Goal: Task Accomplishment & Management: Use online tool/utility

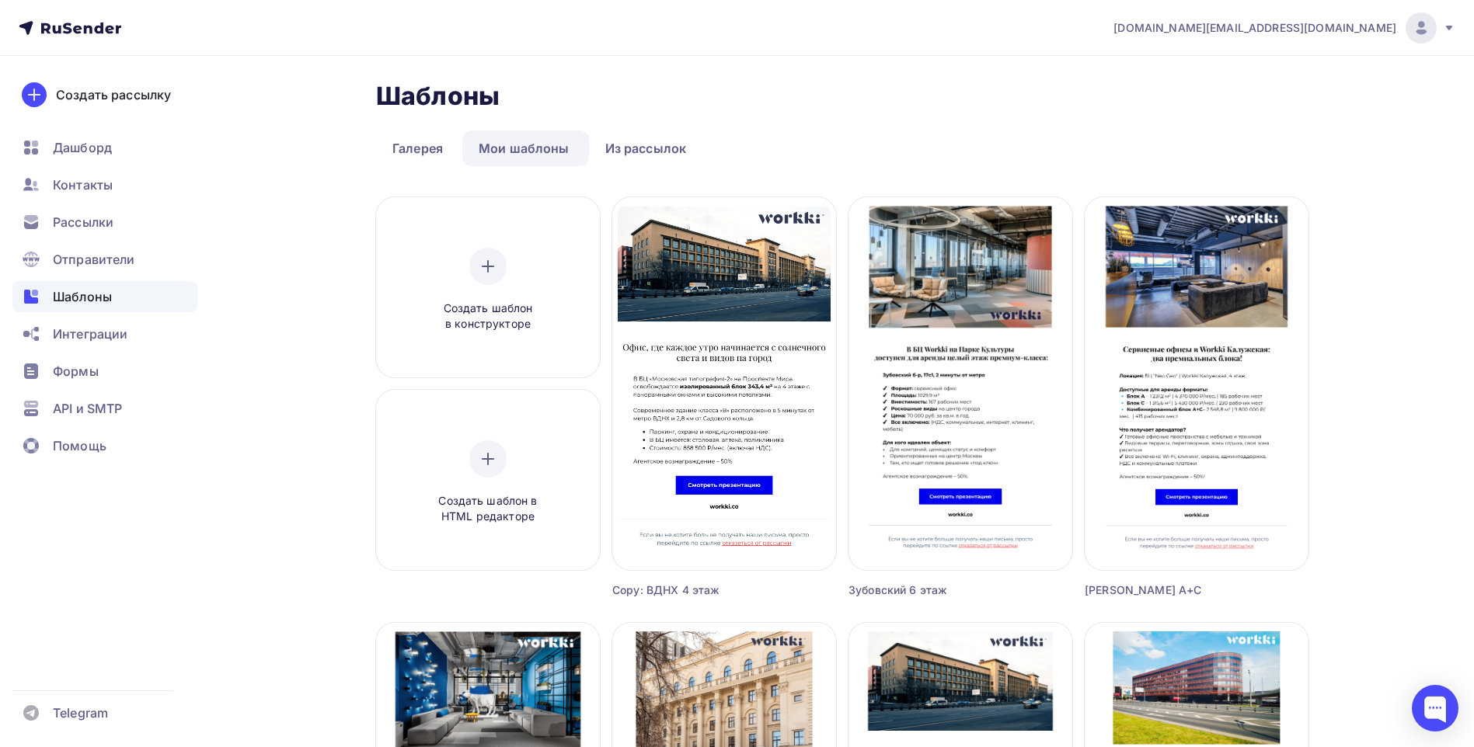
click at [103, 225] on span "Рассылки" at bounding box center [83, 222] width 61 height 19
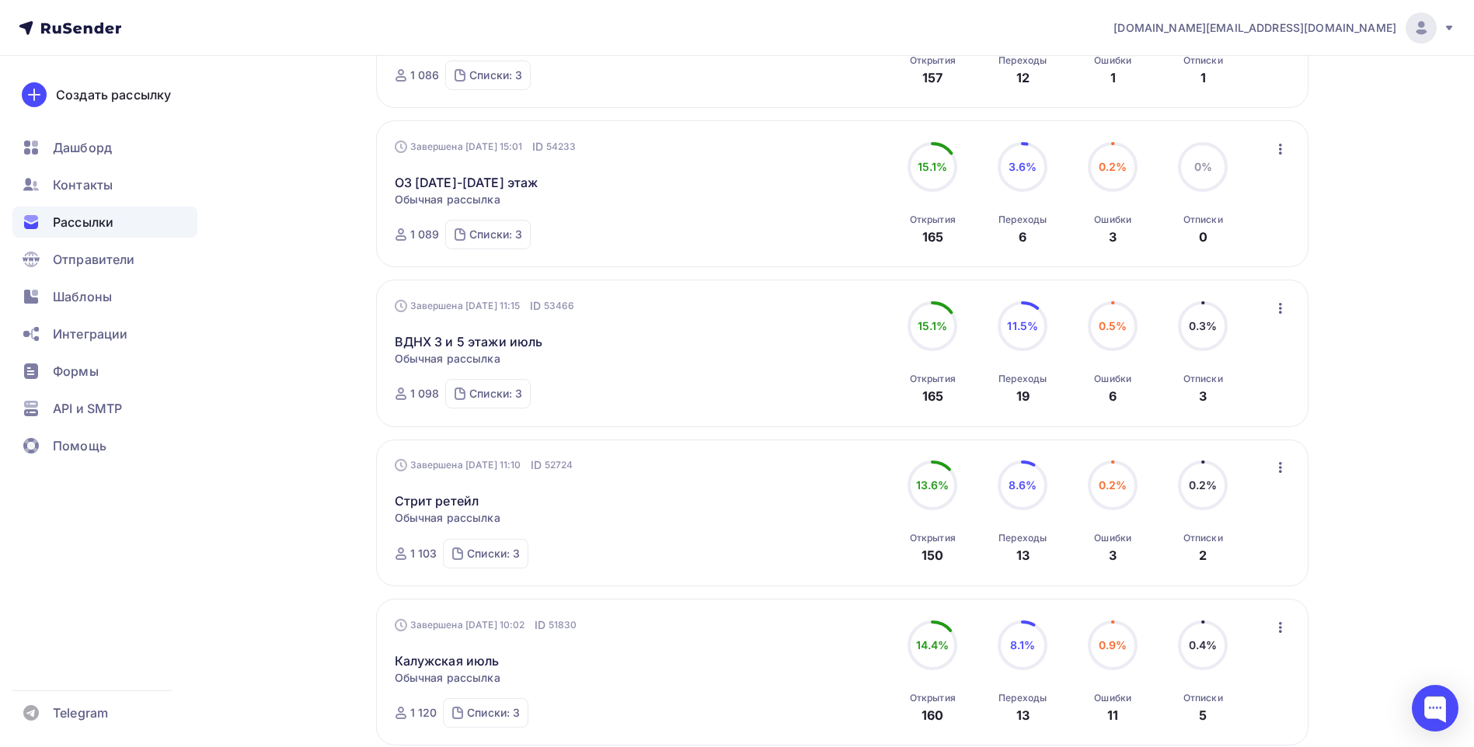
scroll to position [855, 0]
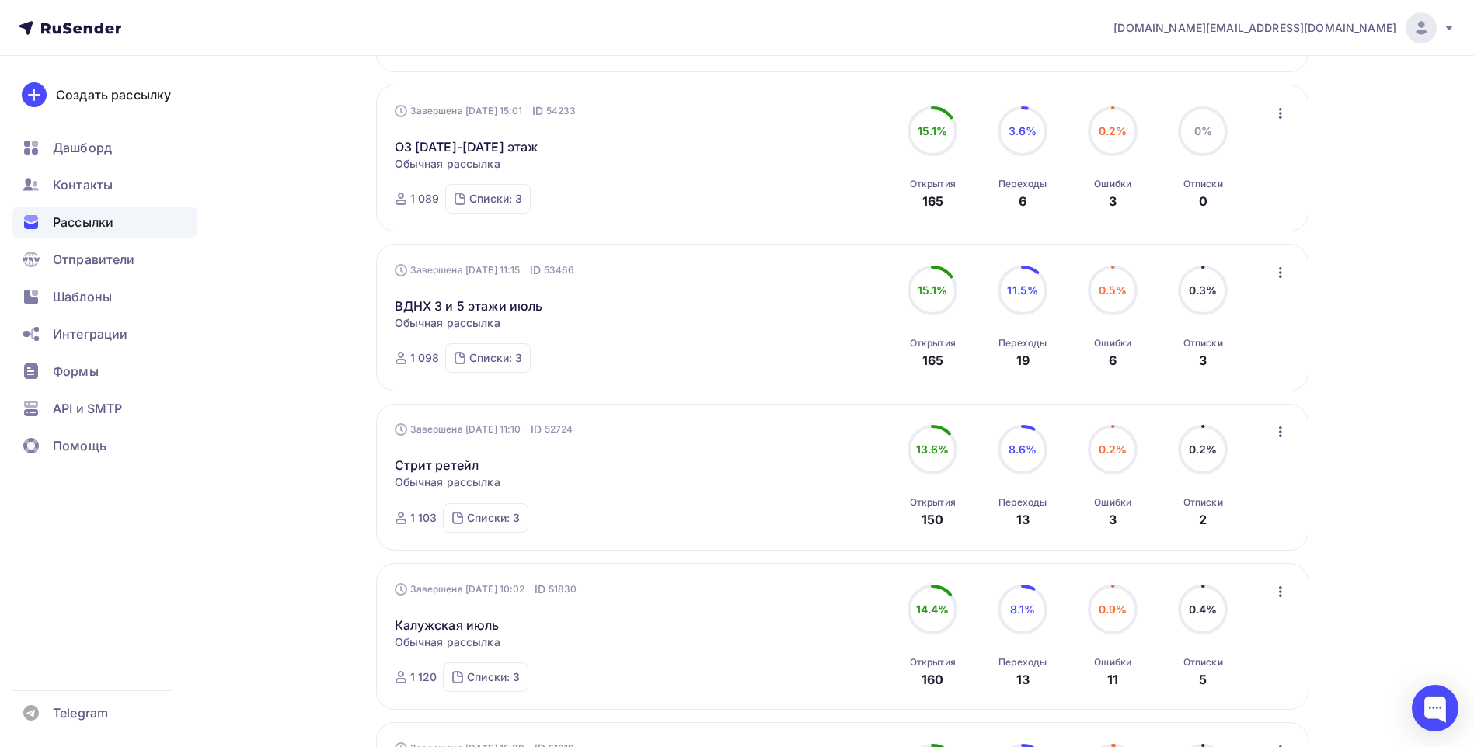
click at [322, 482] on div "Получайте автоматические уведомления о статусе ваших рассылок прямо в Telegram.…" at bounding box center [736, 208] width 1273 height 2015
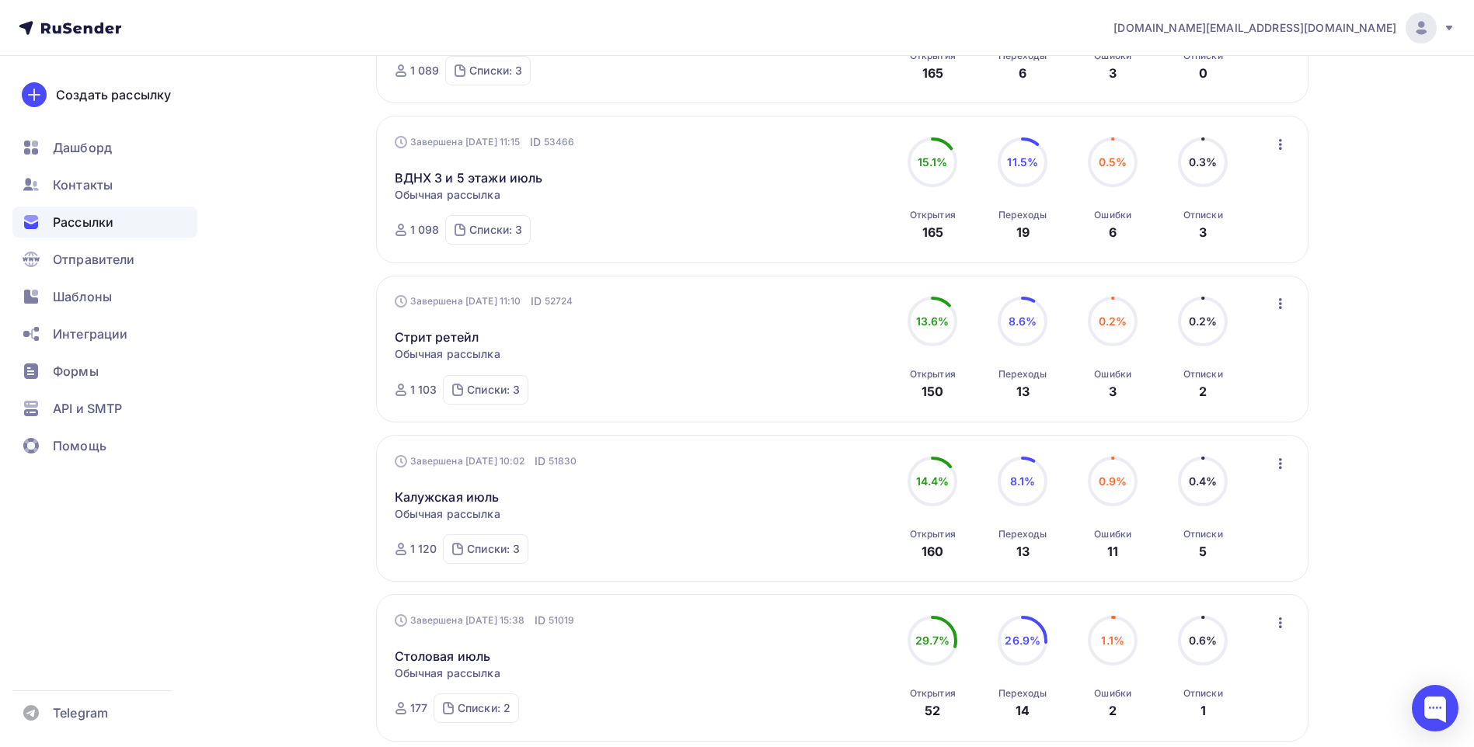
scroll to position [1010, 0]
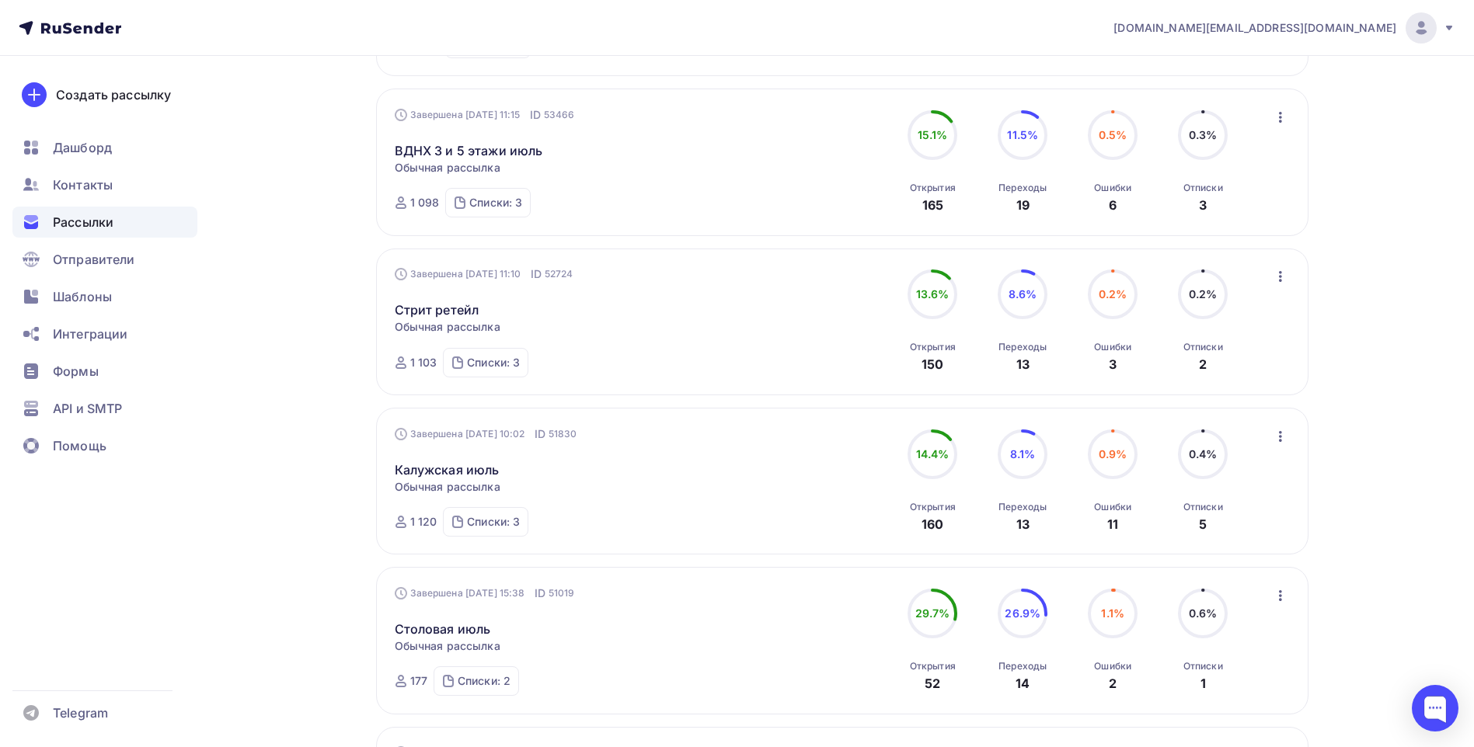
click at [315, 502] on div "Получайте автоматические уведомления о статусе ваших рассылок прямо в Telegram.…" at bounding box center [736, 53] width 1273 height 2015
click at [287, 510] on div "Получайте автоматические уведомления о статусе ваших рассылок прямо в Telegram.…" at bounding box center [736, 53] width 1273 height 2015
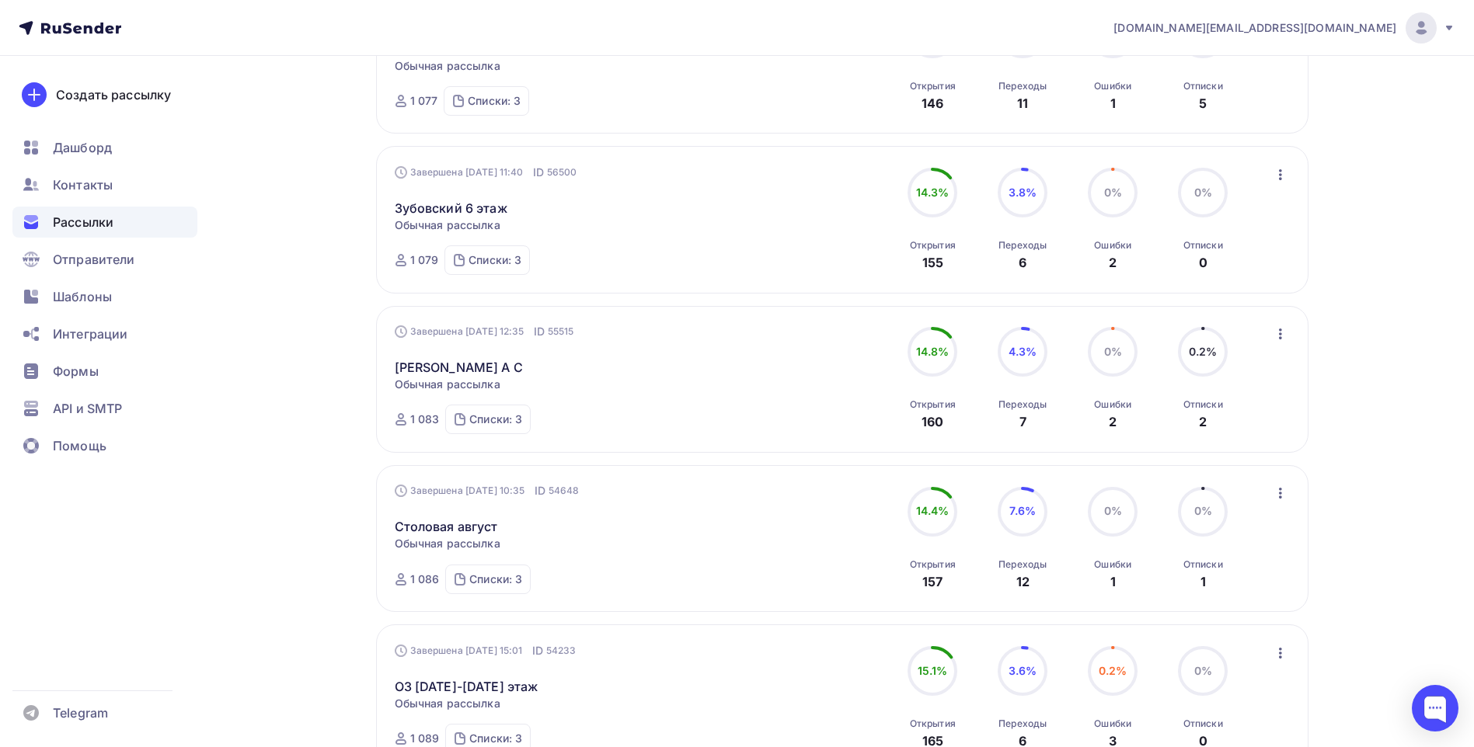
scroll to position [0, 0]
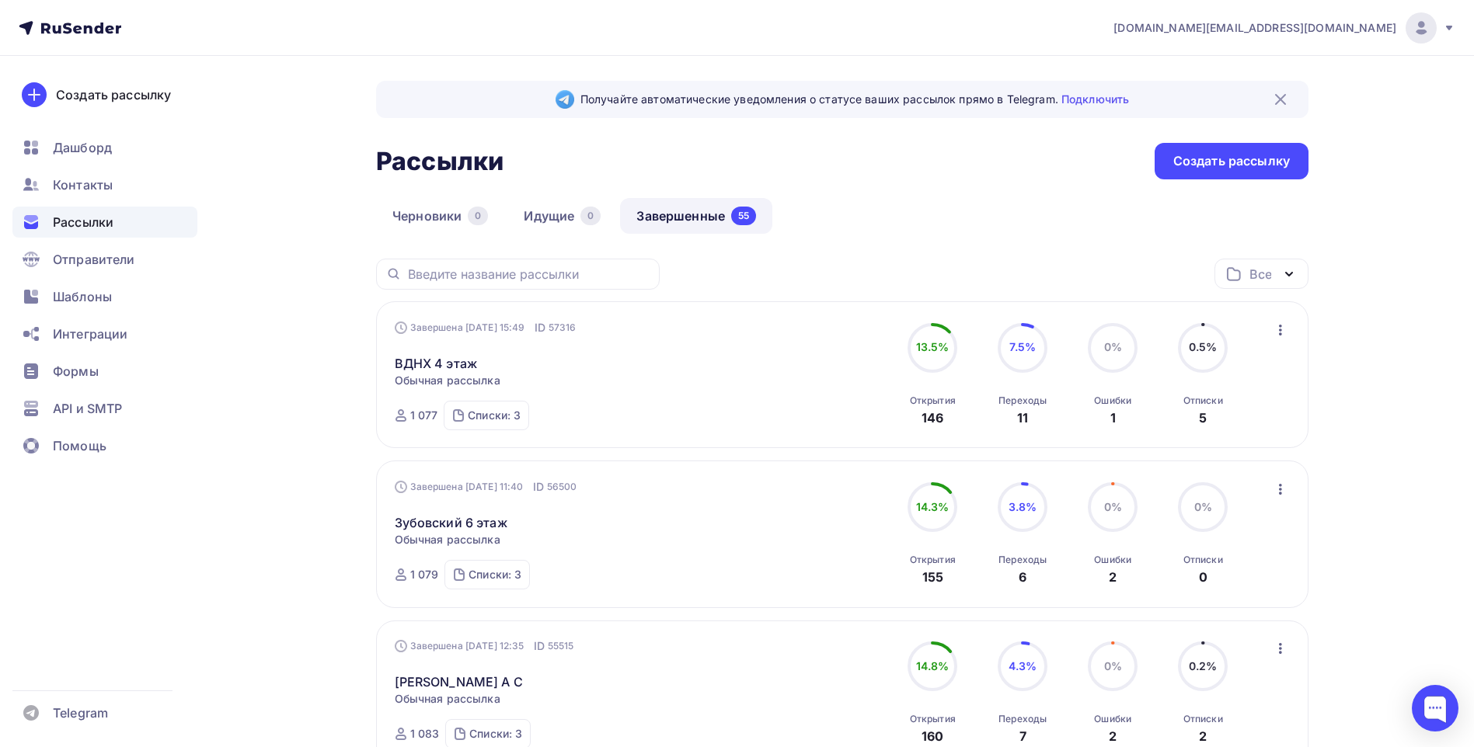
click at [849, 204] on div "Черновики 0 Идущие 0 Завершенные 55" at bounding box center [842, 228] width 932 height 61
click at [895, 206] on div "Черновики 0 Идущие 0 Завершенные 55" at bounding box center [842, 228] width 932 height 61
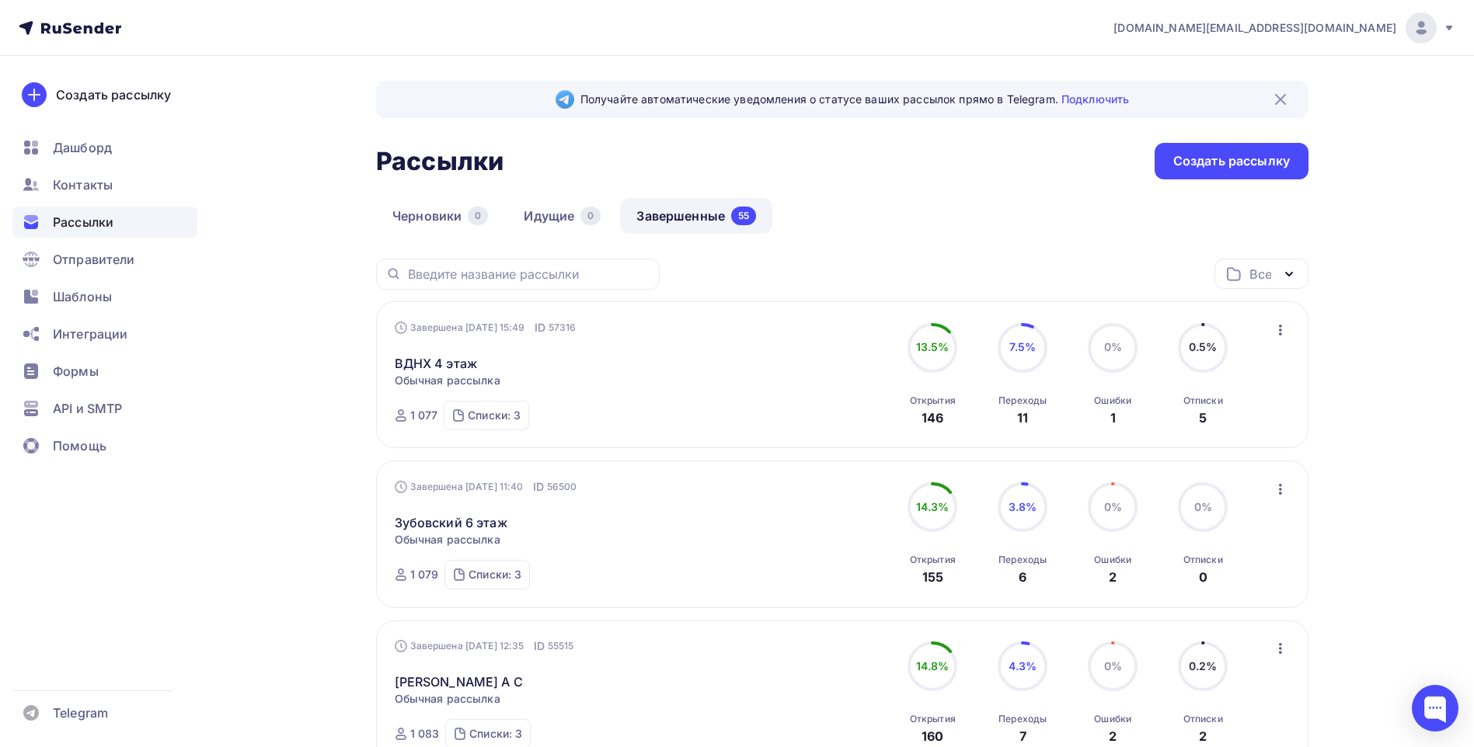
click at [942, 220] on div "Черновики 0 Идущие 0 Завершенные 55" at bounding box center [842, 228] width 932 height 61
click at [926, 218] on div "Черновики 0 Идущие 0 Завершенные 55" at bounding box center [842, 228] width 932 height 61
click at [967, 175] on div "Рассылки Рассылки Создать рассылку" at bounding box center [842, 161] width 932 height 37
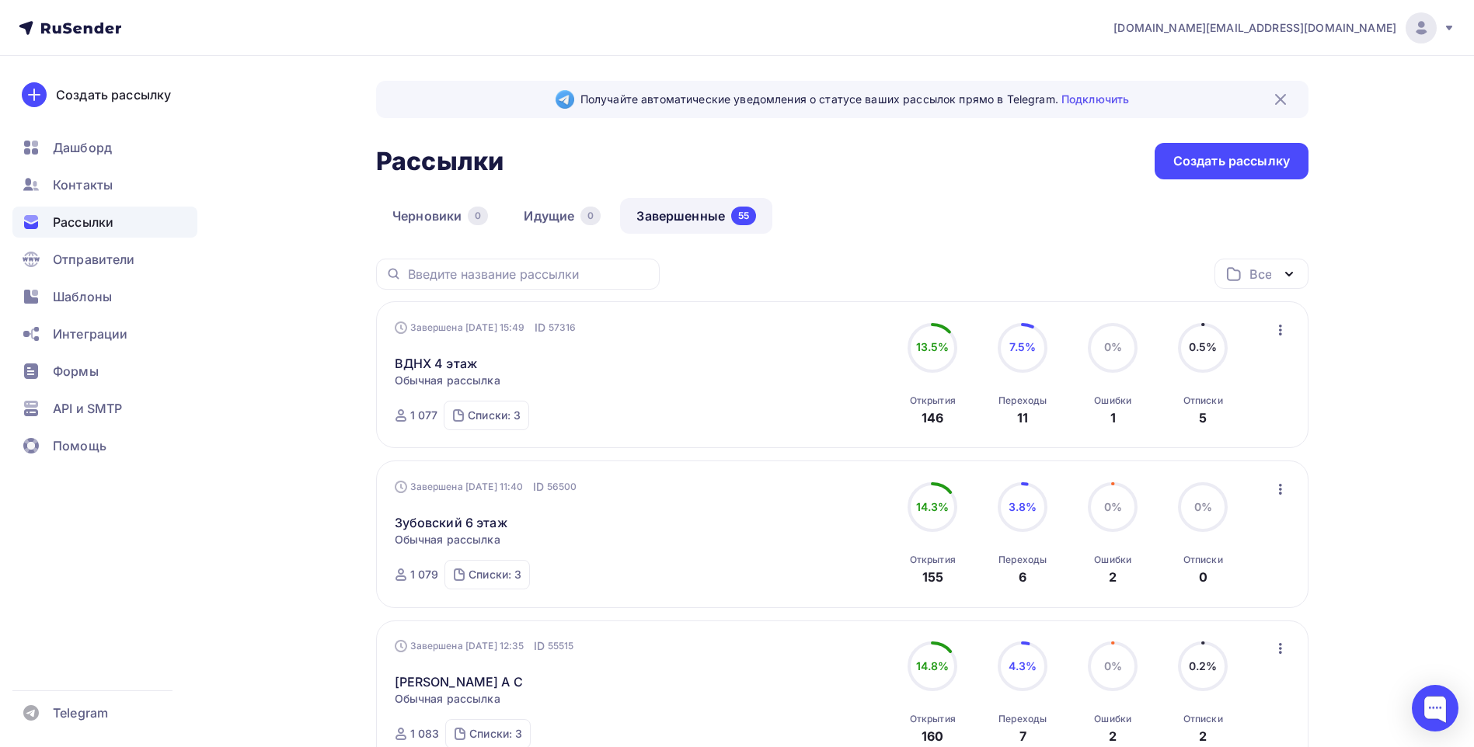
click at [974, 166] on div "Рассылки Рассылки Создать рассылку" at bounding box center [842, 161] width 932 height 37
click at [478, 525] on link "Зубовский 6 этаж" at bounding box center [451, 523] width 113 height 19
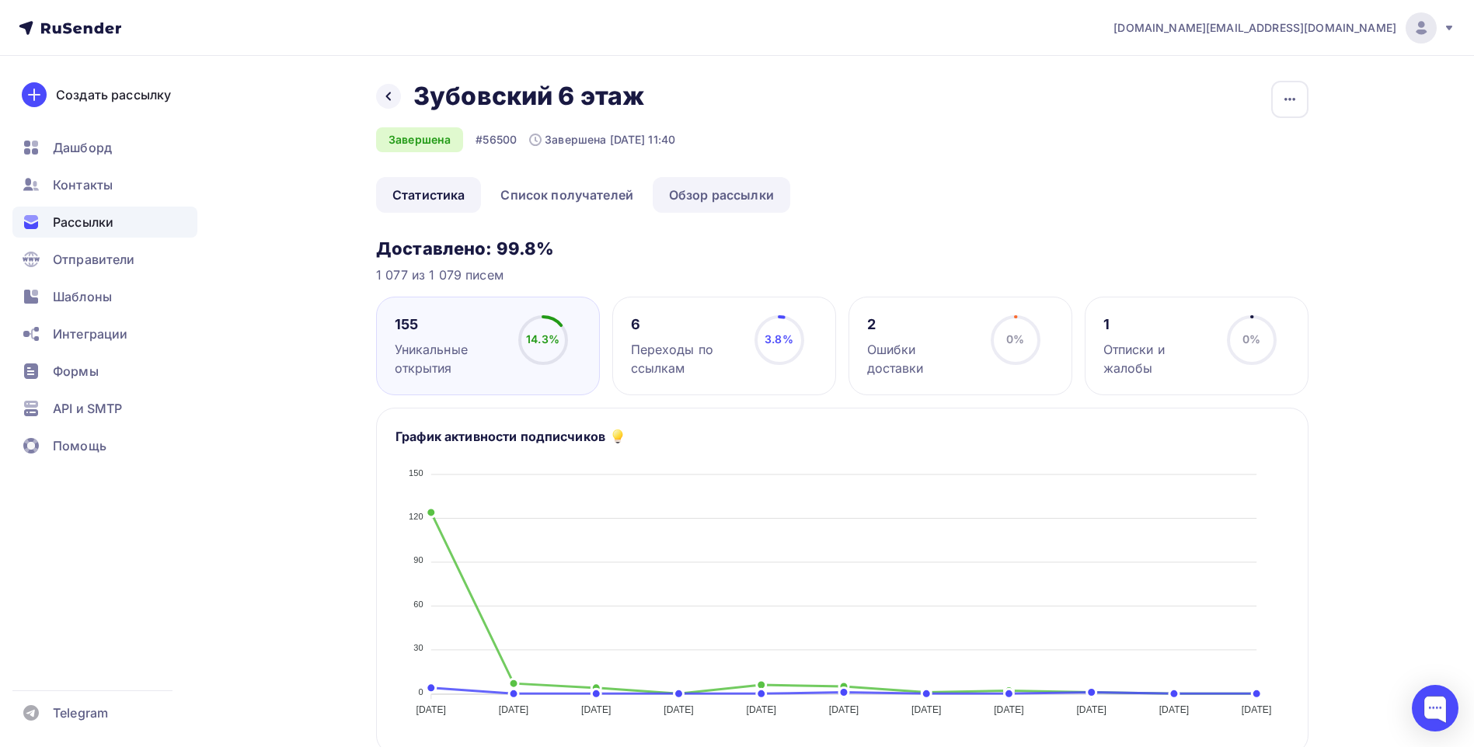
click at [698, 201] on link "Обзор рассылки" at bounding box center [722, 195] width 138 height 36
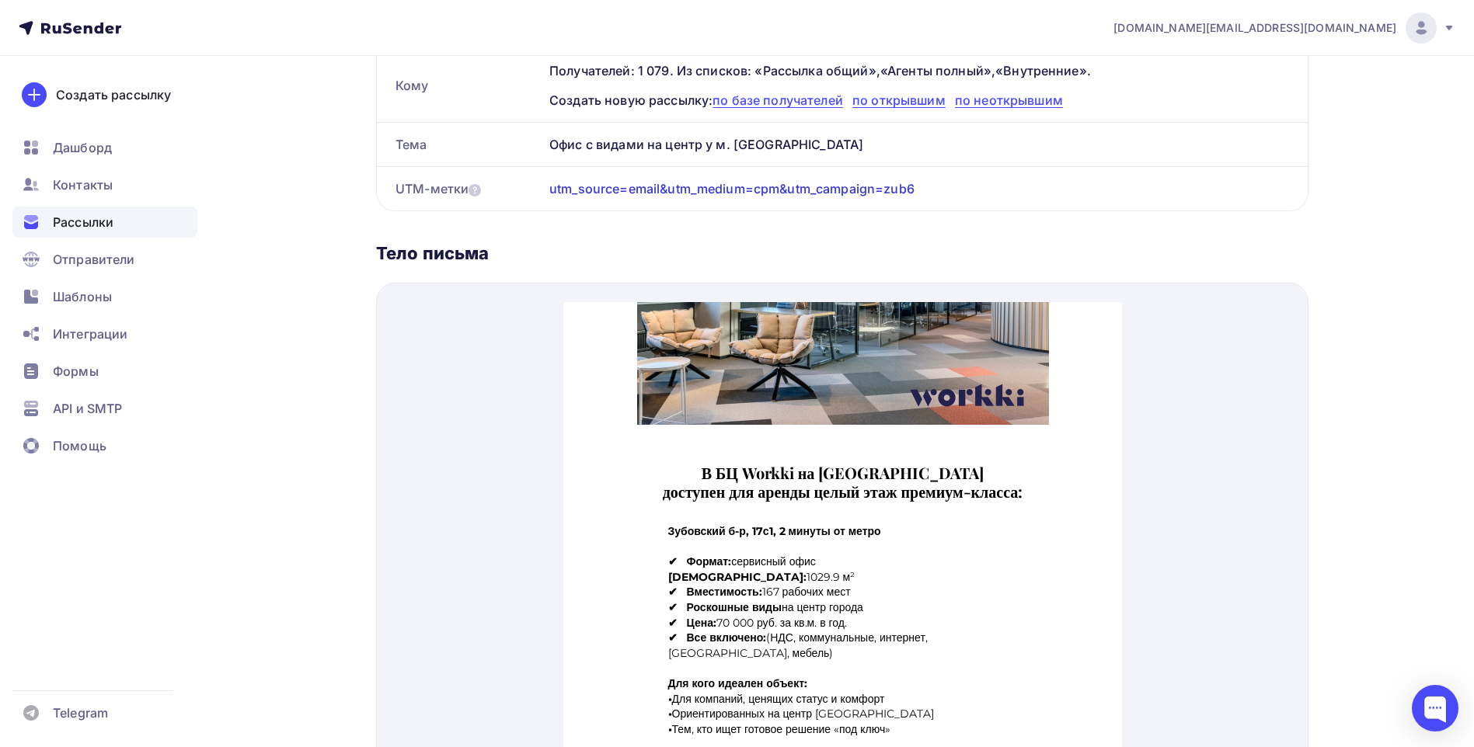
scroll to position [61, 0]
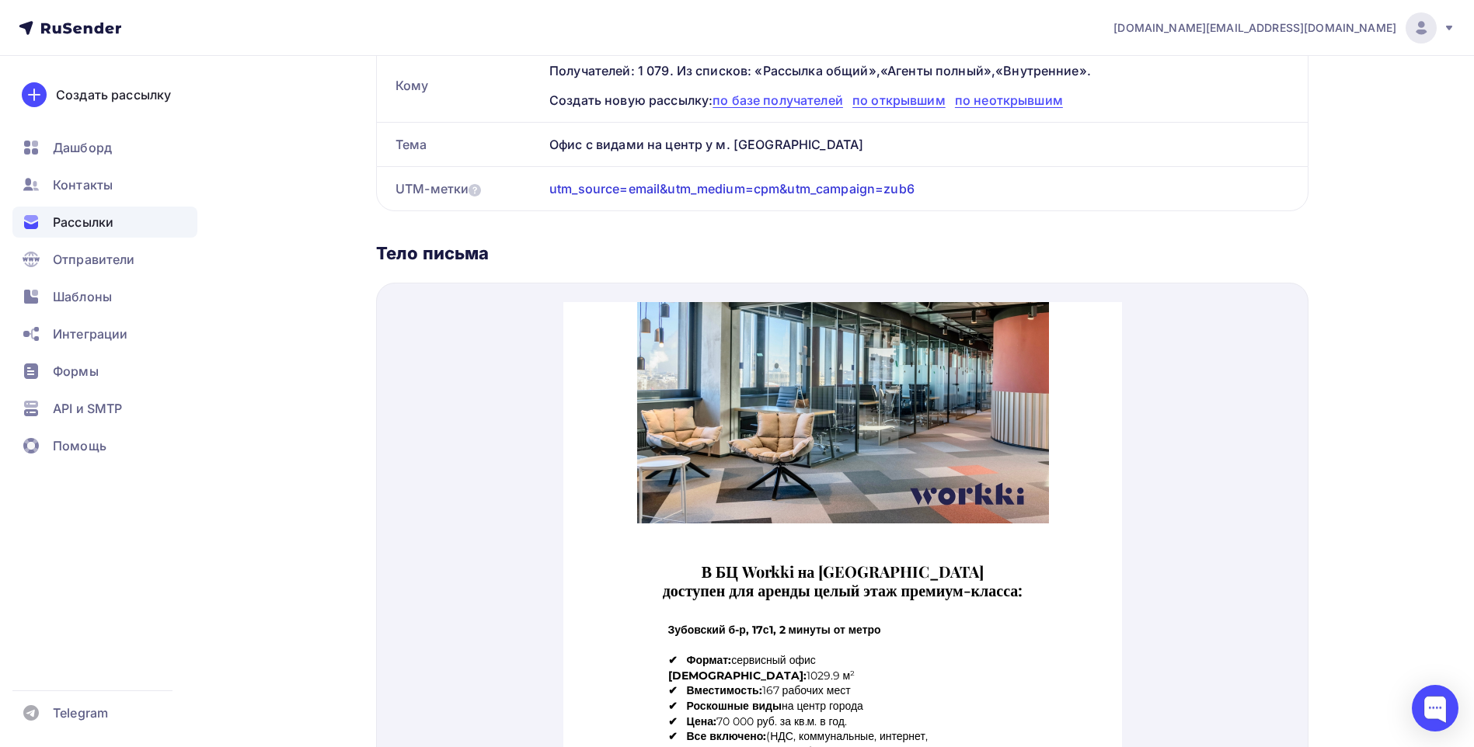
drag, startPoint x: 99, startPoint y: 224, endPoint x: 120, endPoint y: 224, distance: 20.2
click at [99, 224] on span "Рассылки" at bounding box center [83, 222] width 61 height 19
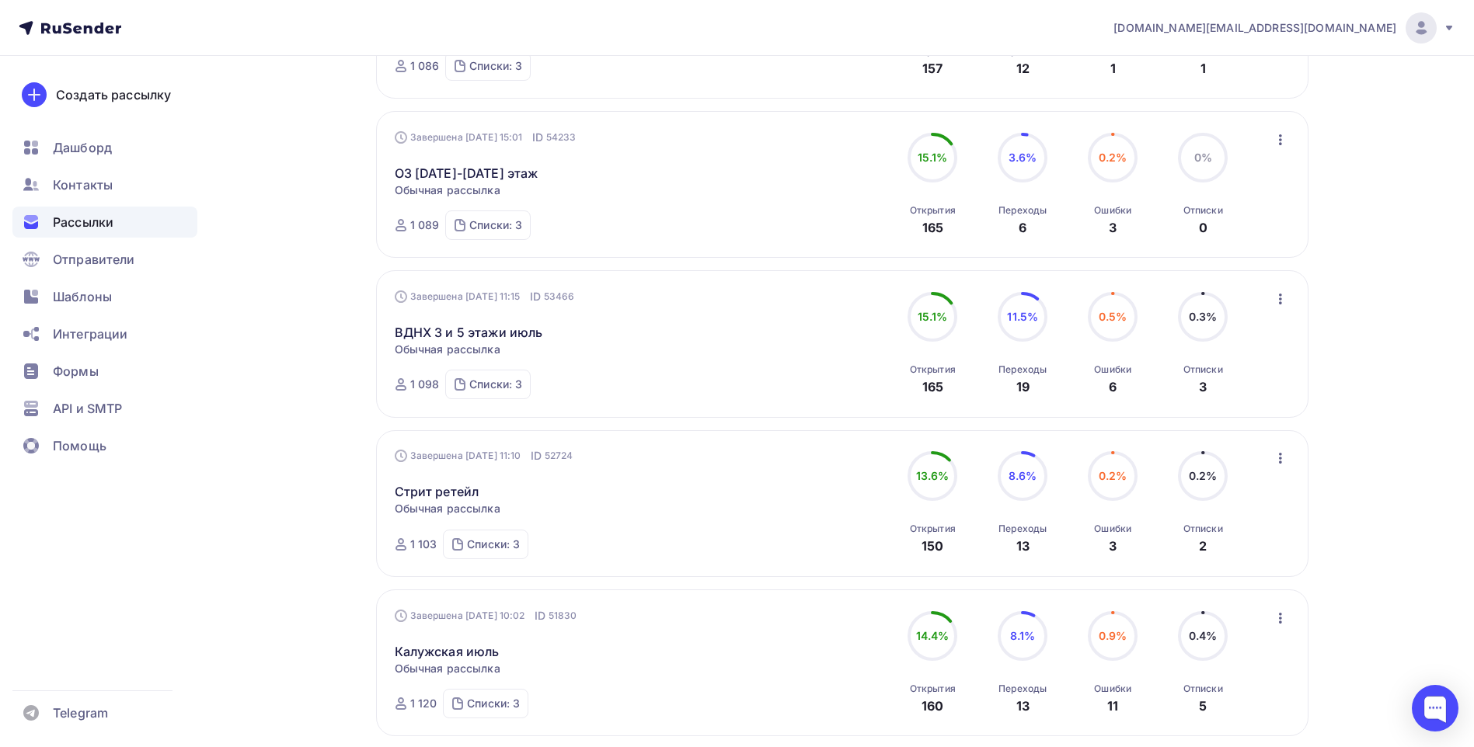
scroll to position [855, 0]
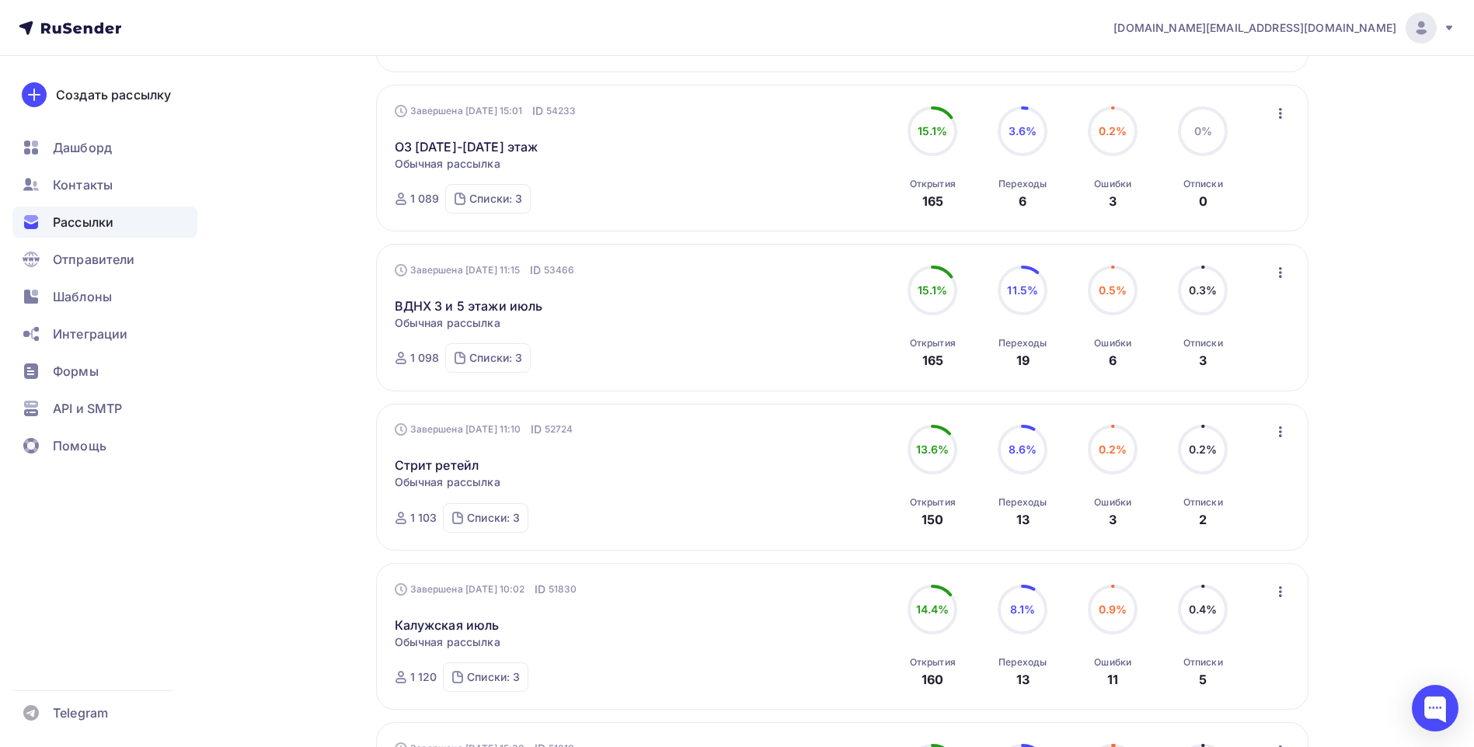
click at [322, 462] on div "Получайте автоматические уведомления о статусе ваших рассылок прямо в Telegram.…" at bounding box center [736, 208] width 1273 height 2015
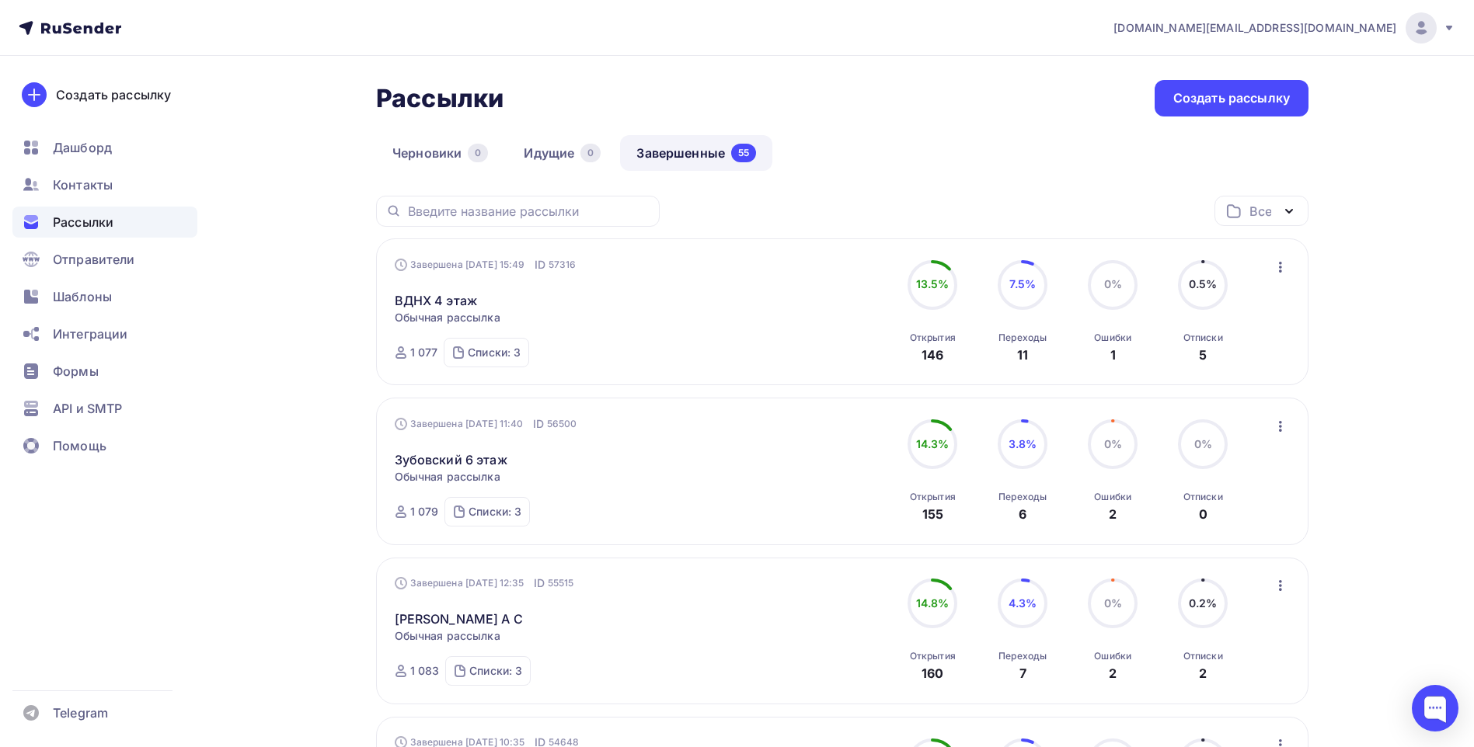
scroll to position [0, 0]
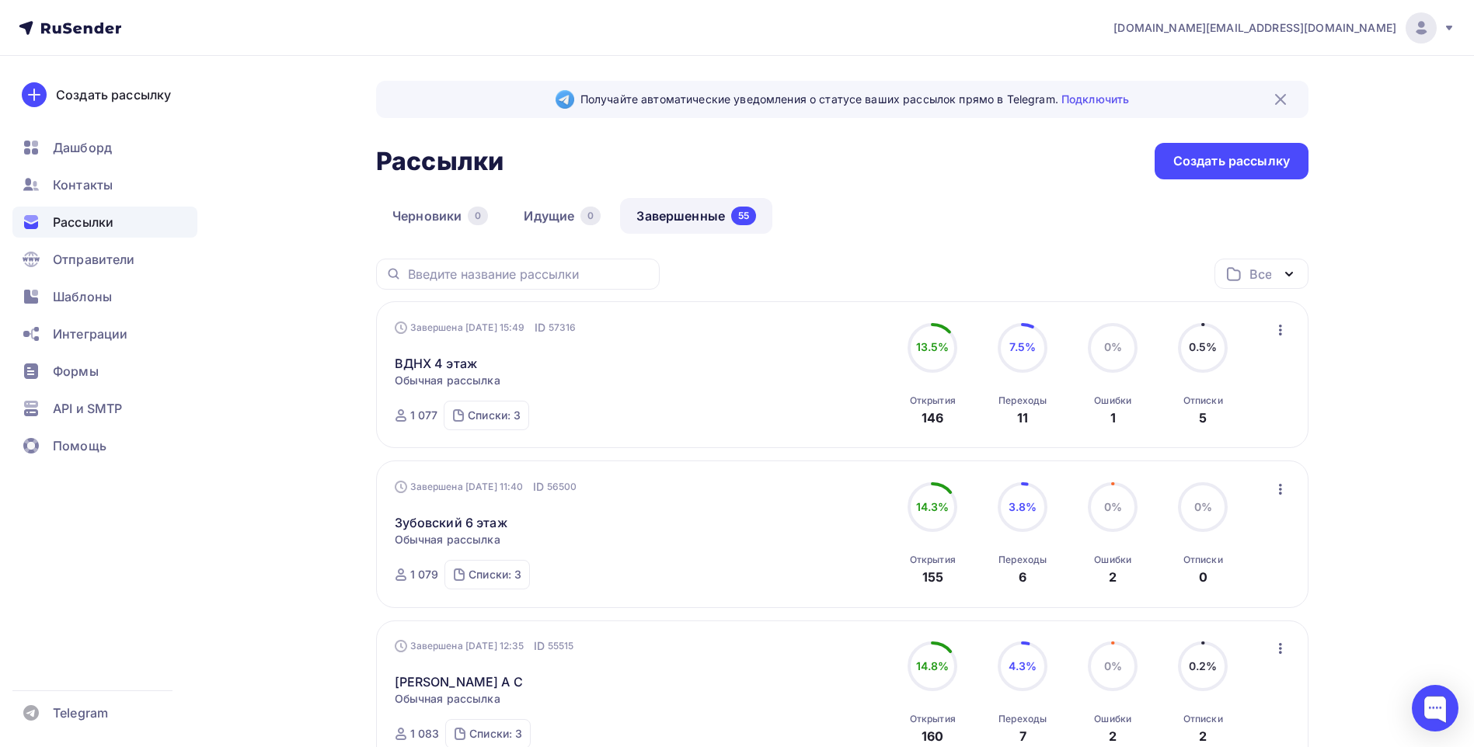
click at [1005, 208] on div "Черновики 0 Идущие 0 Завершенные 55" at bounding box center [842, 228] width 932 height 61
click at [103, 301] on span "Шаблоны" at bounding box center [82, 296] width 59 height 19
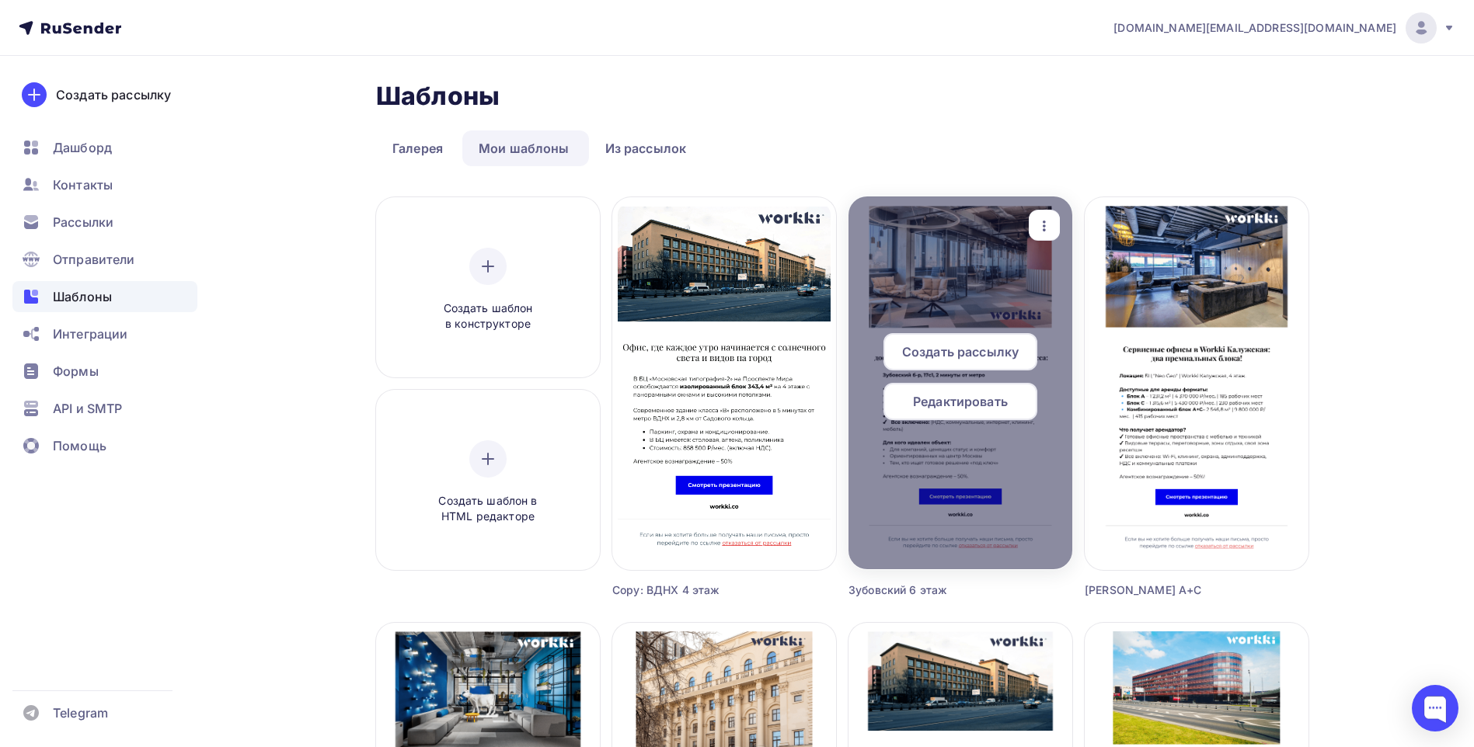
click at [1047, 222] on icon "button" at bounding box center [1044, 226] width 19 height 19
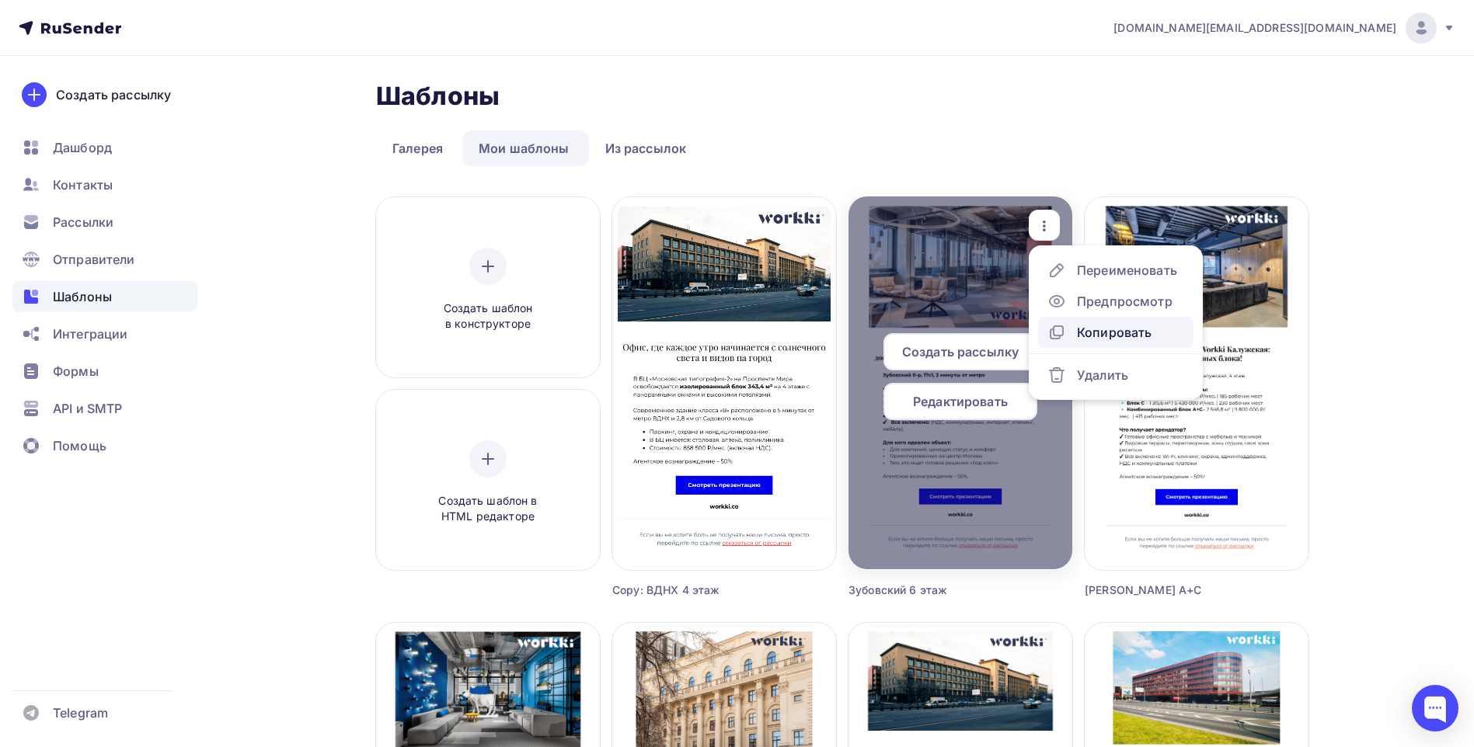
drag, startPoint x: 1127, startPoint y: 329, endPoint x: 1113, endPoint y: 336, distance: 16.3
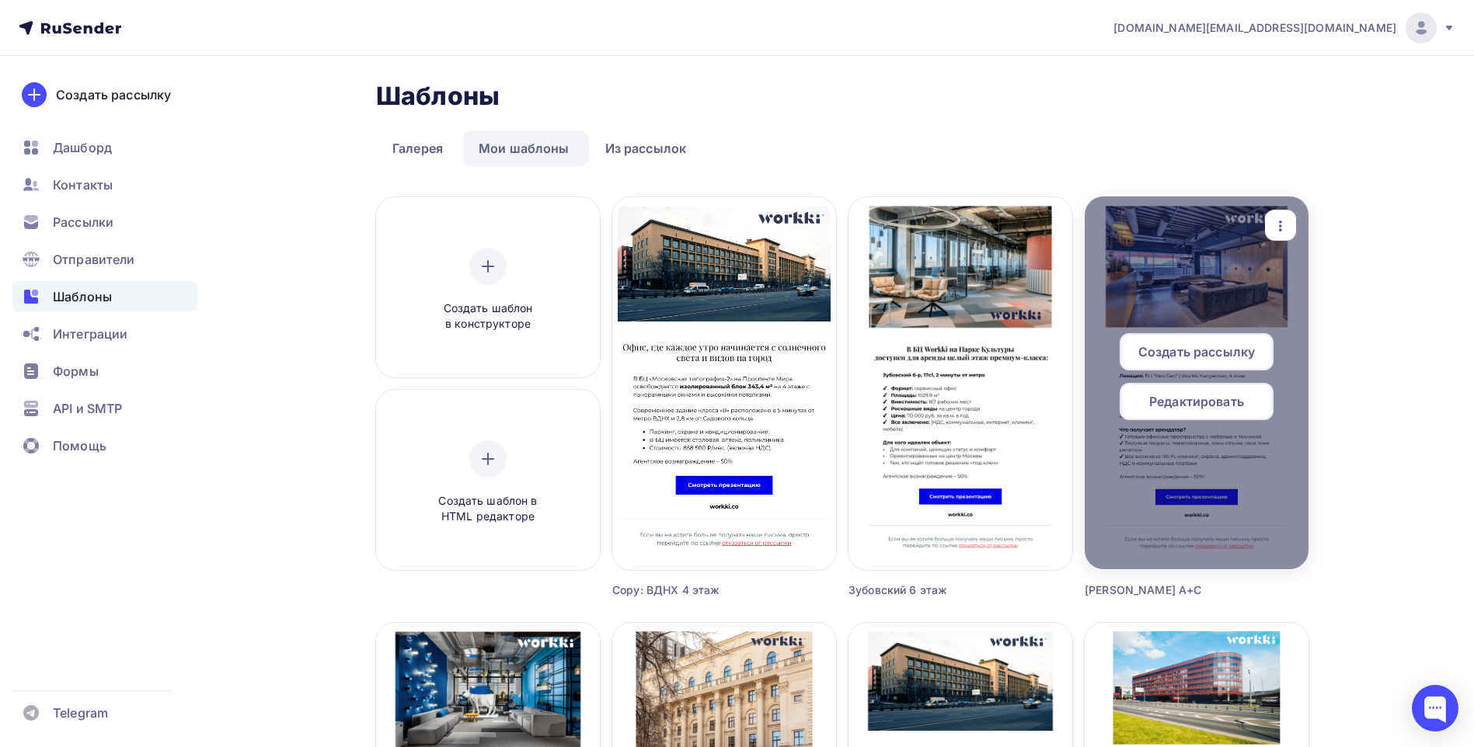
click at [1127, 329] on div "Копировать" at bounding box center [1114, 324] width 75 height 19
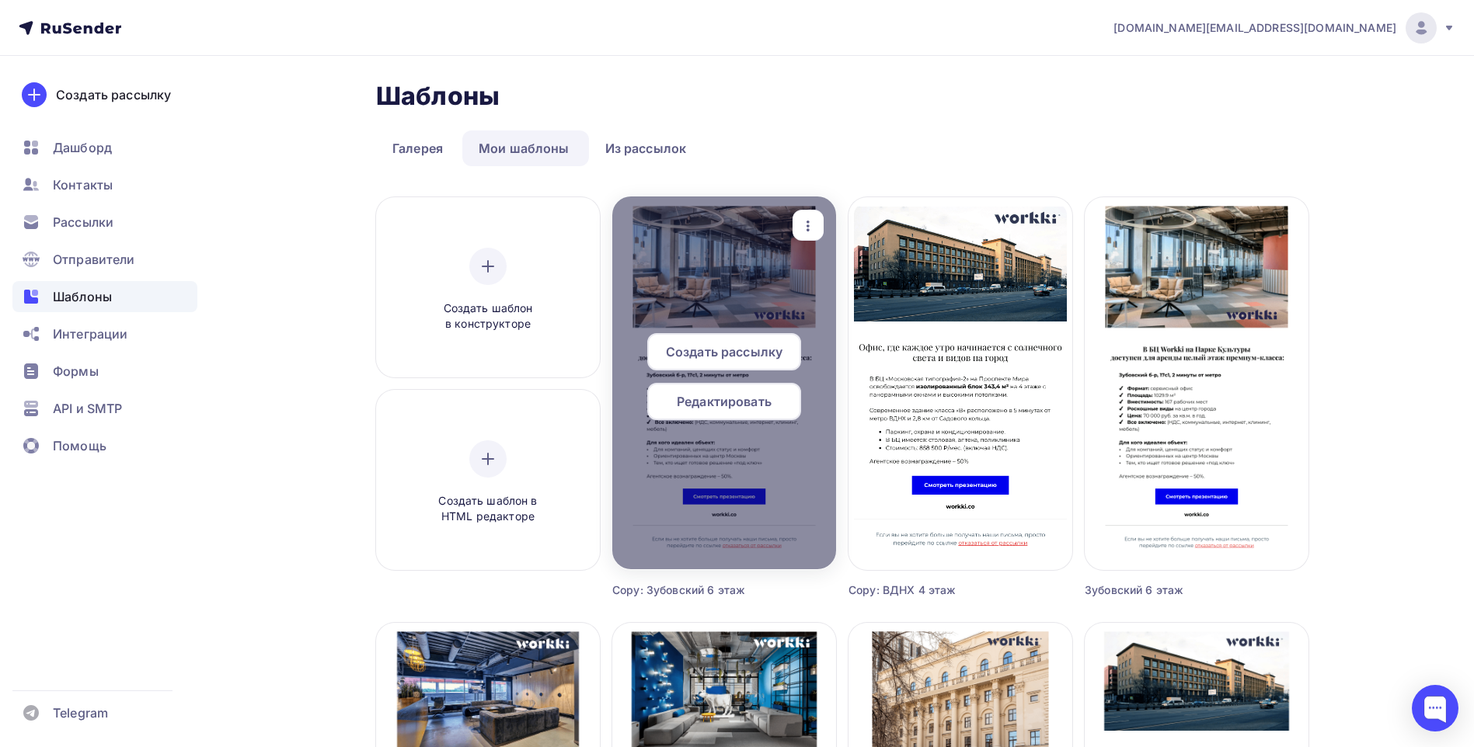
click at [764, 389] on div "Редактировать" at bounding box center [724, 401] width 154 height 37
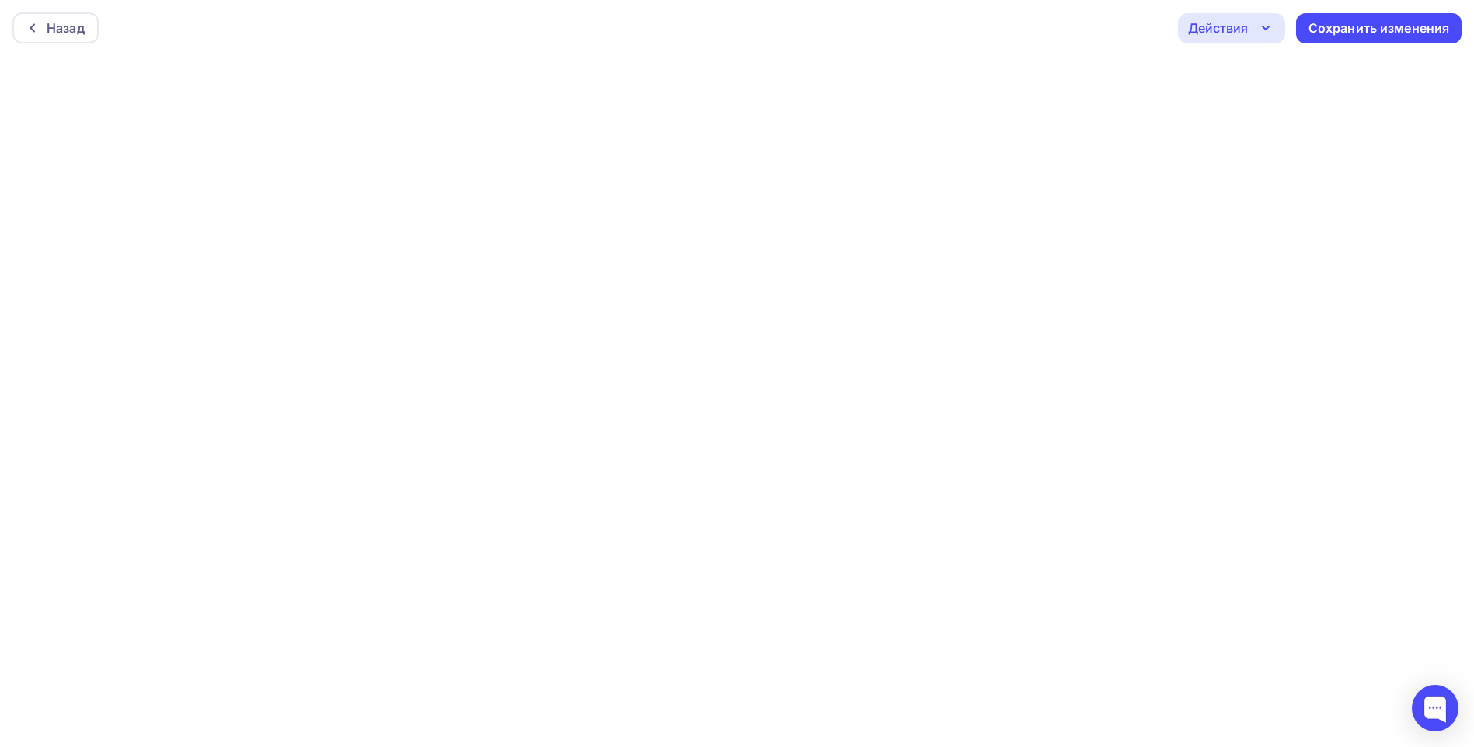
scroll to position [4, 0]
click at [1379, 27] on div "Сохранить изменения" at bounding box center [1378, 25] width 141 height 18
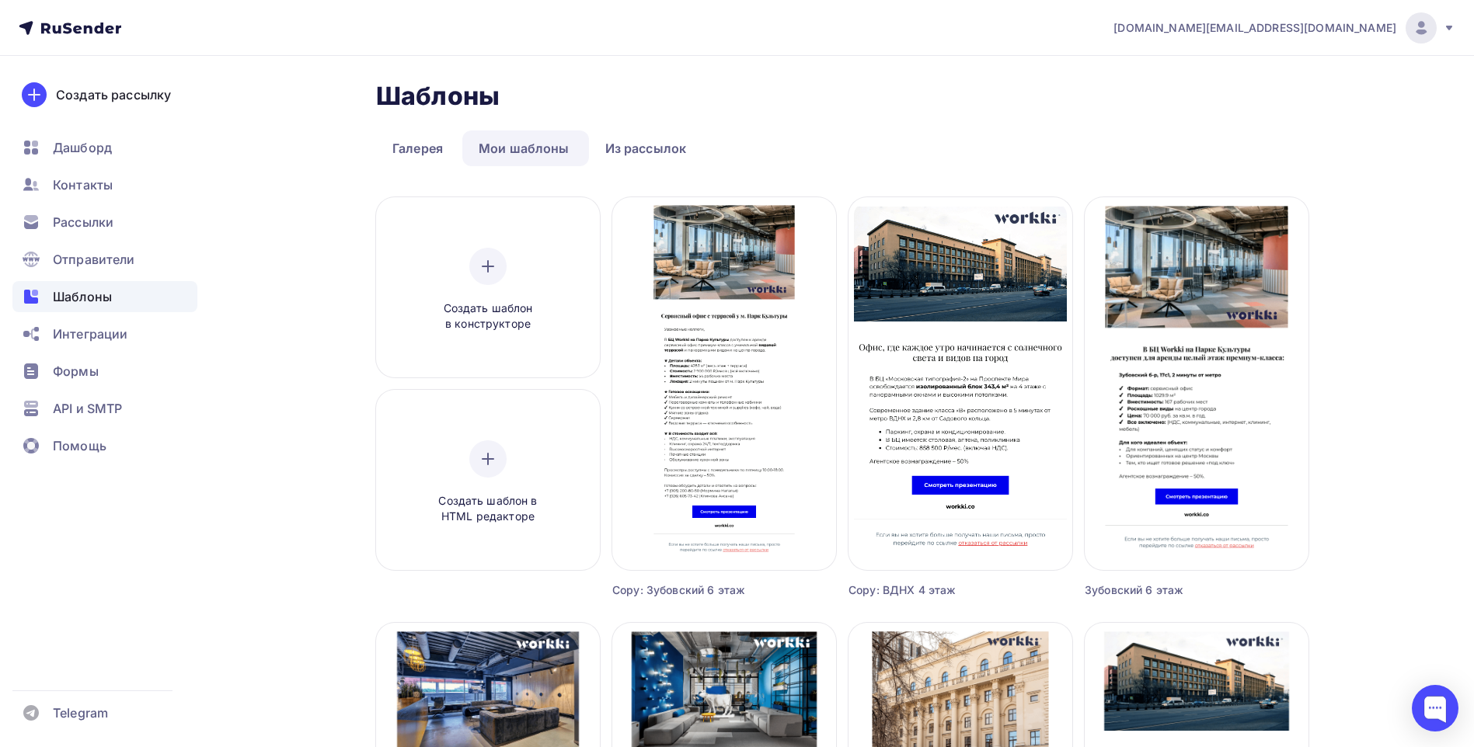
click at [918, 99] on div "Шаблоны Шаблоны" at bounding box center [842, 96] width 932 height 31
click at [919, 103] on div "Шаблоны Шаблоны" at bounding box center [842, 96] width 932 height 31
click at [1120, 89] on div "Шаблоны Шаблоны" at bounding box center [842, 96] width 932 height 31
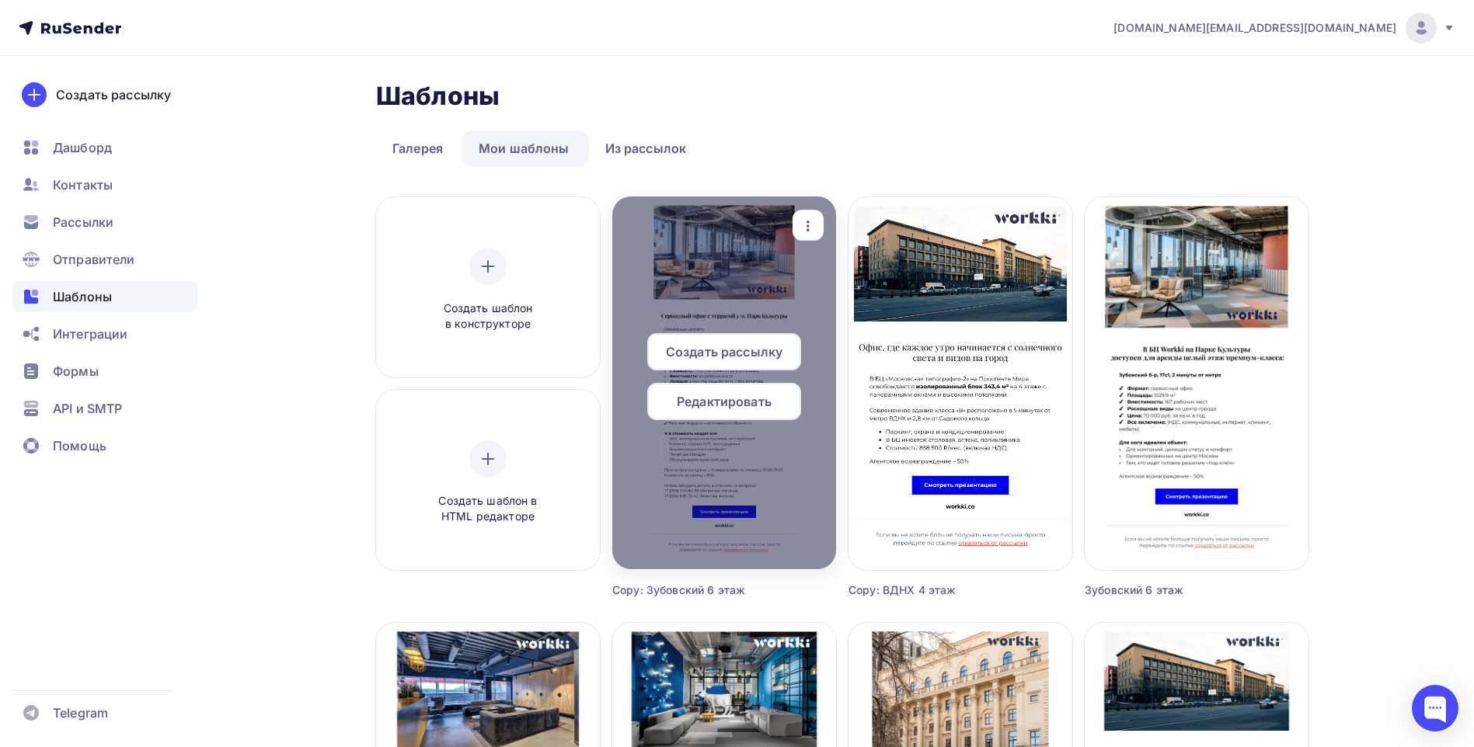
click at [726, 400] on span "Редактировать" at bounding box center [724, 401] width 95 height 19
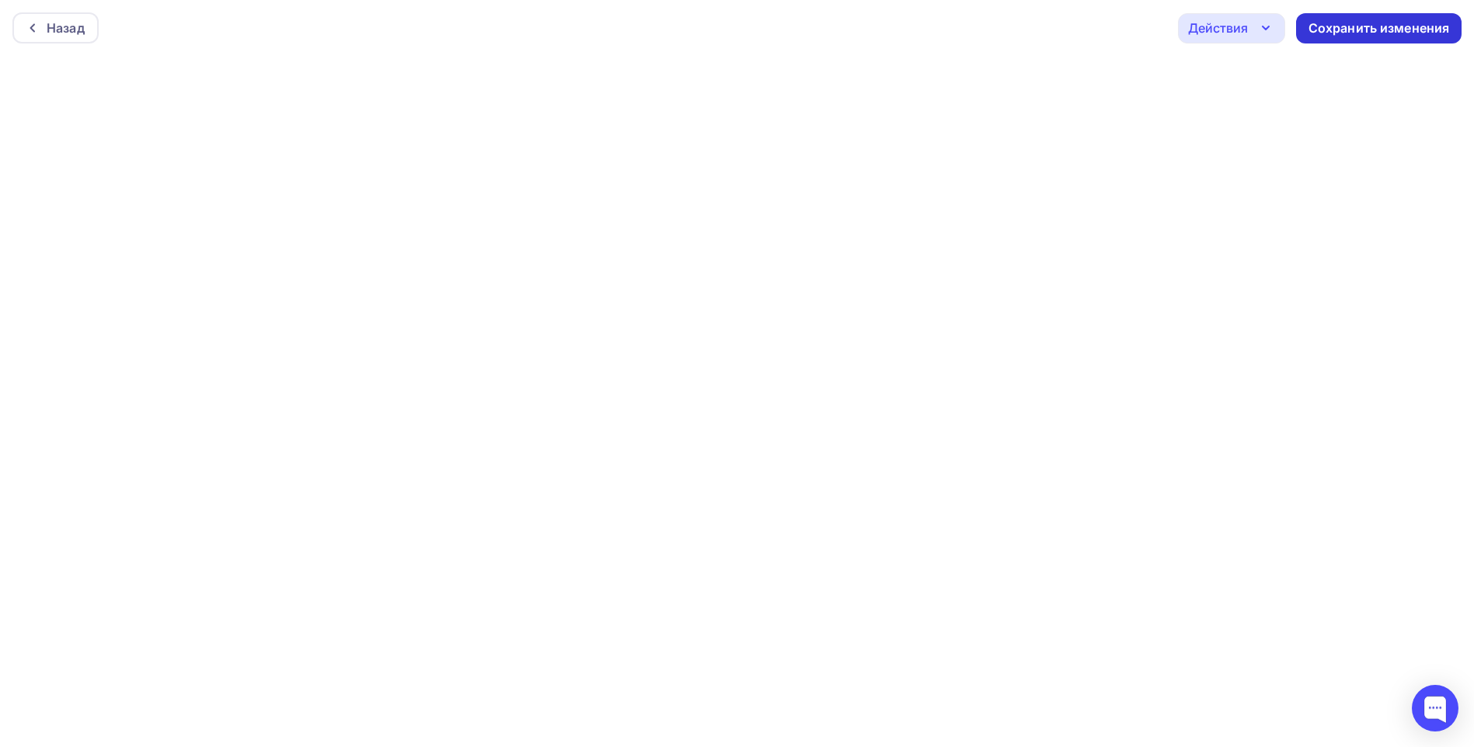
click at [1353, 30] on div "Сохранить изменения" at bounding box center [1378, 28] width 141 height 18
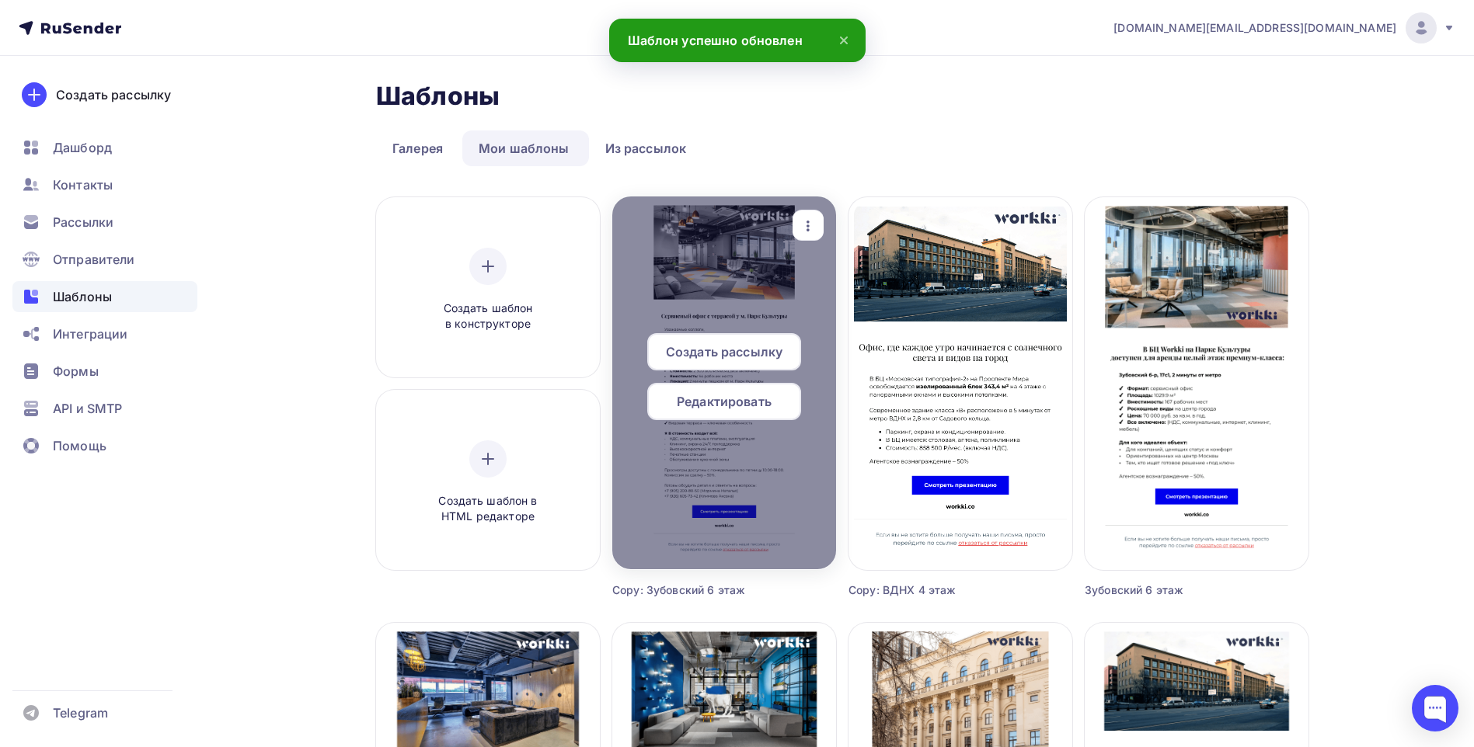
click at [813, 223] on icon "button" at bounding box center [808, 226] width 19 height 19
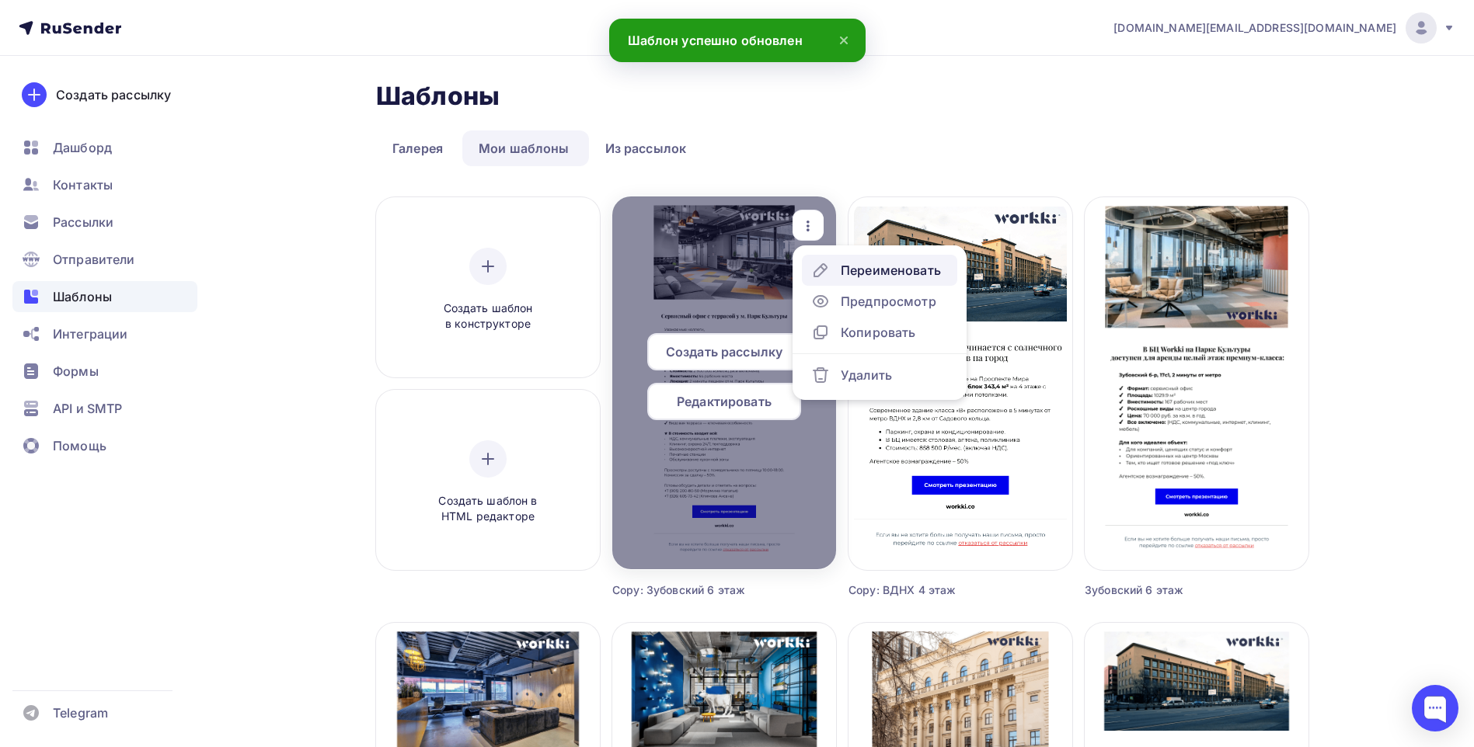
click at [876, 277] on div "Переименовать" at bounding box center [891, 270] width 100 height 19
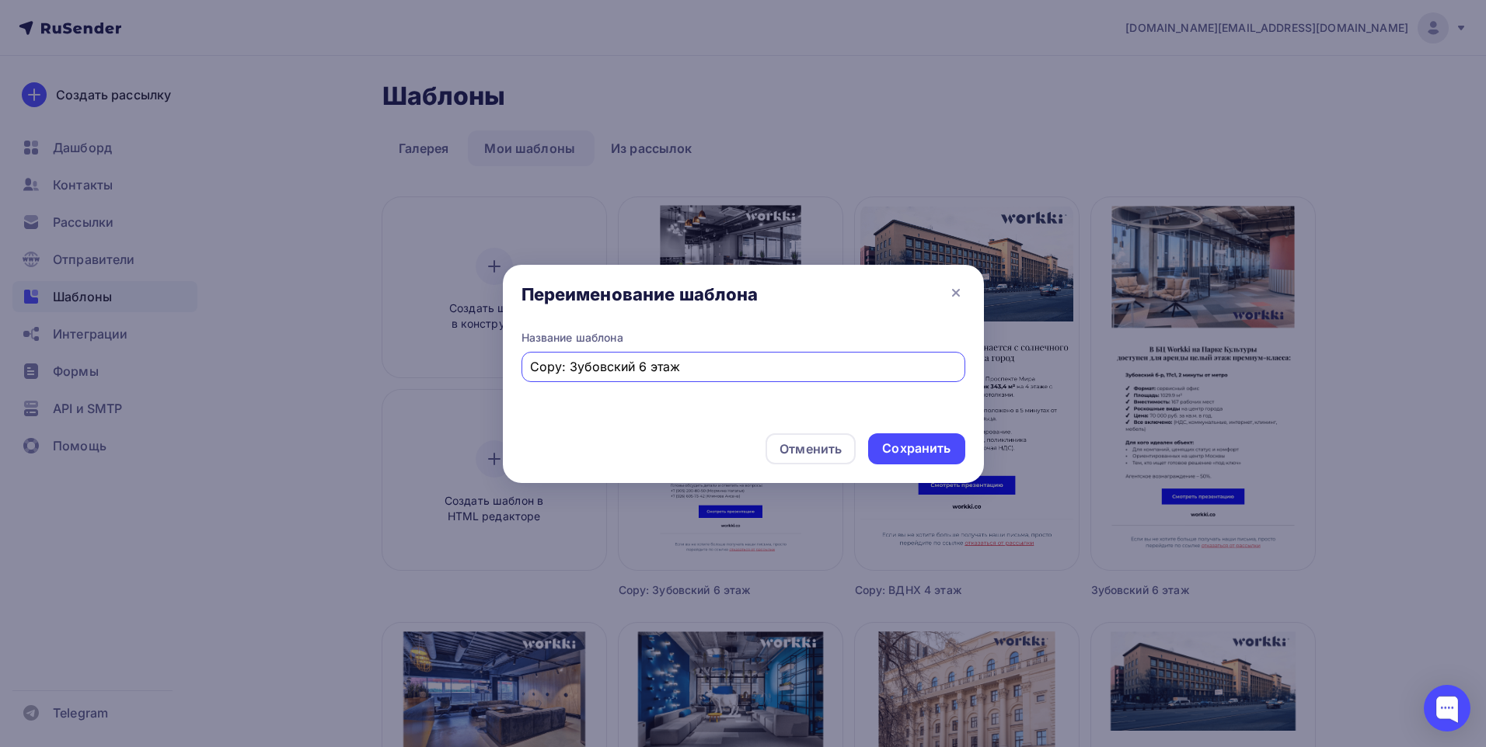
drag, startPoint x: 567, startPoint y: 367, endPoint x: 458, endPoint y: 378, distance: 110.1
click at [456, 377] on div "Переименование шаблона Название шаблона Copy: Зубовский 6 этаж Отменить Сохрани…" at bounding box center [743, 373] width 1486 height 747
drag, startPoint x: 608, startPoint y: 368, endPoint x: 597, endPoint y: 367, distance: 10.9
click at [597, 367] on input "Зубовский 6 этаж" at bounding box center [743, 366] width 426 height 19
type input "Зубовский 7 этаж"
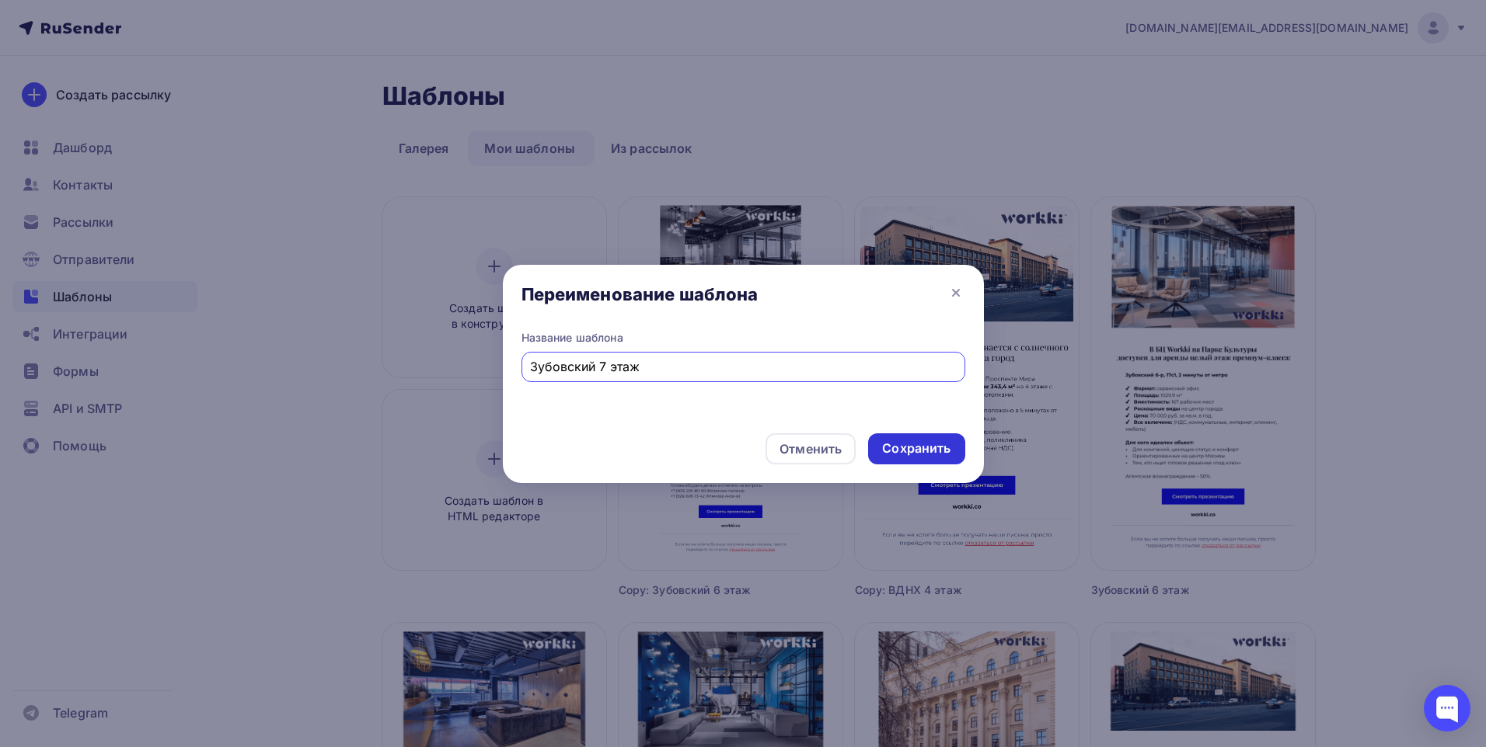
click at [925, 450] on div "Сохранить" at bounding box center [916, 449] width 68 height 18
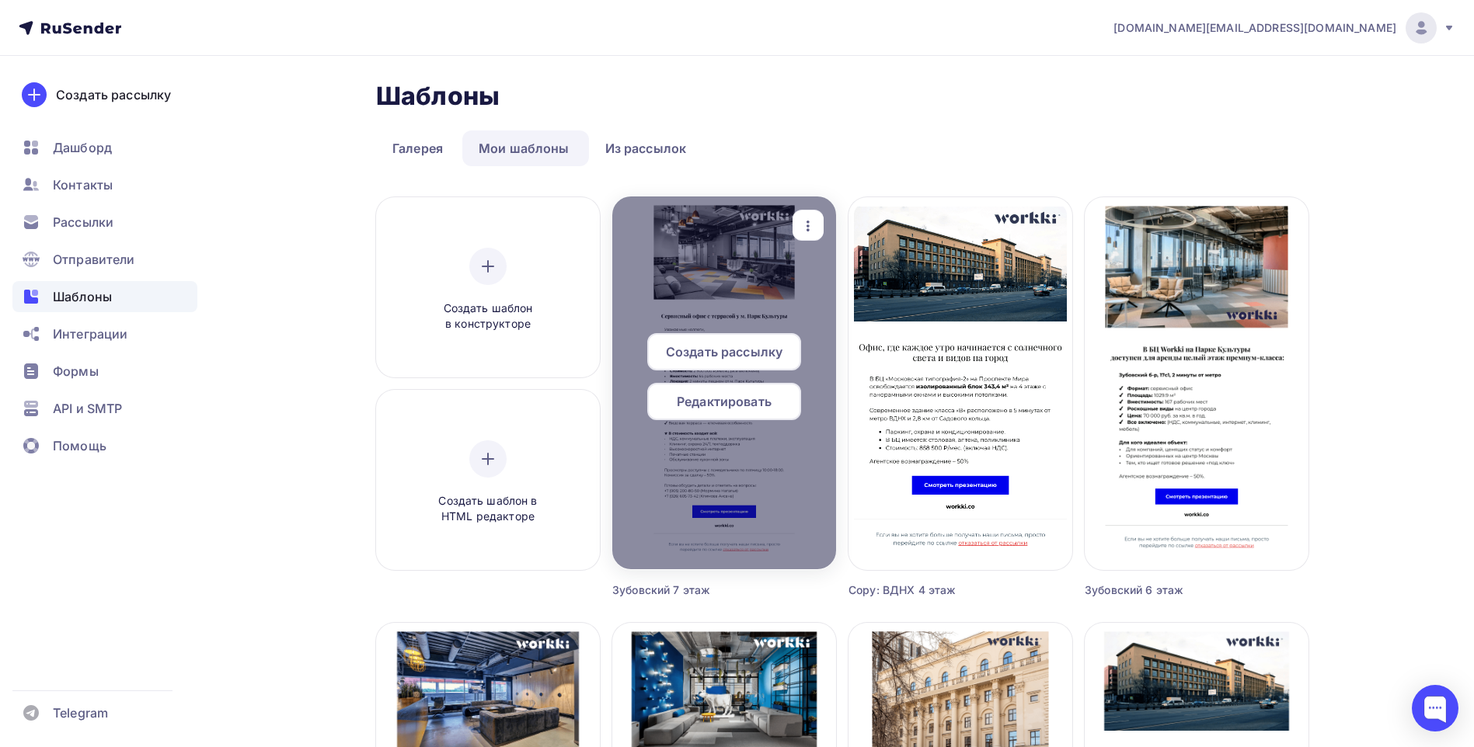
click at [809, 234] on icon "button" at bounding box center [808, 226] width 19 height 19
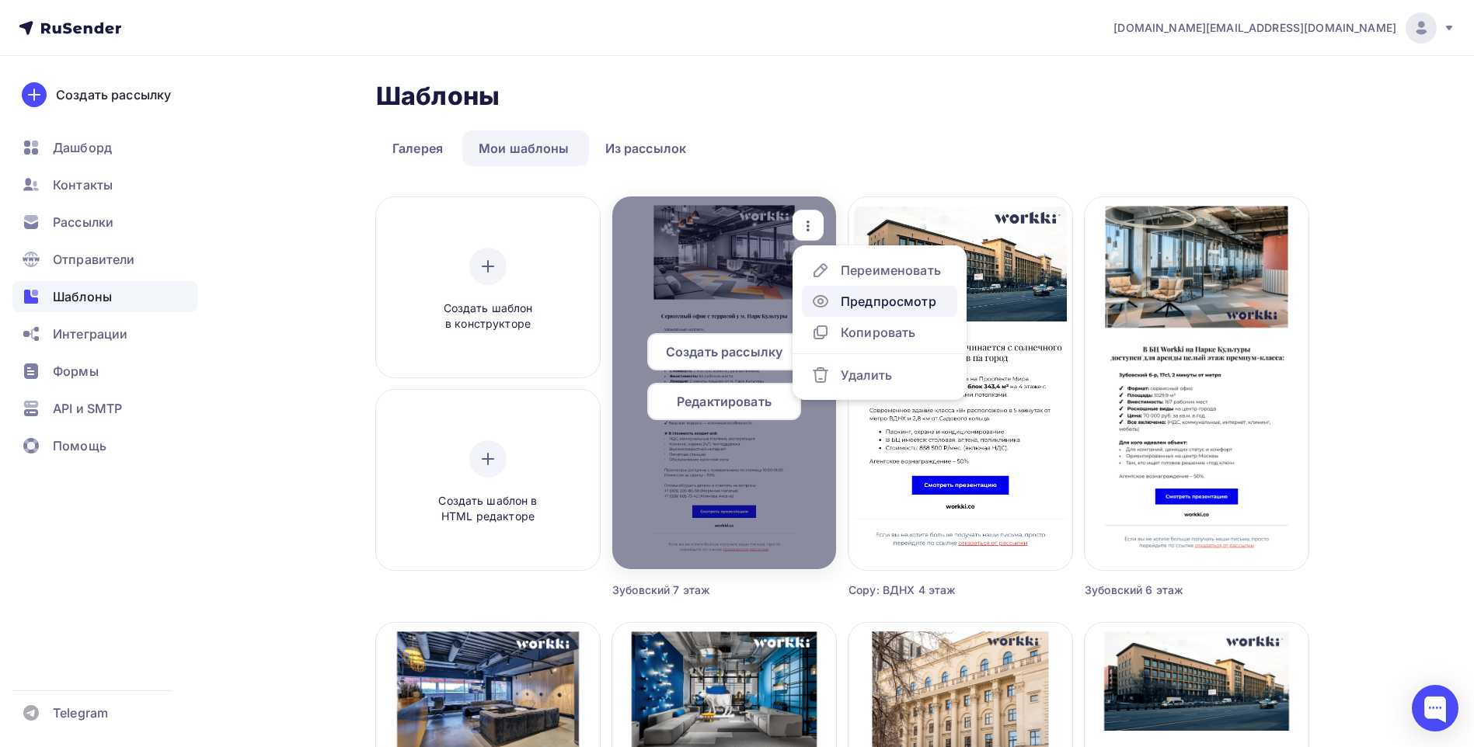
click at [879, 295] on div "Предпросмотр" at bounding box center [889, 301] width 96 height 19
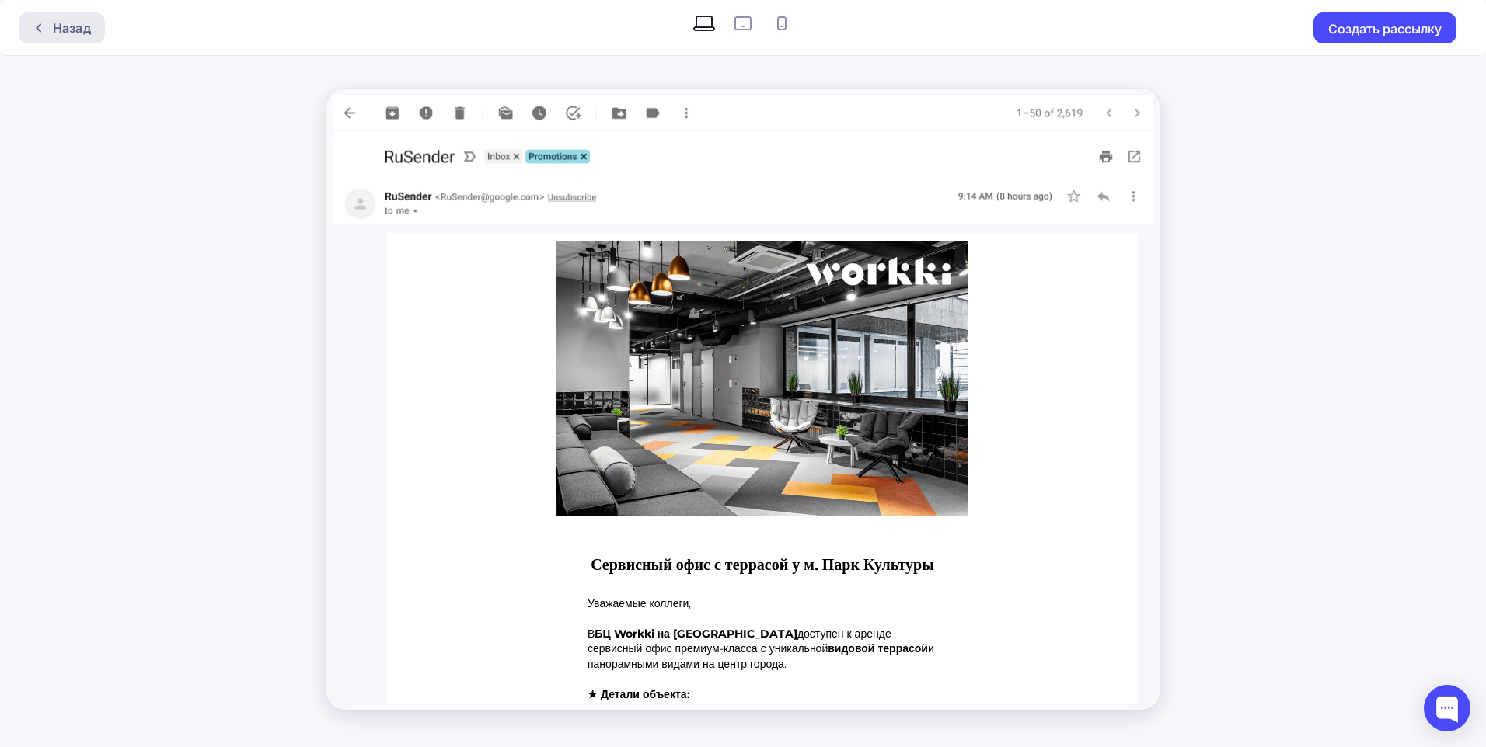
click at [43, 31] on icon at bounding box center [39, 28] width 12 height 12
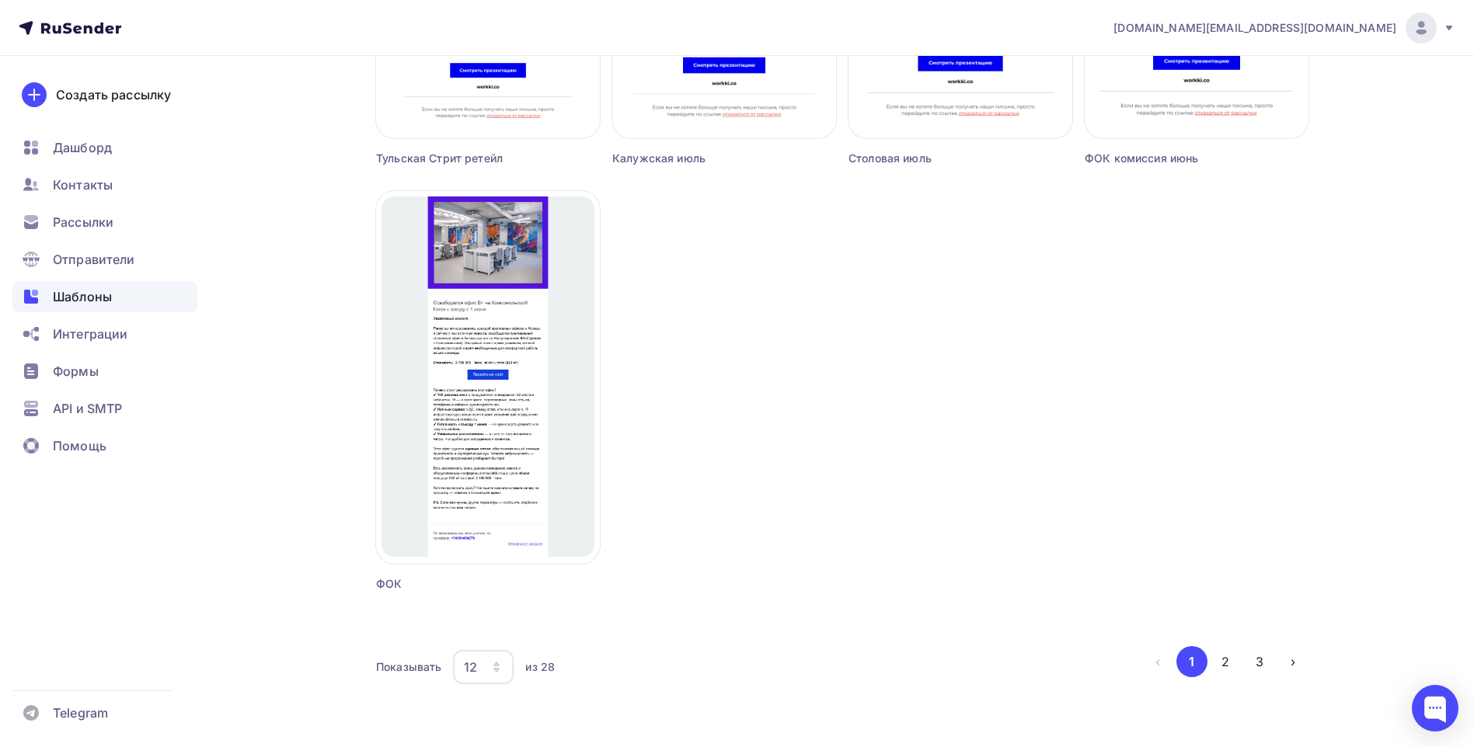
scroll to position [1303, 0]
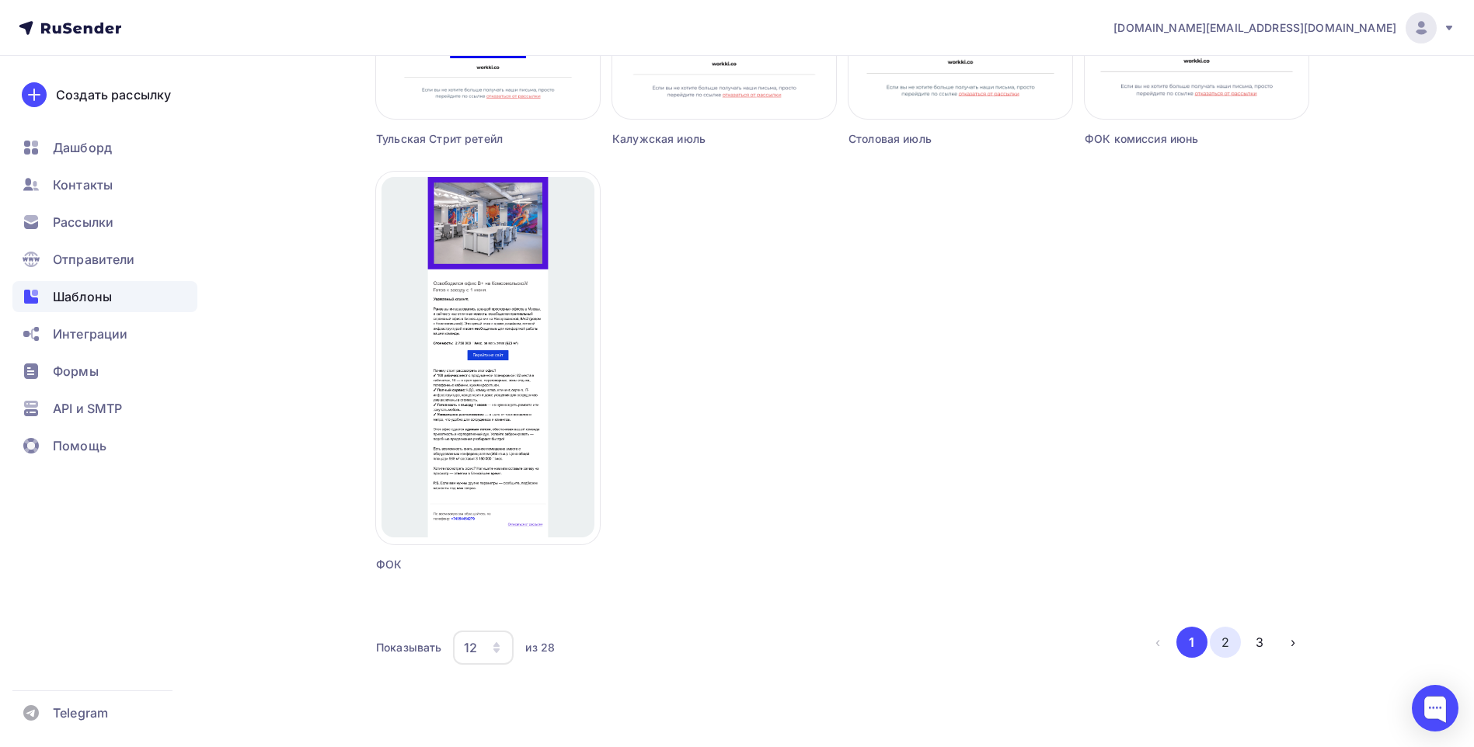
click at [1226, 642] on button "2" at bounding box center [1225, 642] width 31 height 31
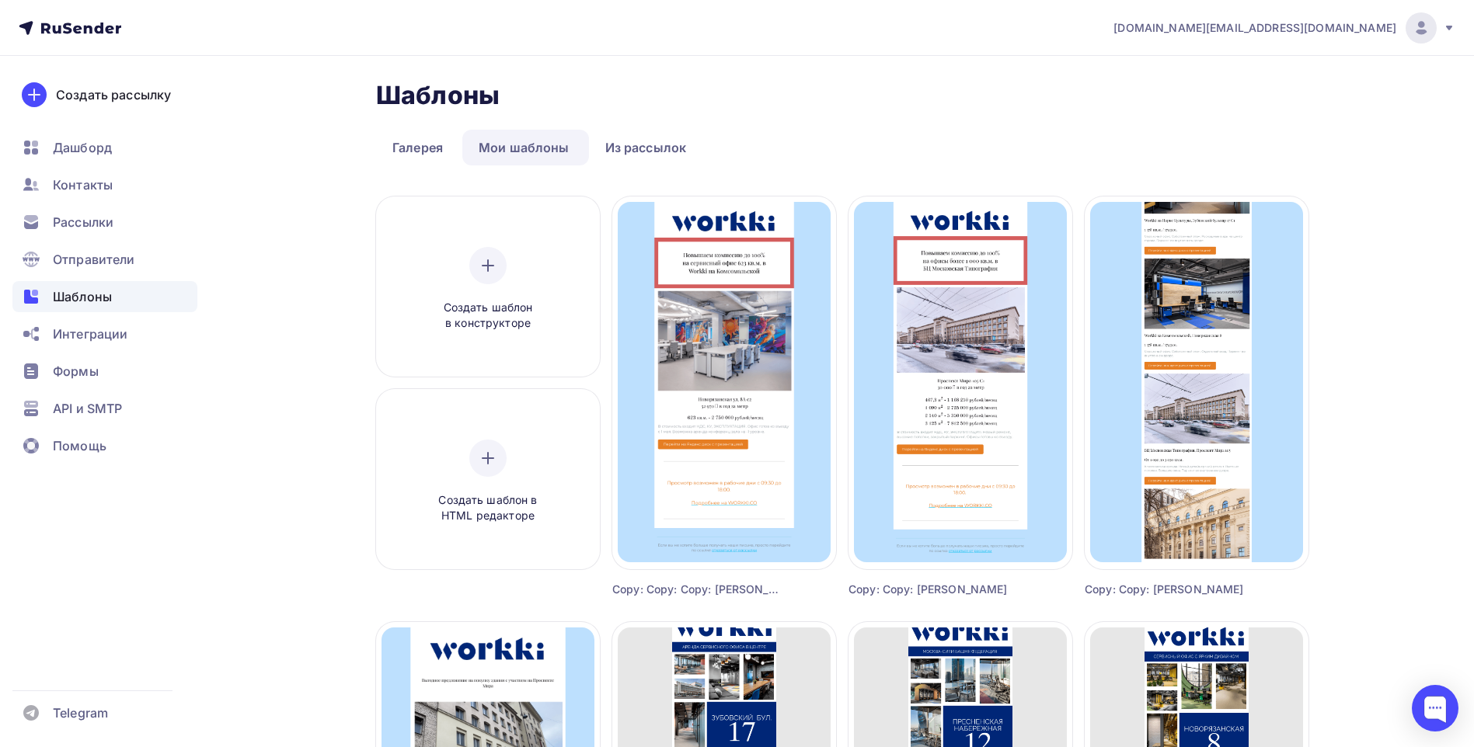
scroll to position [0, 0]
click at [1242, 141] on ul "Галерея Мои шаблоны Из рассылок" at bounding box center [842, 149] width 932 height 36
click at [977, 99] on div "Шаблоны Шаблоны" at bounding box center [842, 96] width 932 height 31
click at [430, 153] on link "Галерея" at bounding box center [417, 149] width 83 height 36
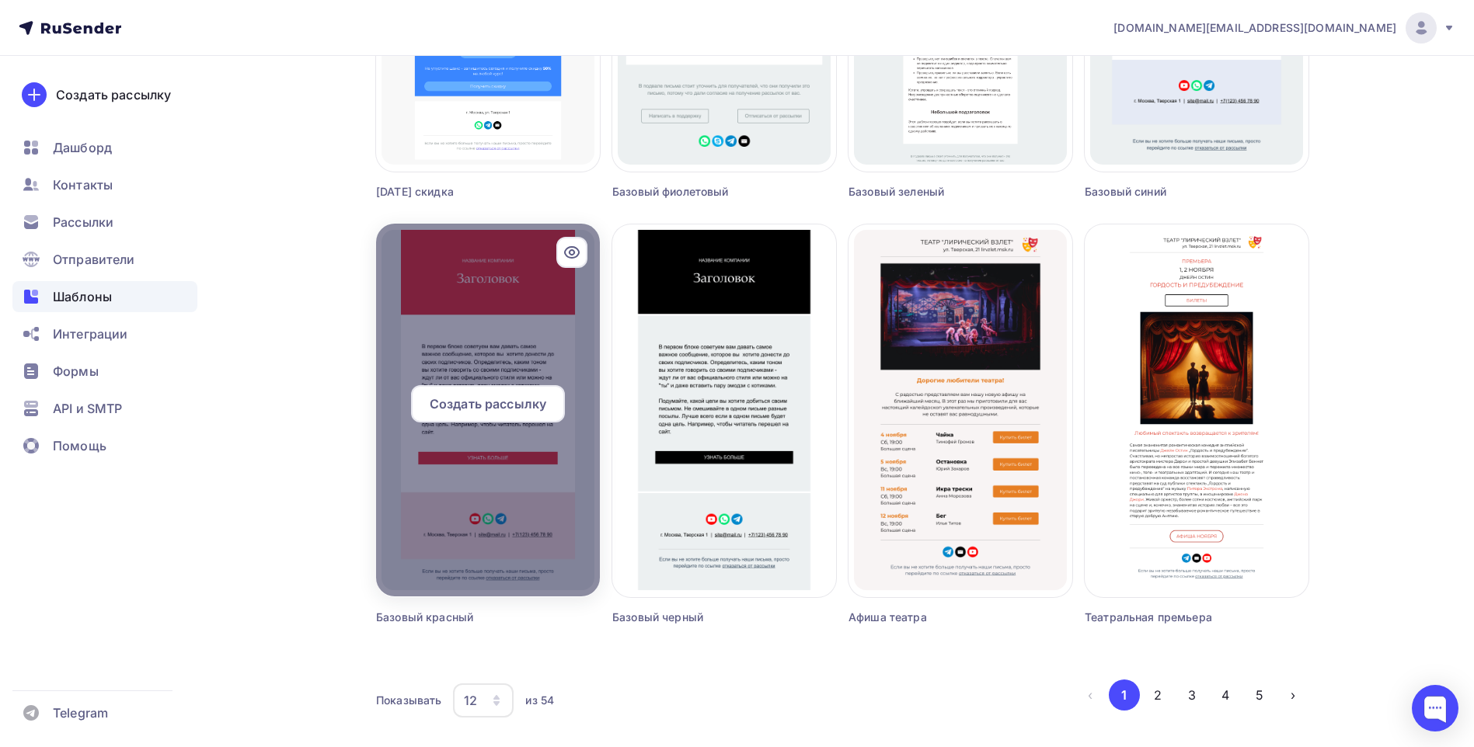
scroll to position [877, 0]
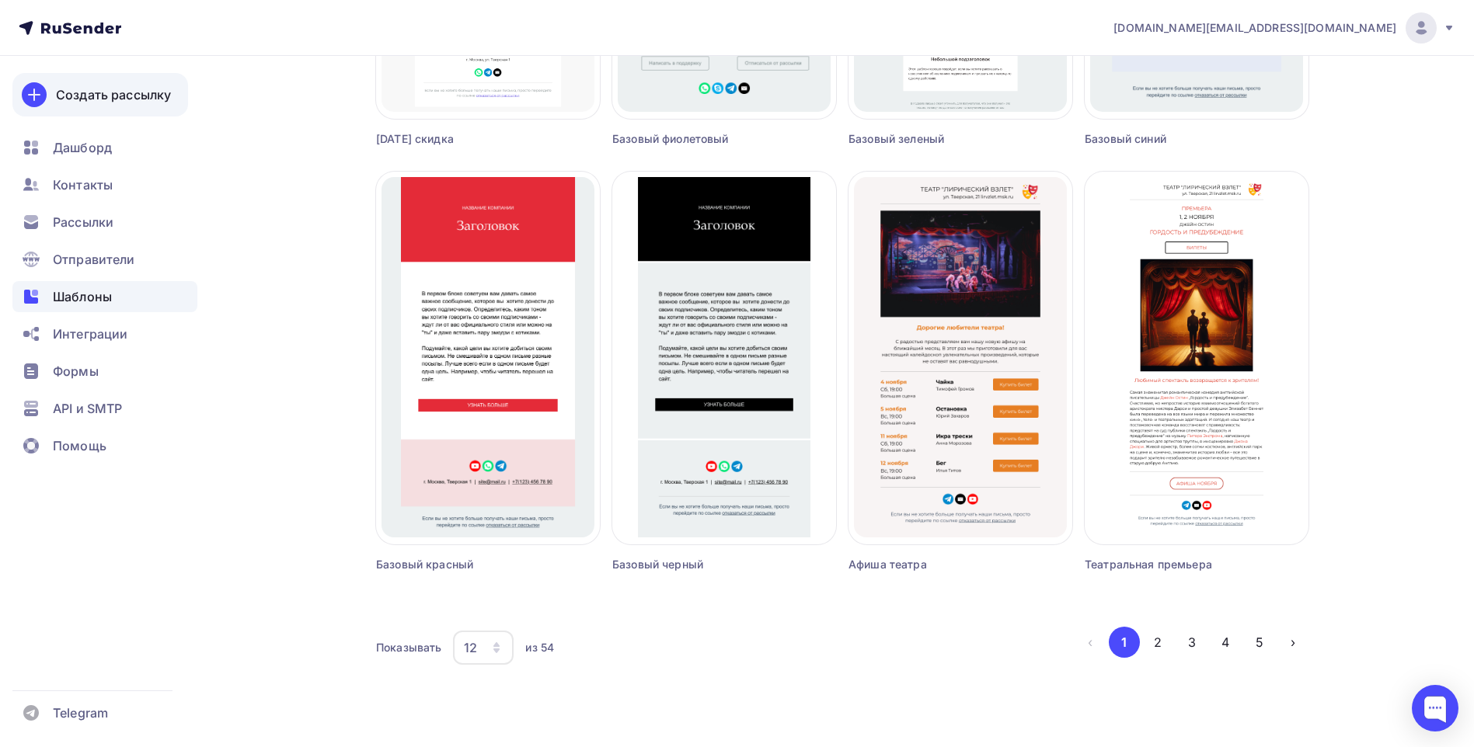
click at [131, 96] on div "Создать рассылку" at bounding box center [113, 94] width 115 height 19
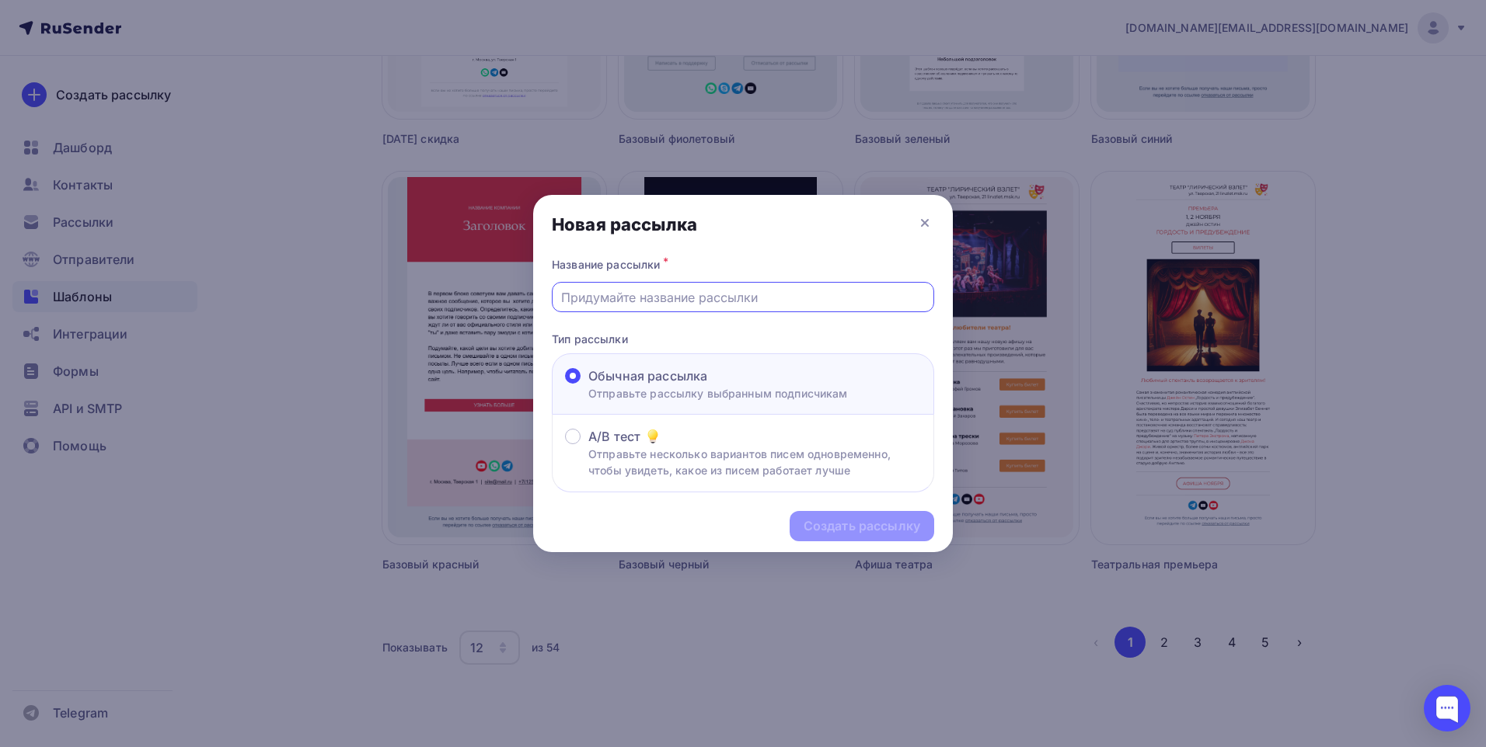
click at [651, 303] on input "text" at bounding box center [743, 297] width 364 height 19
type input "Зубовский 7 этаж"
click at [848, 527] on div "Создать рассылку" at bounding box center [861, 526] width 117 height 18
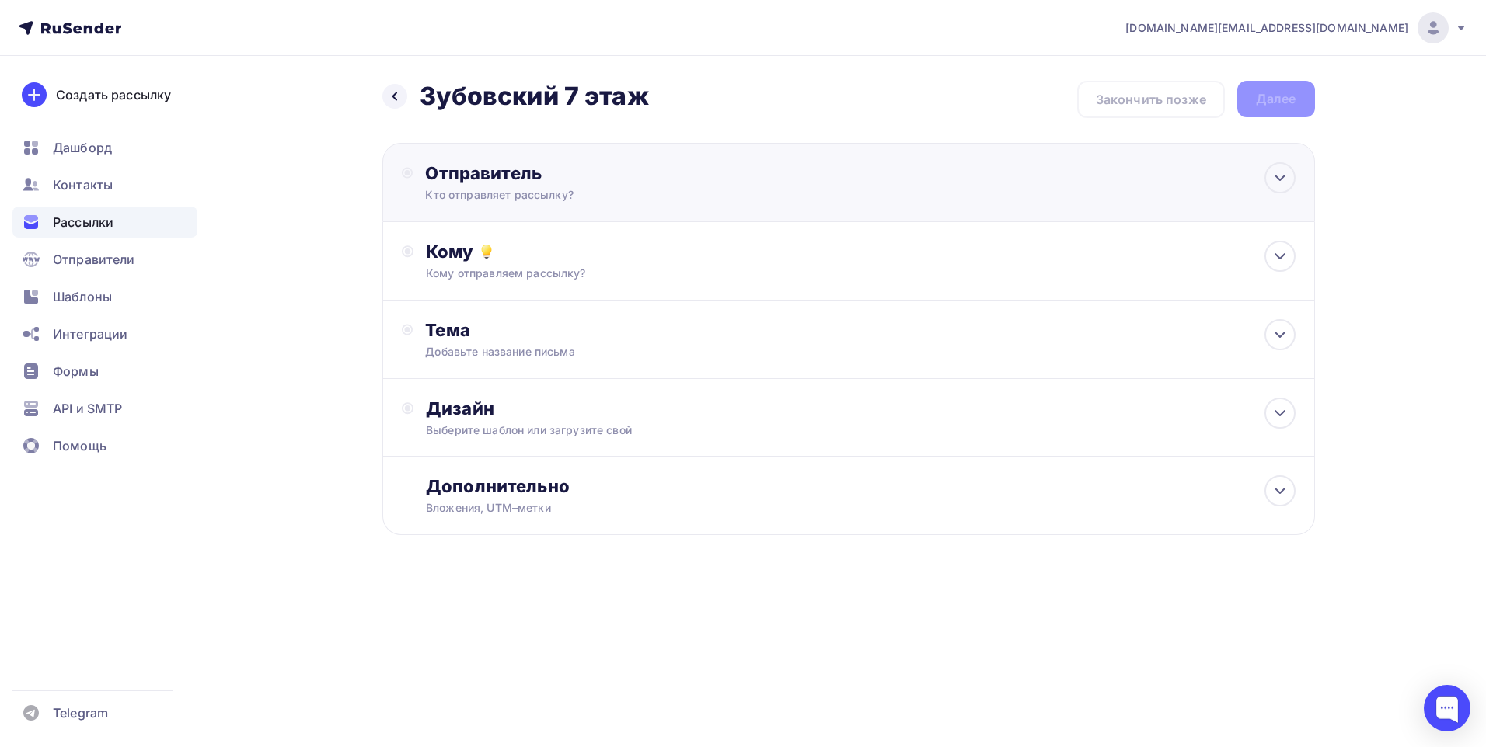
click at [612, 193] on div "Кто отправляет рассылку?" at bounding box center [576, 195] width 303 height 16
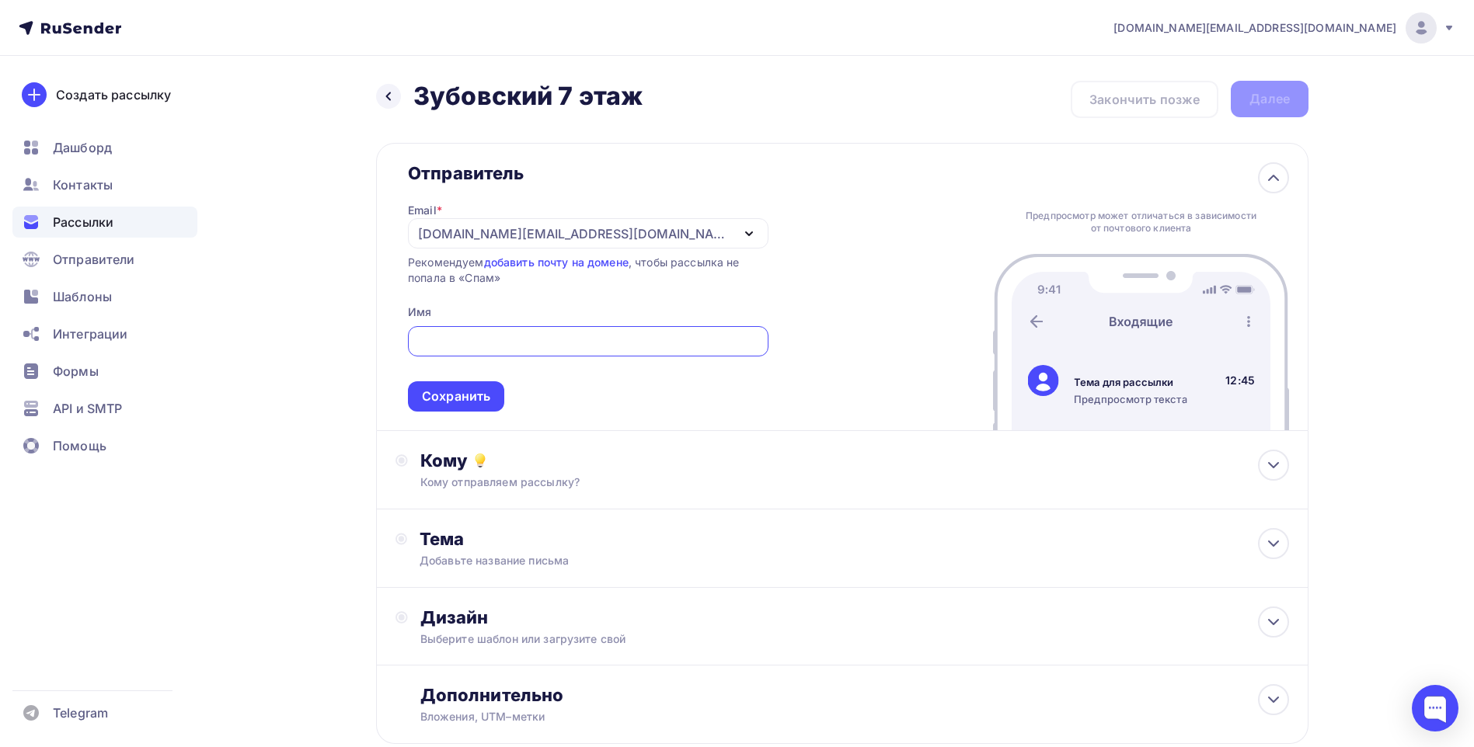
drag, startPoint x: 621, startPoint y: 236, endPoint x: 616, endPoint y: 252, distance: 16.2
click at [621, 236] on div "[DOMAIN_NAME][EMAIL_ADDRESS][DOMAIN_NAME]" at bounding box center [588, 233] width 361 height 30
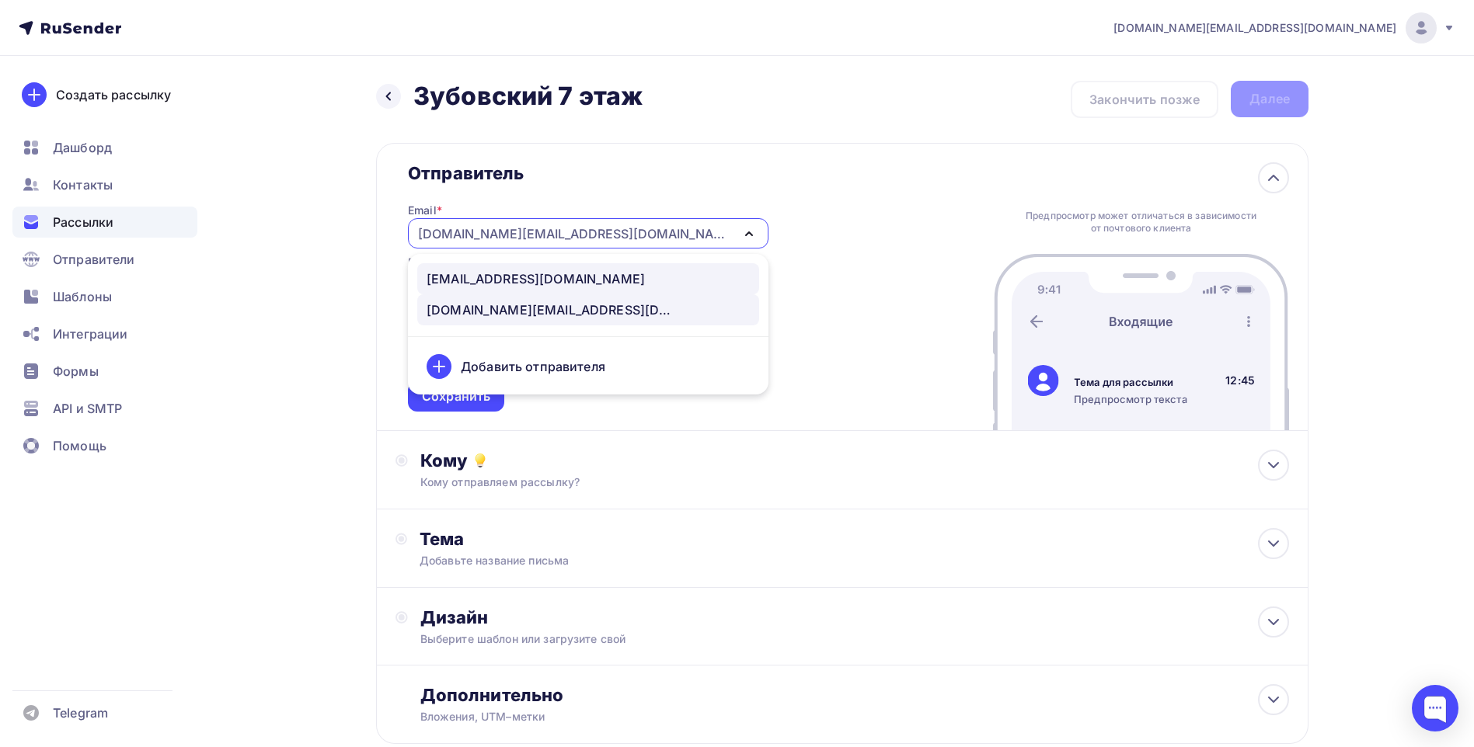
click at [587, 279] on div "team@e.workki.co" at bounding box center [588, 279] width 323 height 19
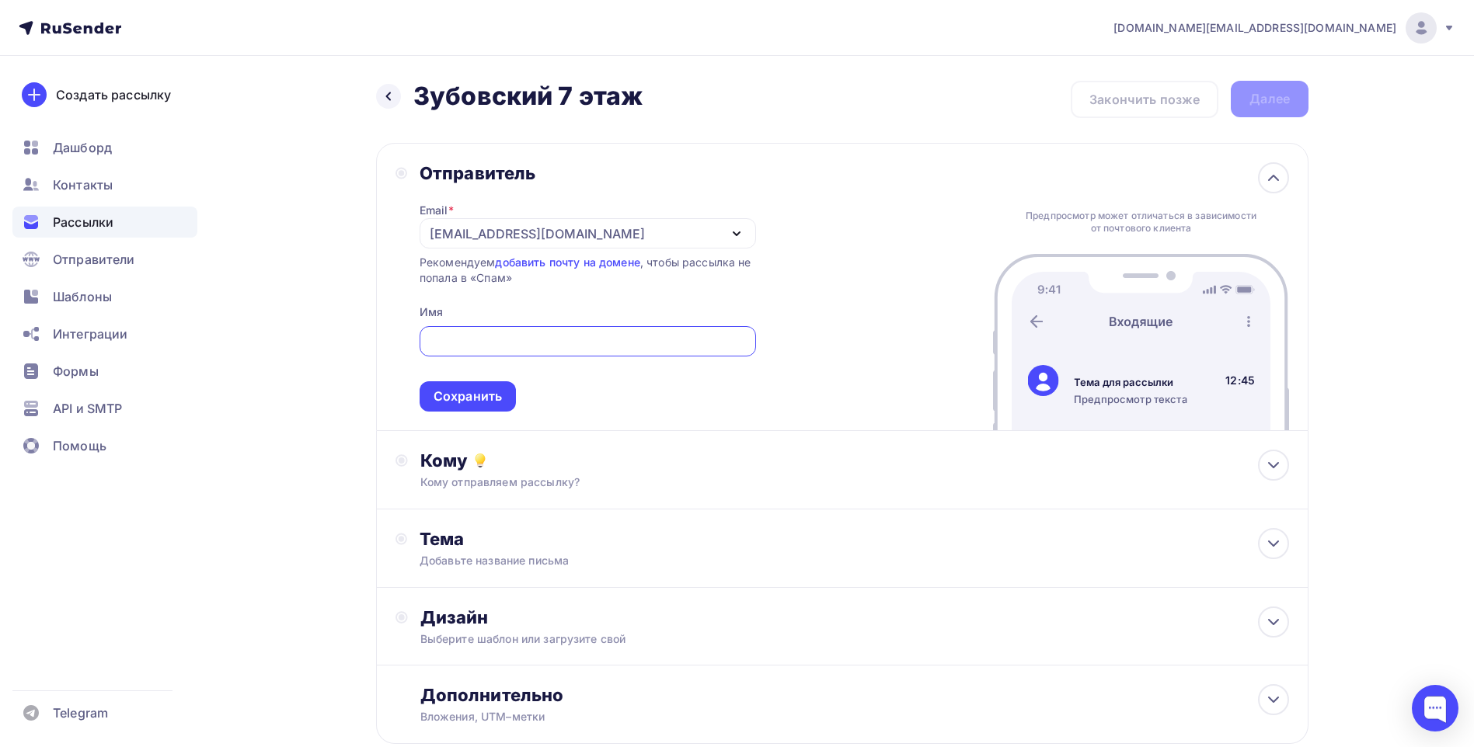
click at [525, 342] on input "text" at bounding box center [587, 342] width 319 height 19
type input "Workki"
click at [302, 475] on div "Назад Зубовский 7 этаж Зубовский 7 этаж Закончить позже Далее Отправитель Email…" at bounding box center [736, 450] width 1273 height 789
click at [468, 401] on div "Сохранить" at bounding box center [468, 397] width 68 height 18
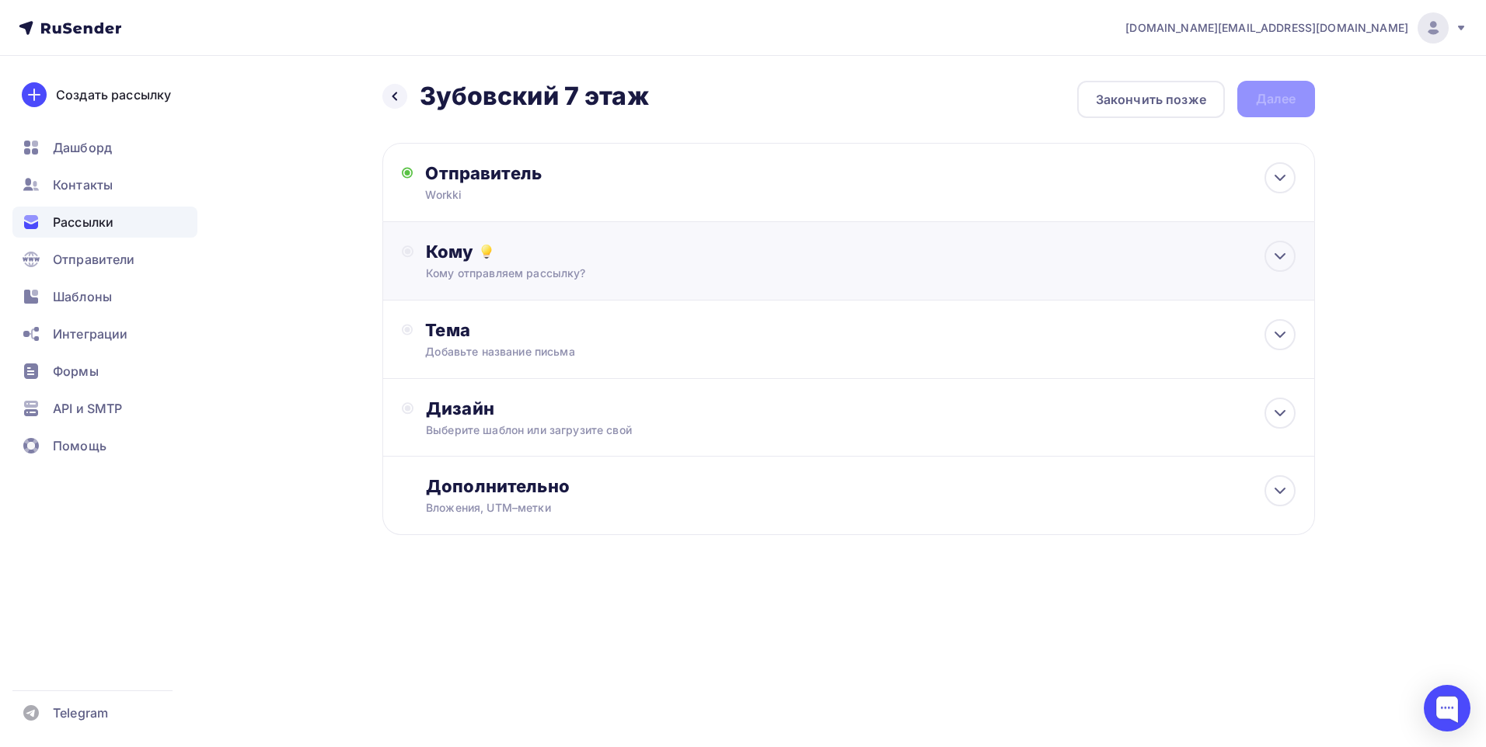
click at [521, 267] on div "Кому отправляем рассылку?" at bounding box center [817, 274] width 782 height 16
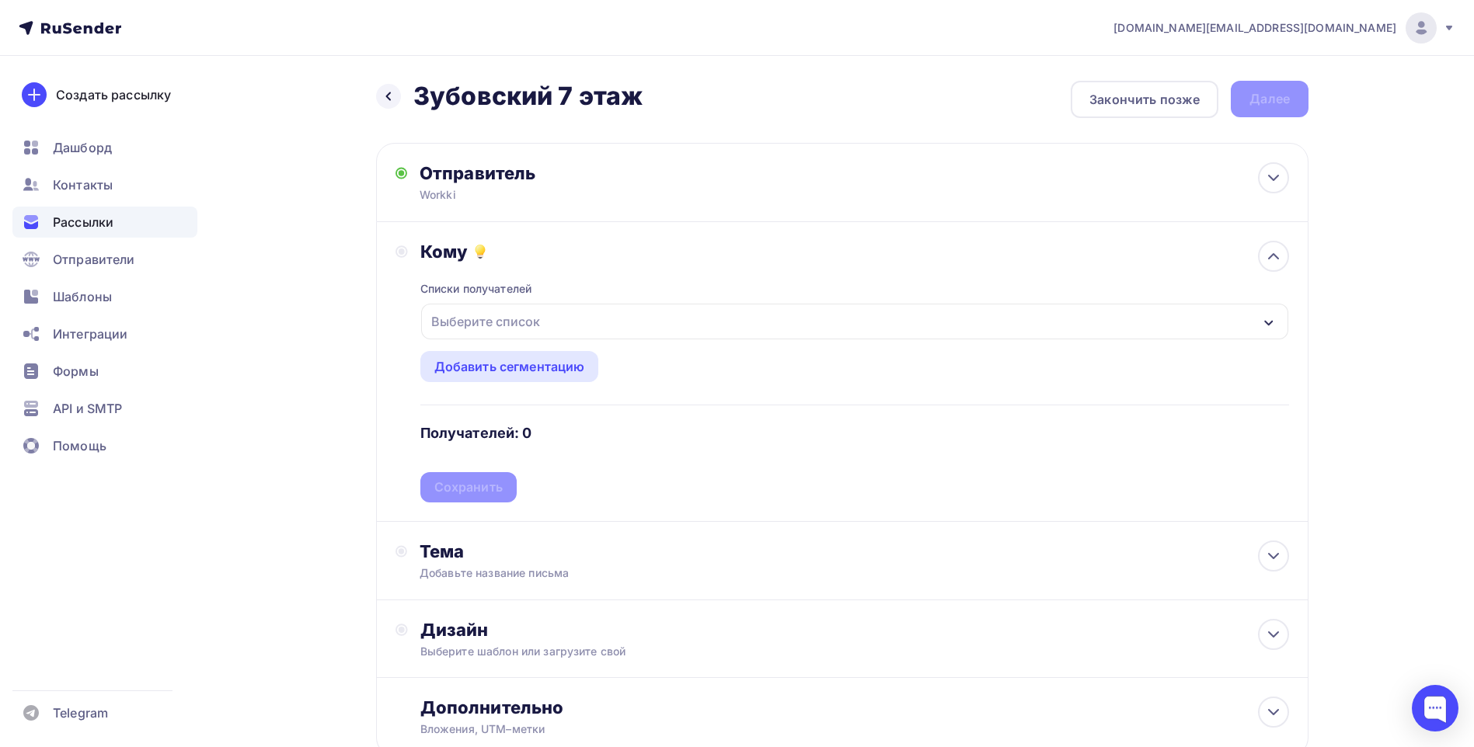
click at [528, 322] on div "Выберите список" at bounding box center [485, 322] width 121 height 28
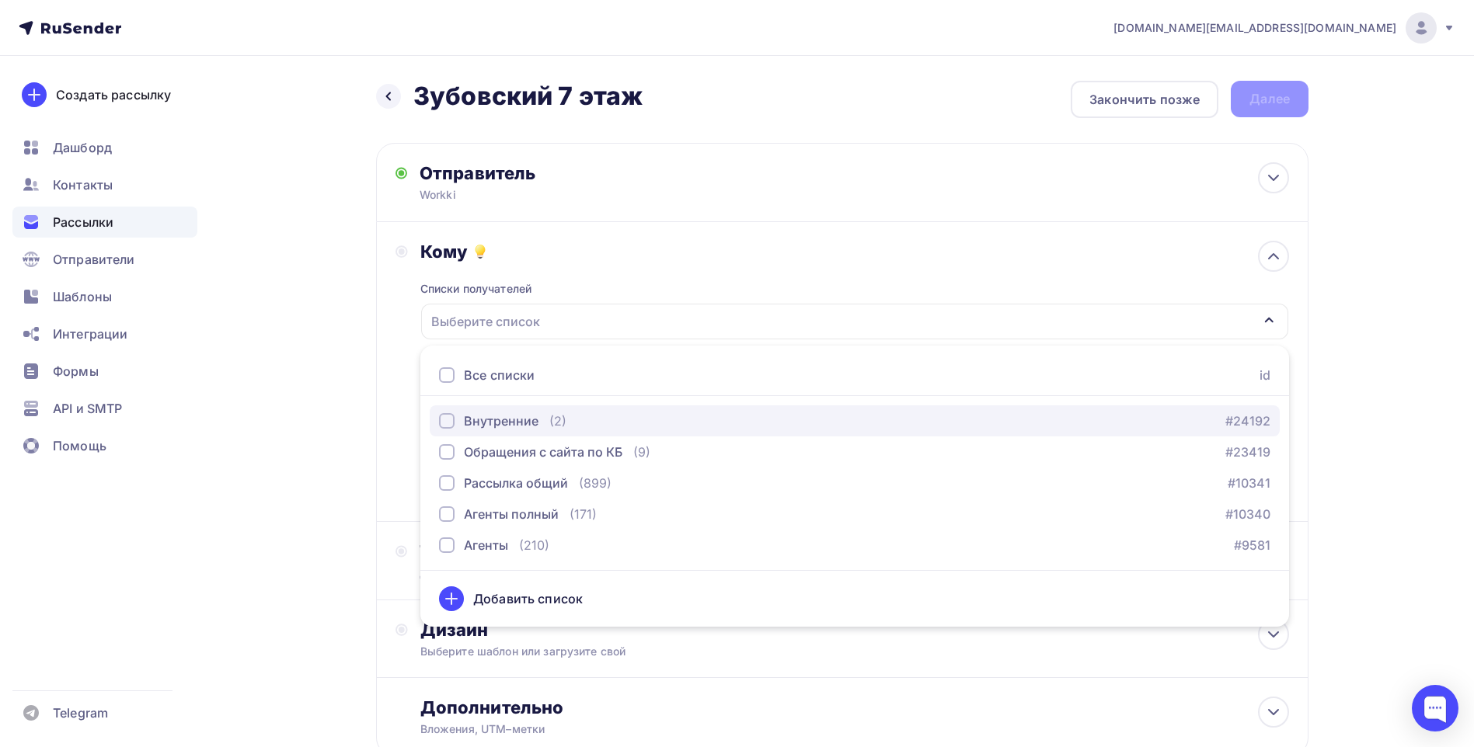
click at [446, 420] on div "button" at bounding box center [447, 421] width 16 height 16
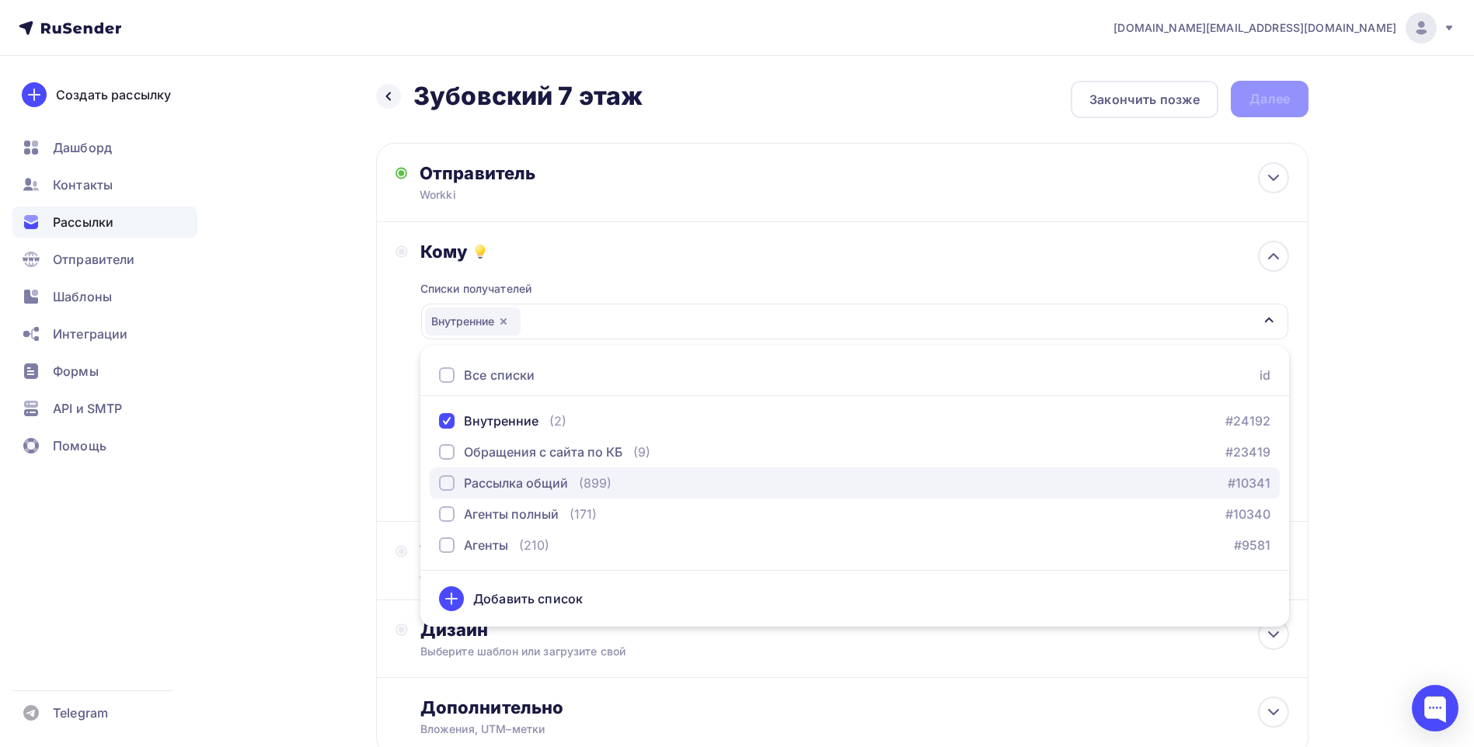
click at [441, 485] on div "button" at bounding box center [447, 483] width 16 height 16
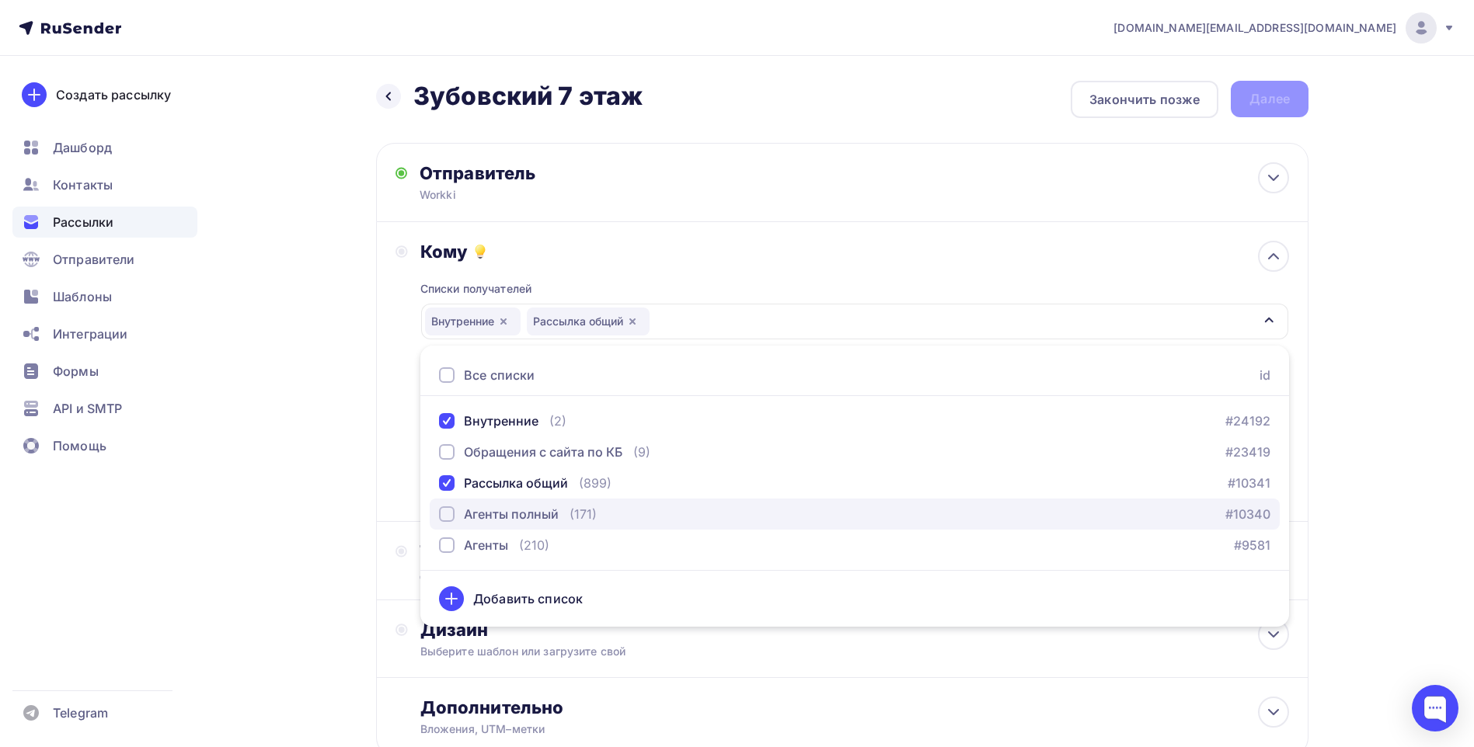
click at [443, 508] on div "button" at bounding box center [447, 515] width 16 height 16
click at [326, 508] on div "Назад Зубовский 7 этаж Зубовский 7 этаж Закончить позже Далее Отправитель Workk…" at bounding box center [736, 456] width 1273 height 801
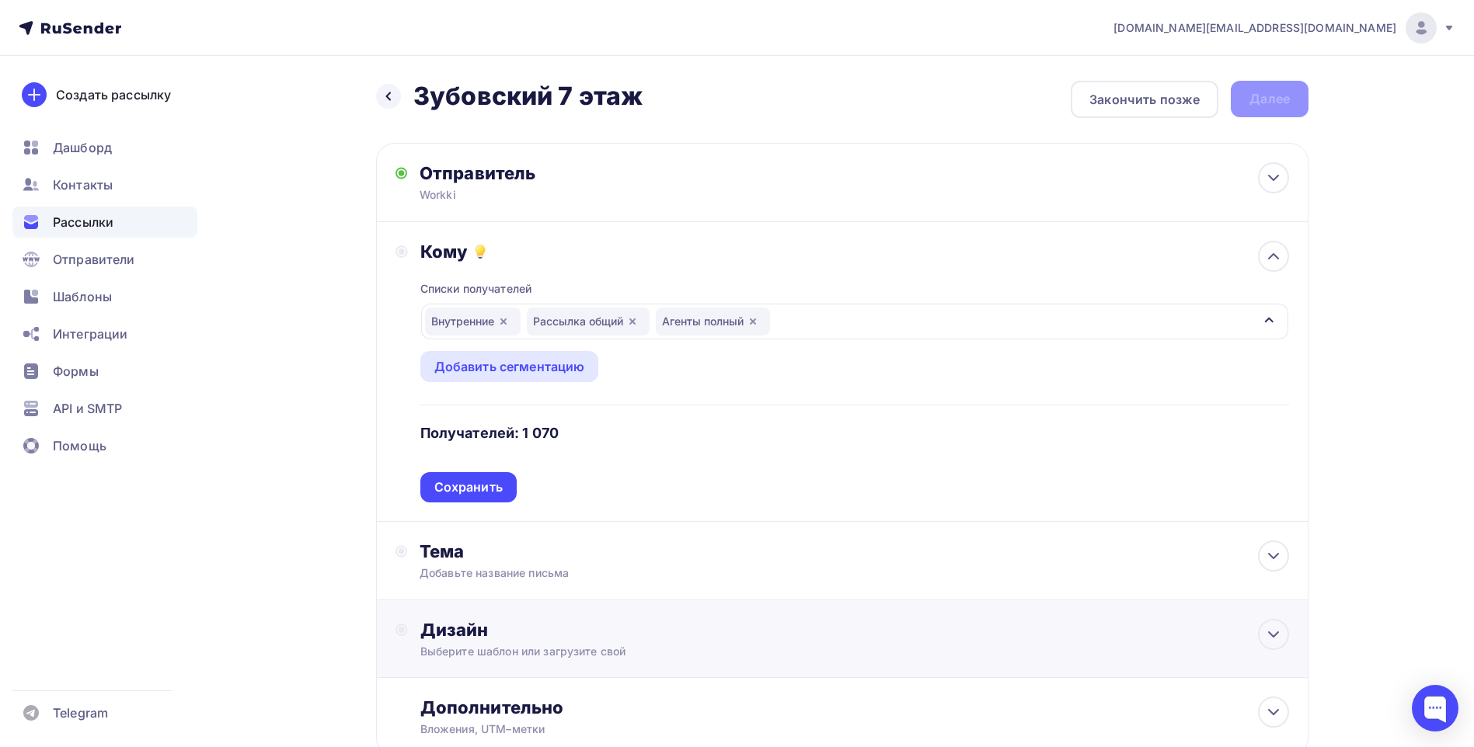
drag, startPoint x: 479, startPoint y: 489, endPoint x: 491, endPoint y: 487, distance: 12.6
click at [479, 489] on div "Сохранить" at bounding box center [468, 488] width 68 height 18
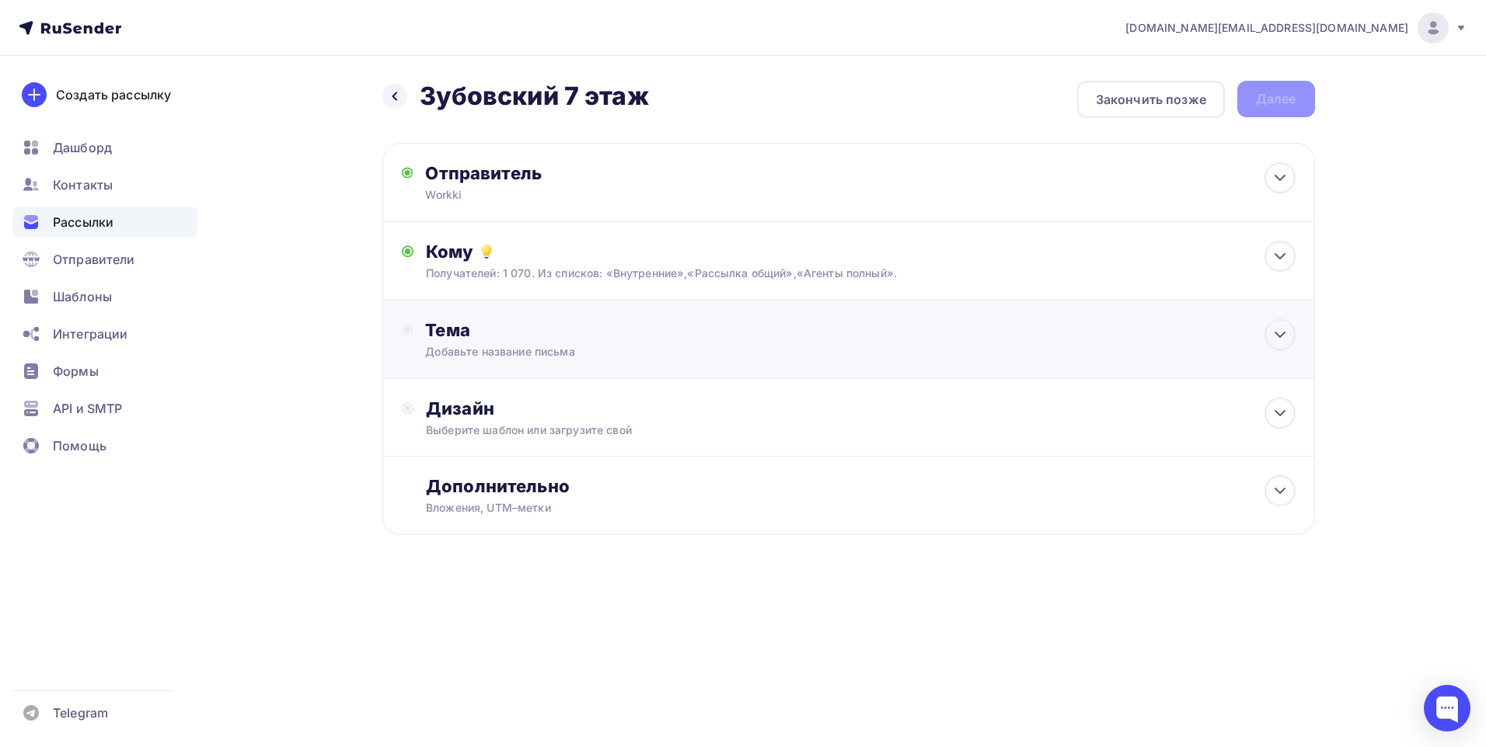
click at [544, 345] on div "Добавьте название письма" at bounding box center [563, 352] width 277 height 16
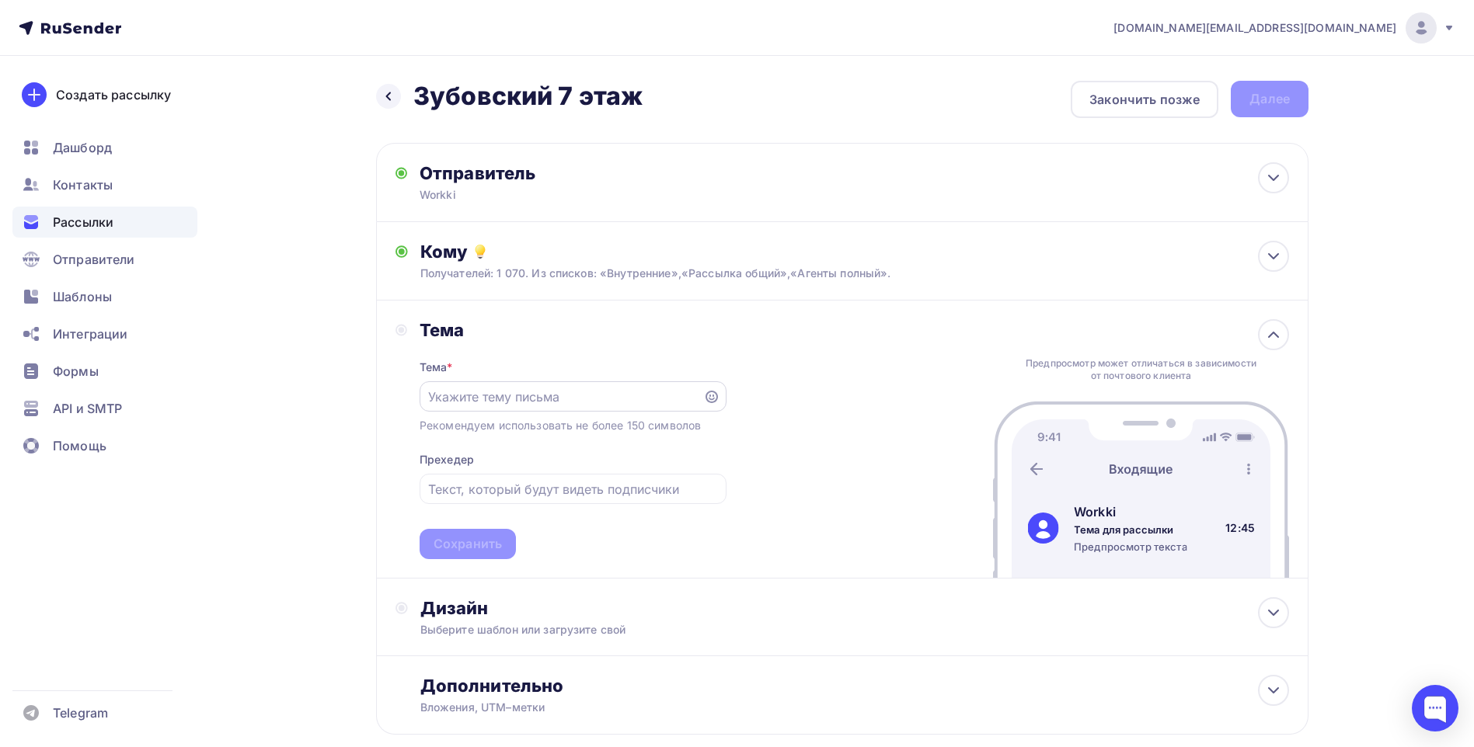
click at [524, 397] on input "text" at bounding box center [561, 397] width 266 height 19
paste input "Сервисный офис с террасой у м. Парк Культуры"
type input "Сервисный офис с террасой у м. Парк Культуры"
click at [392, 451] on div "Тема Тема * Сервисный офис с террасой у м. Парк Культуры Рекомендуем использова…" at bounding box center [842, 440] width 932 height 278
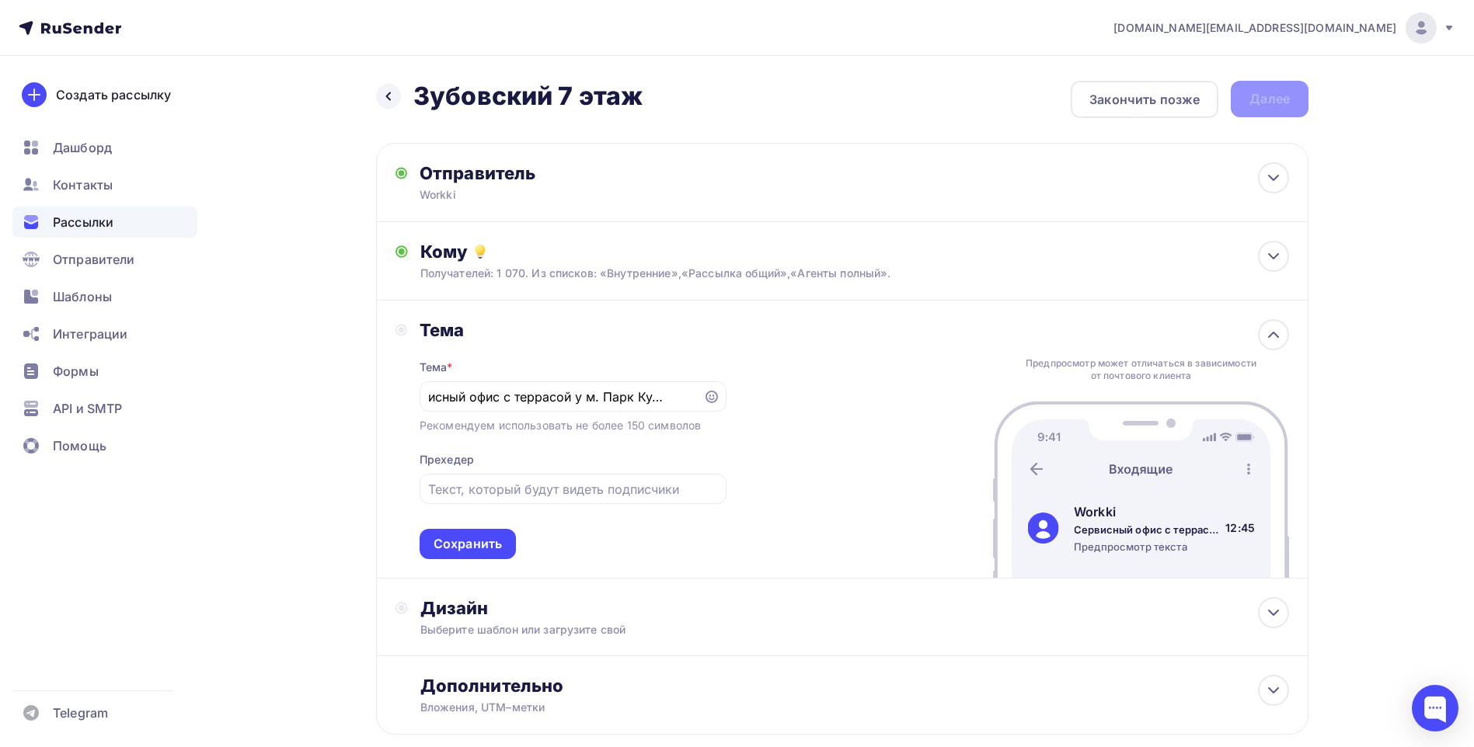
scroll to position [0, 0]
click at [468, 553] on div "Сохранить" at bounding box center [468, 544] width 96 height 30
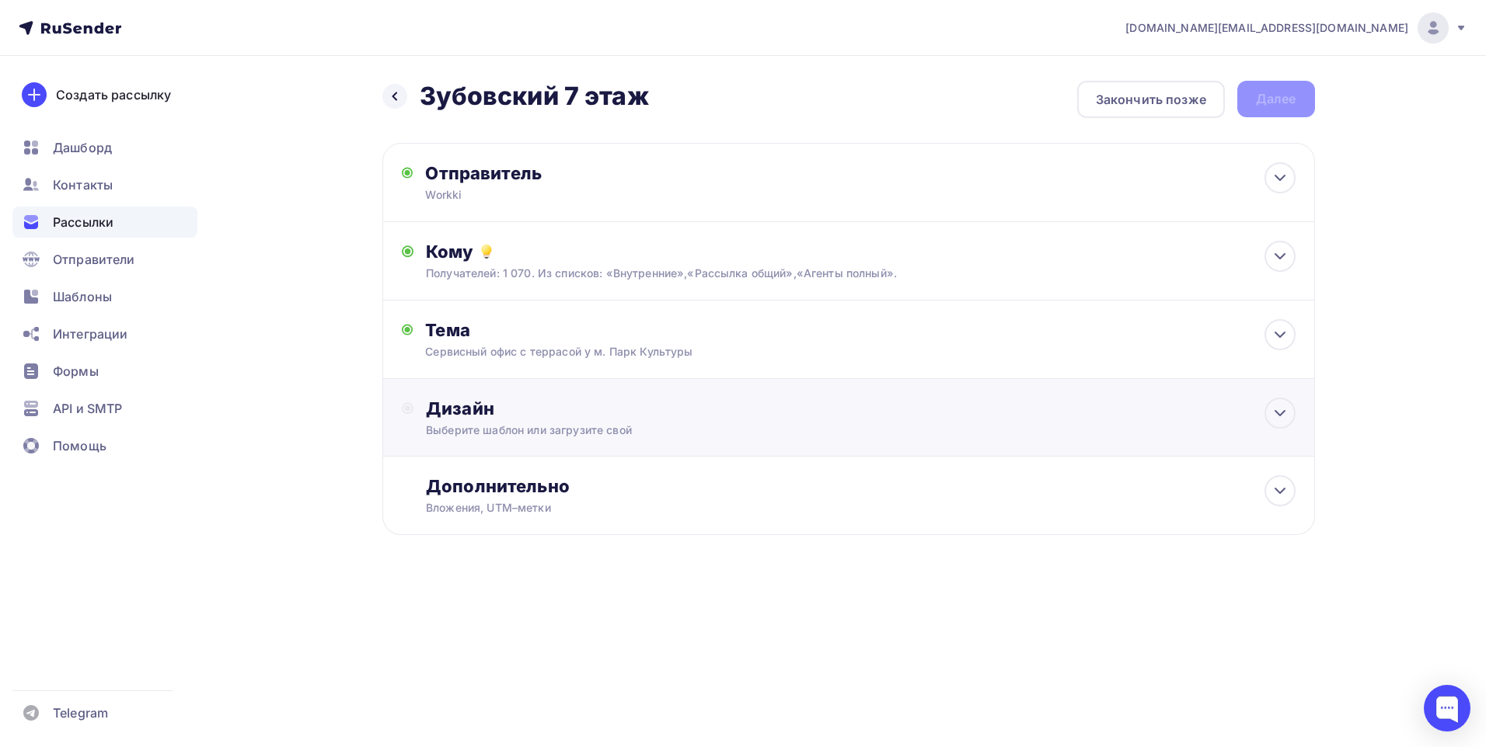
click at [585, 432] on div "Выберите шаблон или загрузите свой" at bounding box center [817, 431] width 782 height 16
click at [528, 469] on div "Выбрать шаблон" at bounding box center [494, 472] width 108 height 18
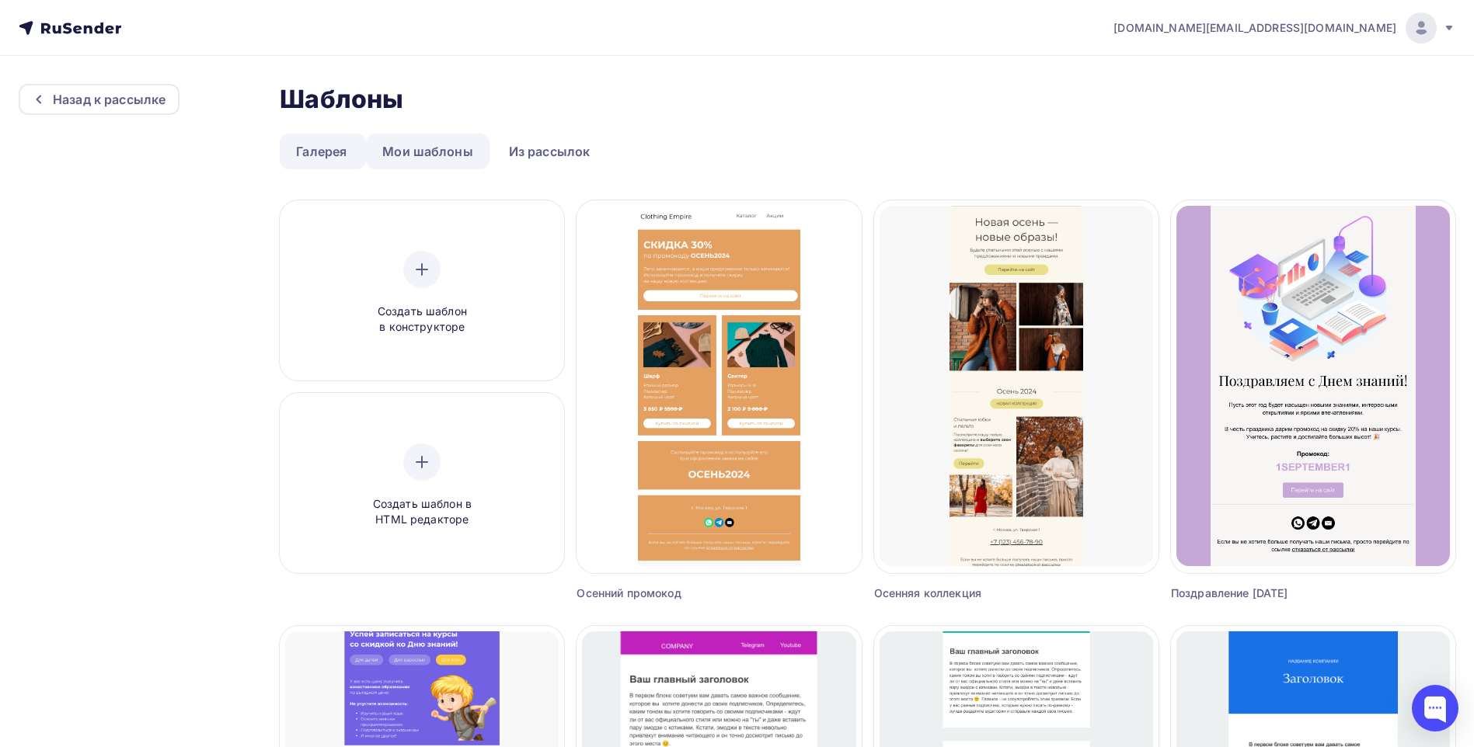
click at [448, 152] on link "Мои шаблоны" at bounding box center [428, 152] width 124 height 36
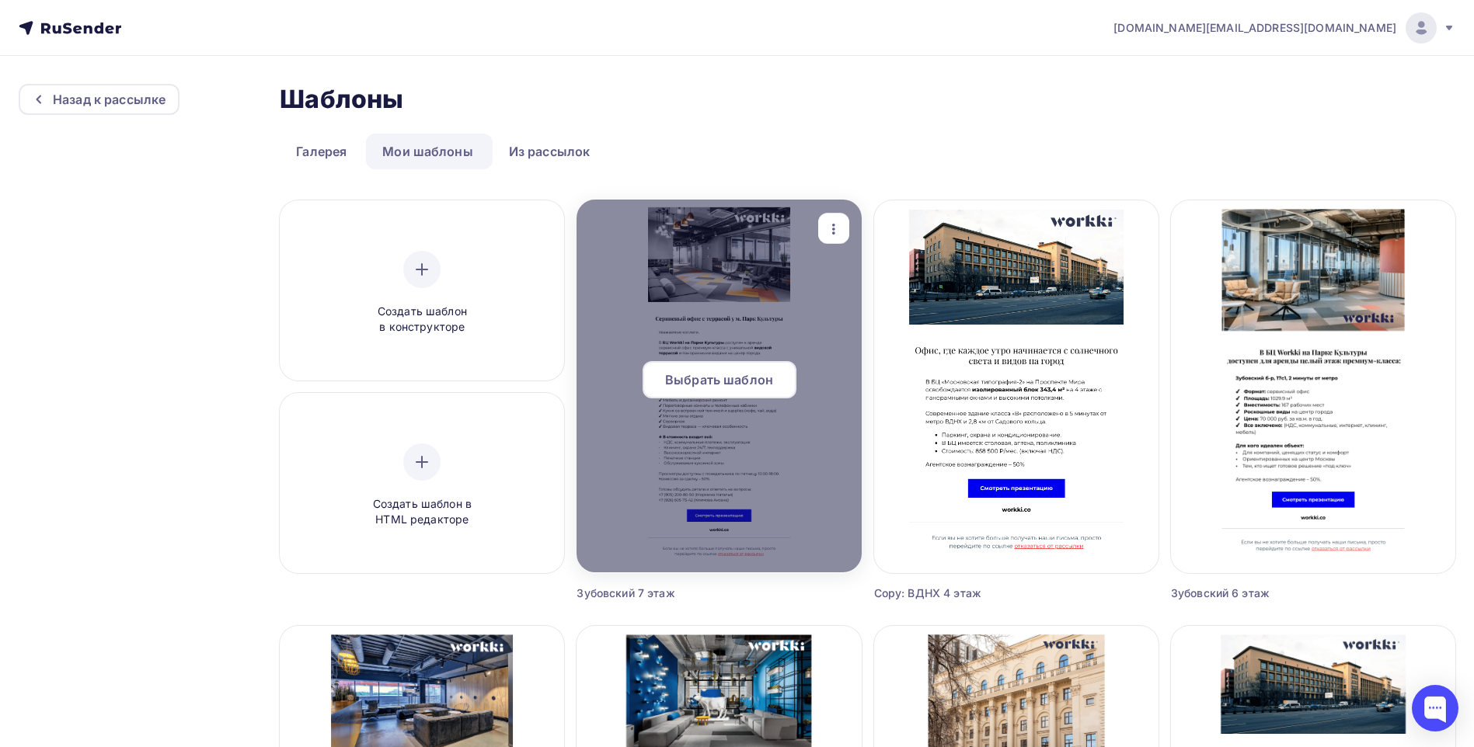
click at [760, 374] on span "Выбрать шаблон" at bounding box center [719, 380] width 108 height 19
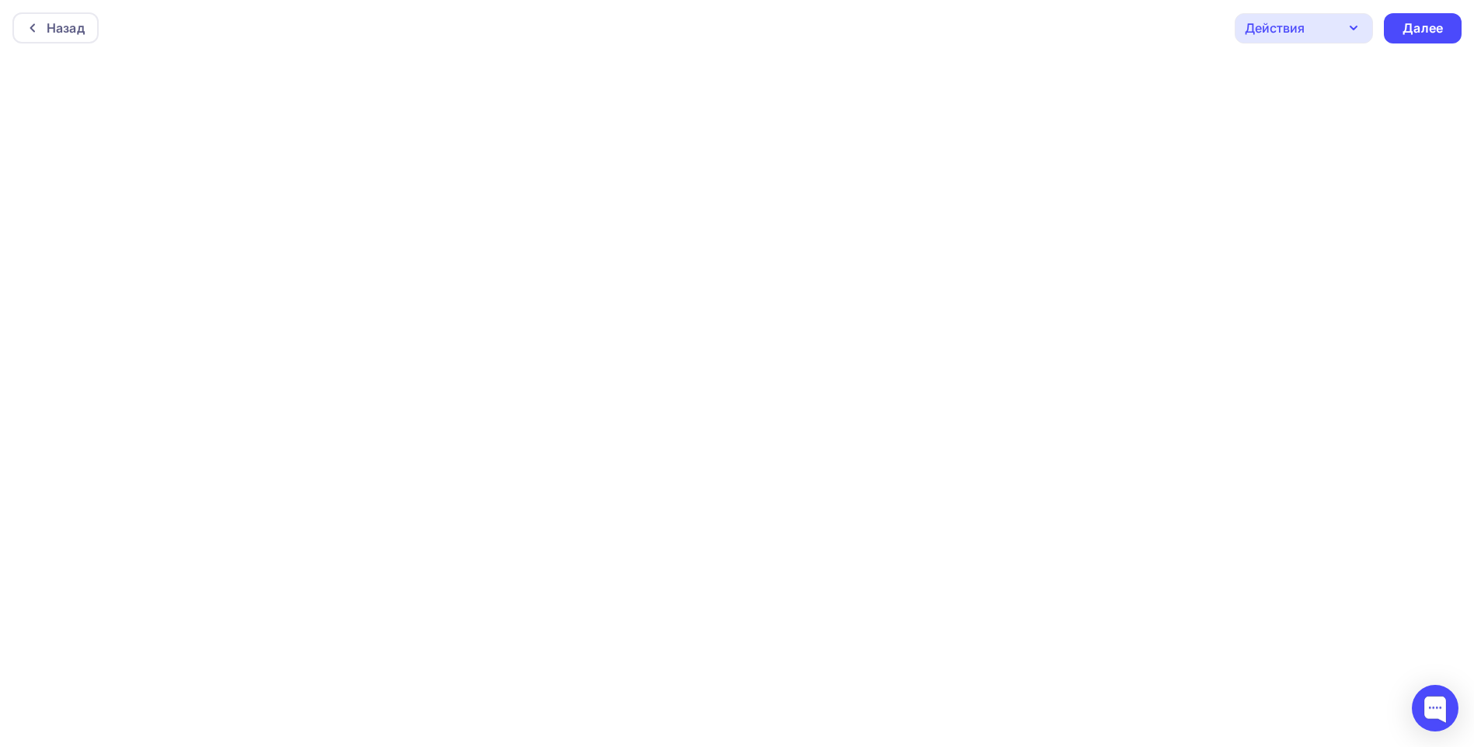
click at [1340, 30] on div "Действия" at bounding box center [1304, 28] width 138 height 30
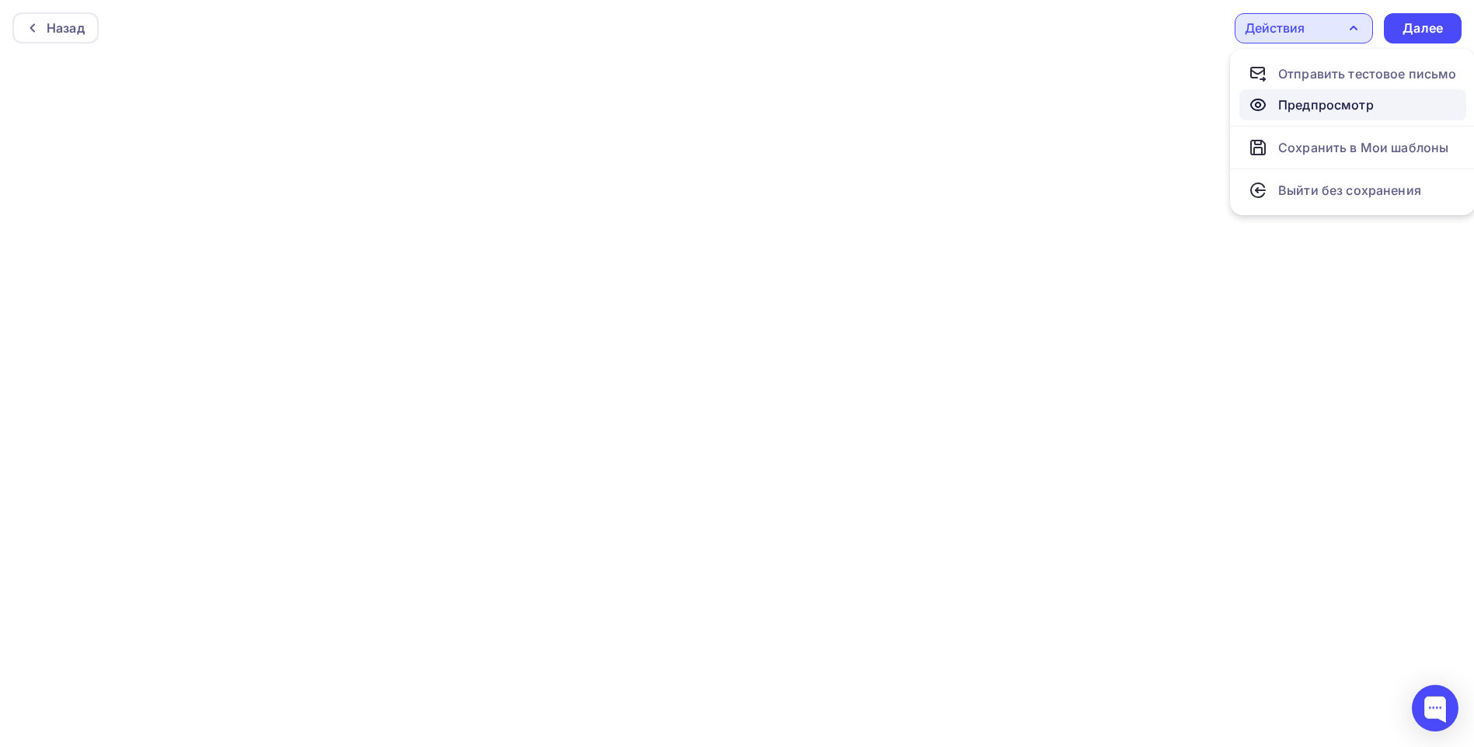
click at [1326, 98] on div "Предпросмотр" at bounding box center [1326, 105] width 96 height 19
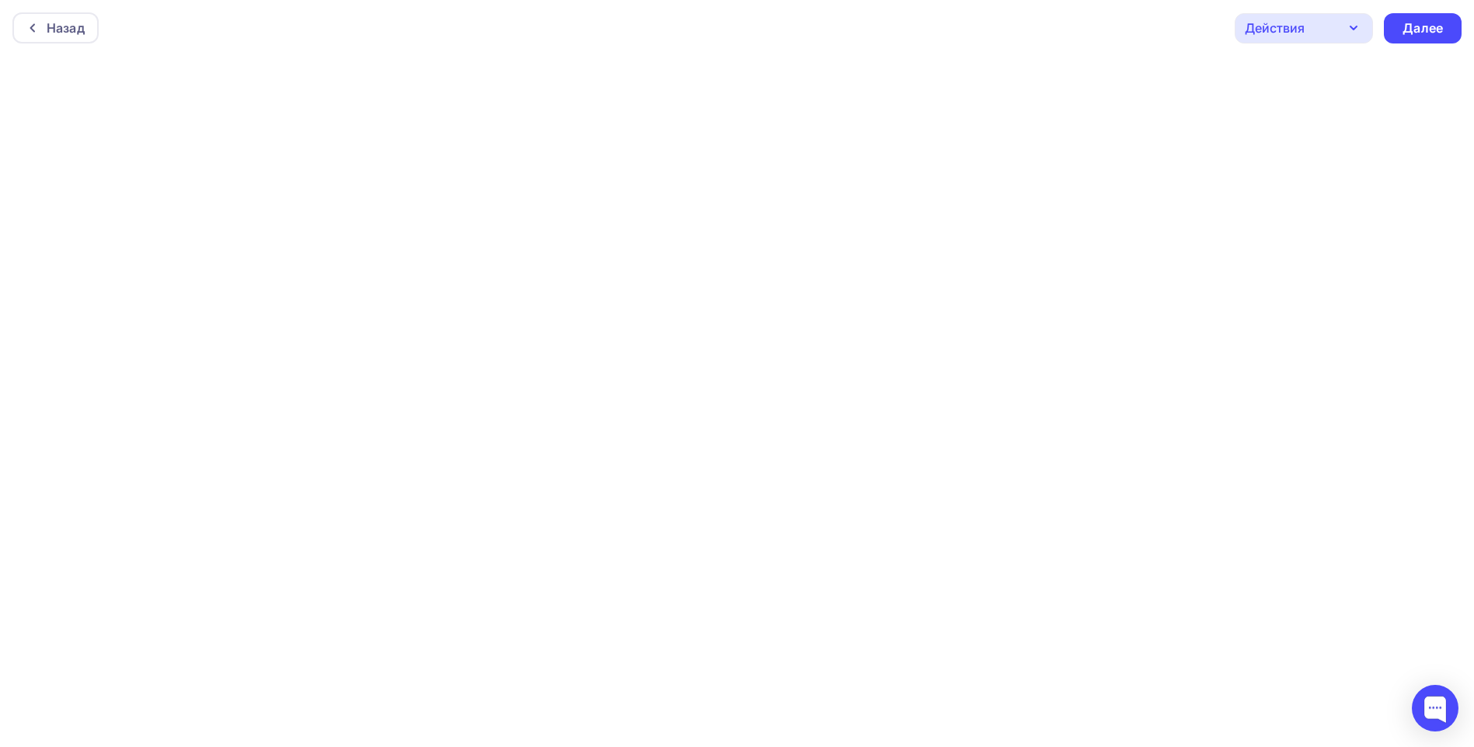
scroll to position [4, 0]
click at [1412, 22] on div "Далее" at bounding box center [1422, 25] width 40 height 18
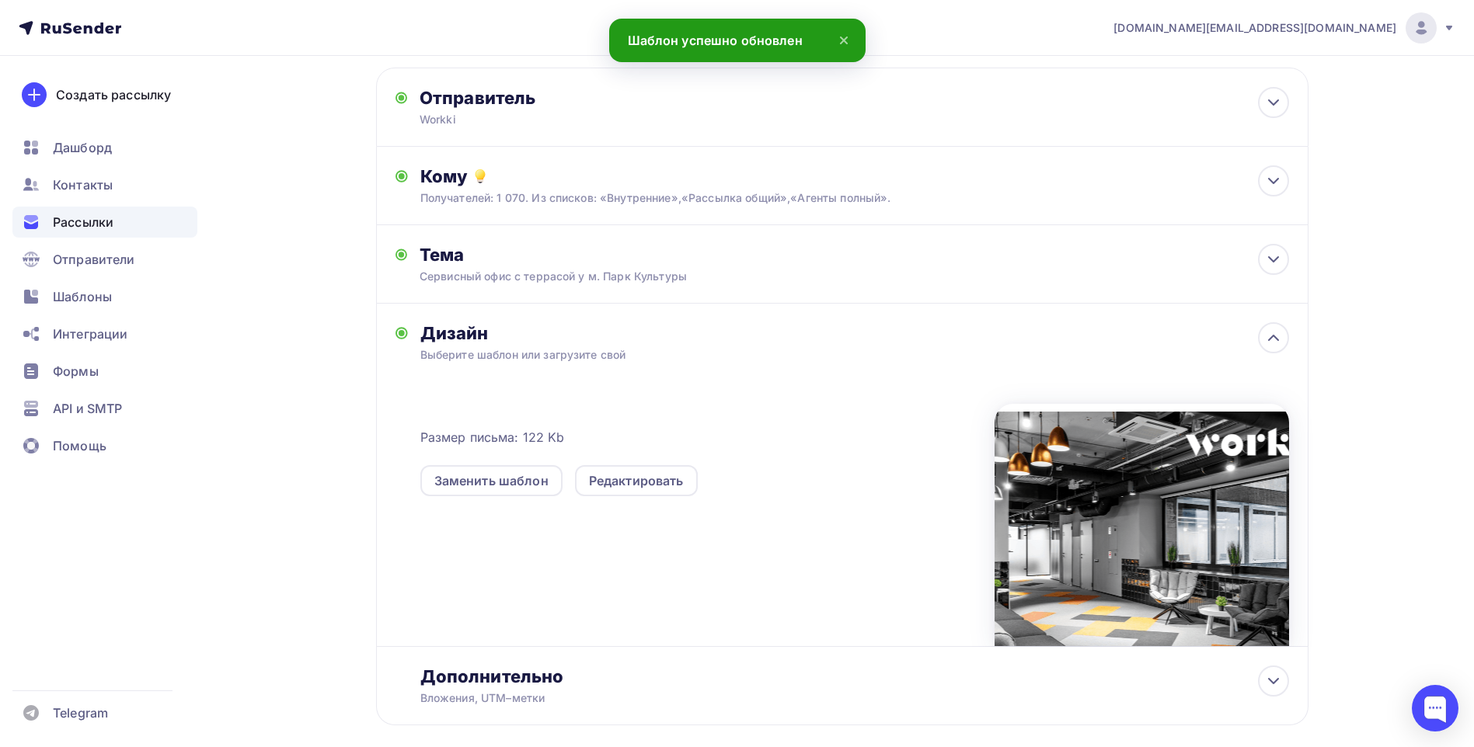
scroll to position [154, 0]
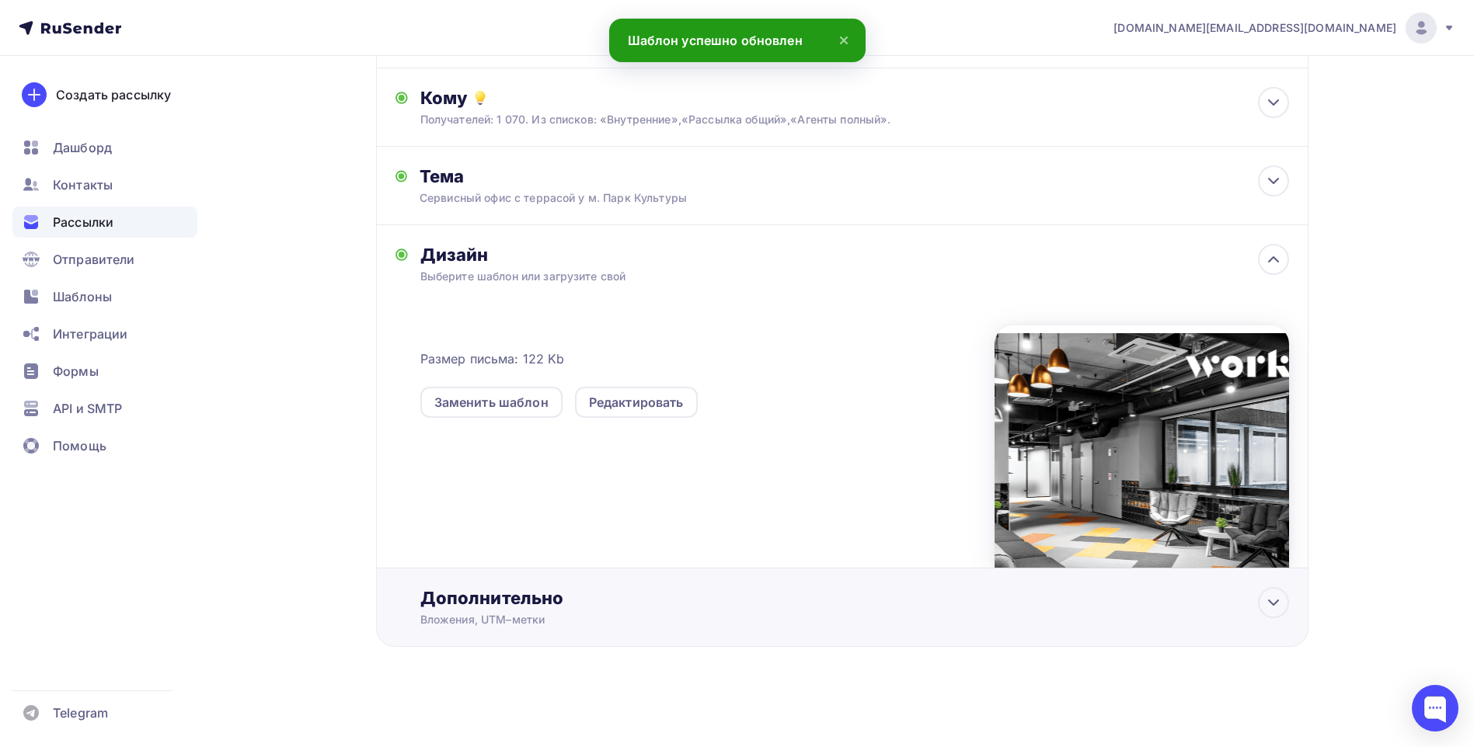
drag, startPoint x: 665, startPoint y: 618, endPoint x: 684, endPoint y: 614, distance: 19.0
click at [667, 618] on div "Вложения, UTM–метки" at bounding box center [811, 620] width 782 height 16
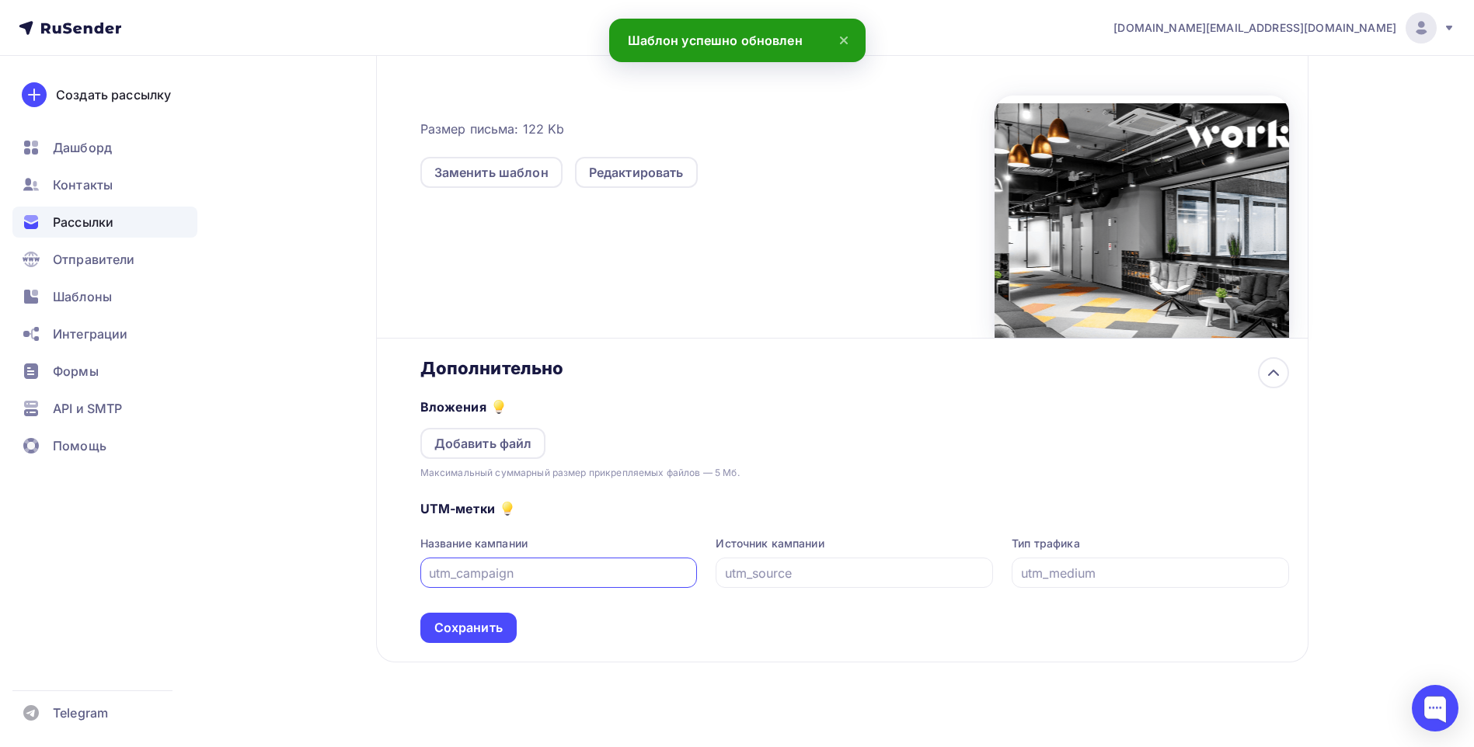
scroll to position [399, 0]
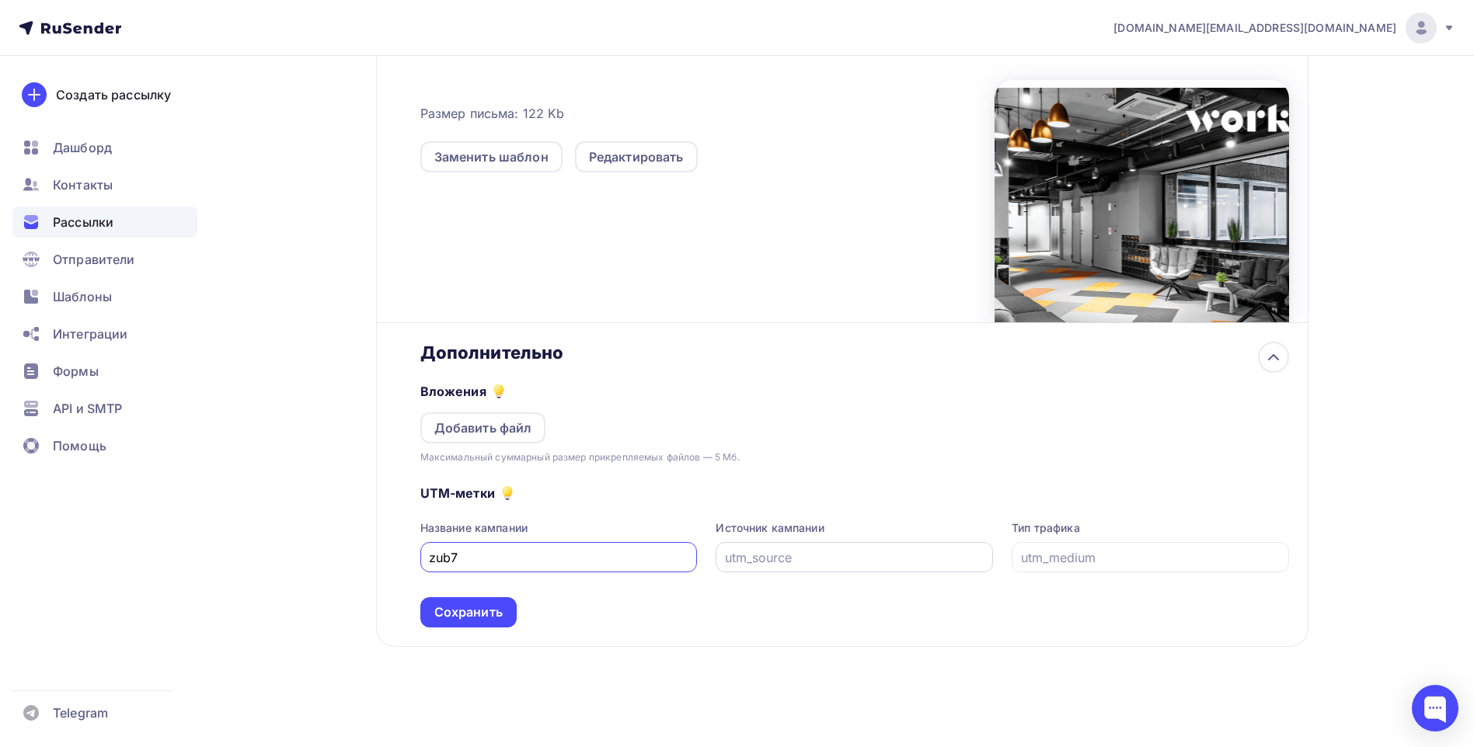
type input "zub7"
click at [766, 559] on input "text" at bounding box center [854, 558] width 259 height 19
type input "email"
click at [1065, 564] on input "text" at bounding box center [1150, 558] width 259 height 19
type input "cpm"
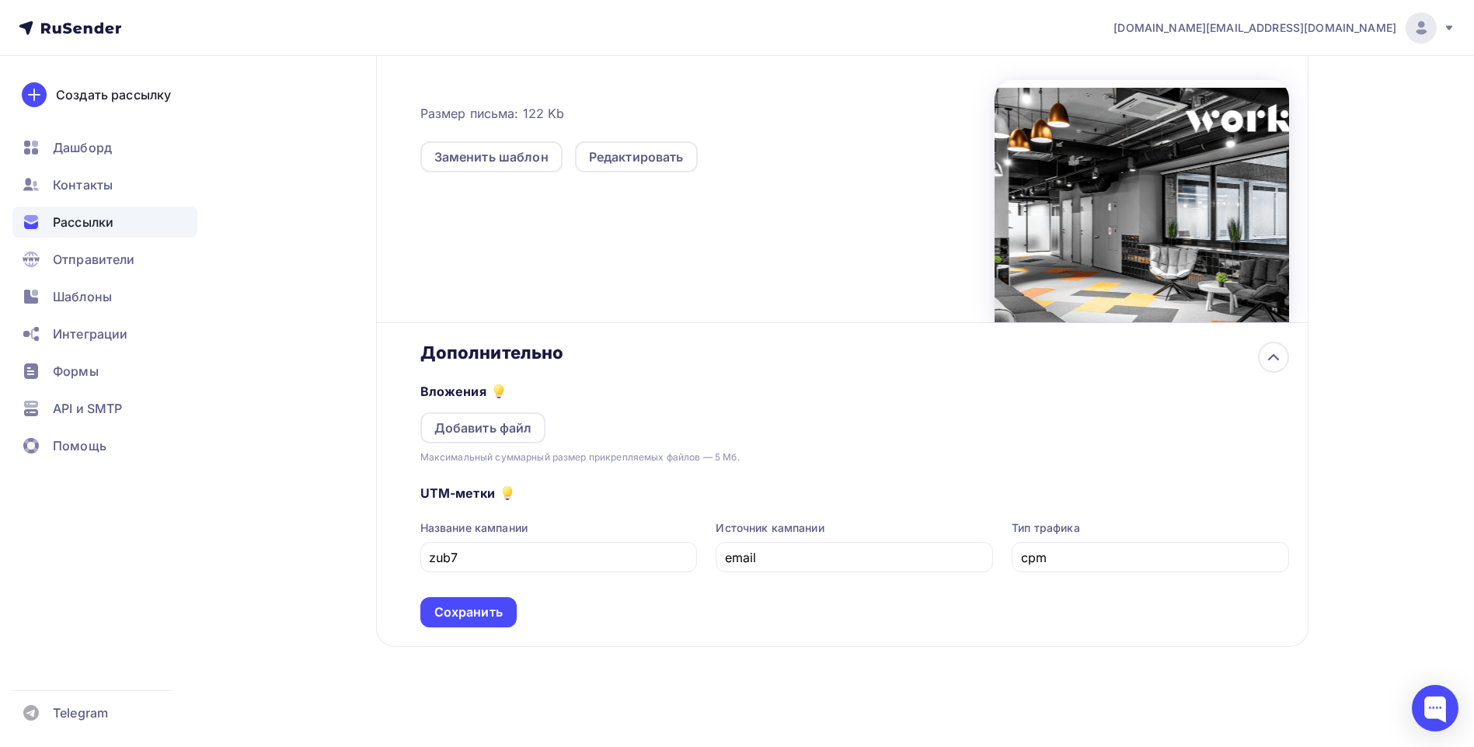
click at [942, 587] on div "UTM-метки Название кампании zub7 Источник кампании email Тип трафика cpm Сохран…" at bounding box center [854, 546] width 869 height 162
click at [486, 611] on div "Сохранить" at bounding box center [468, 613] width 68 height 18
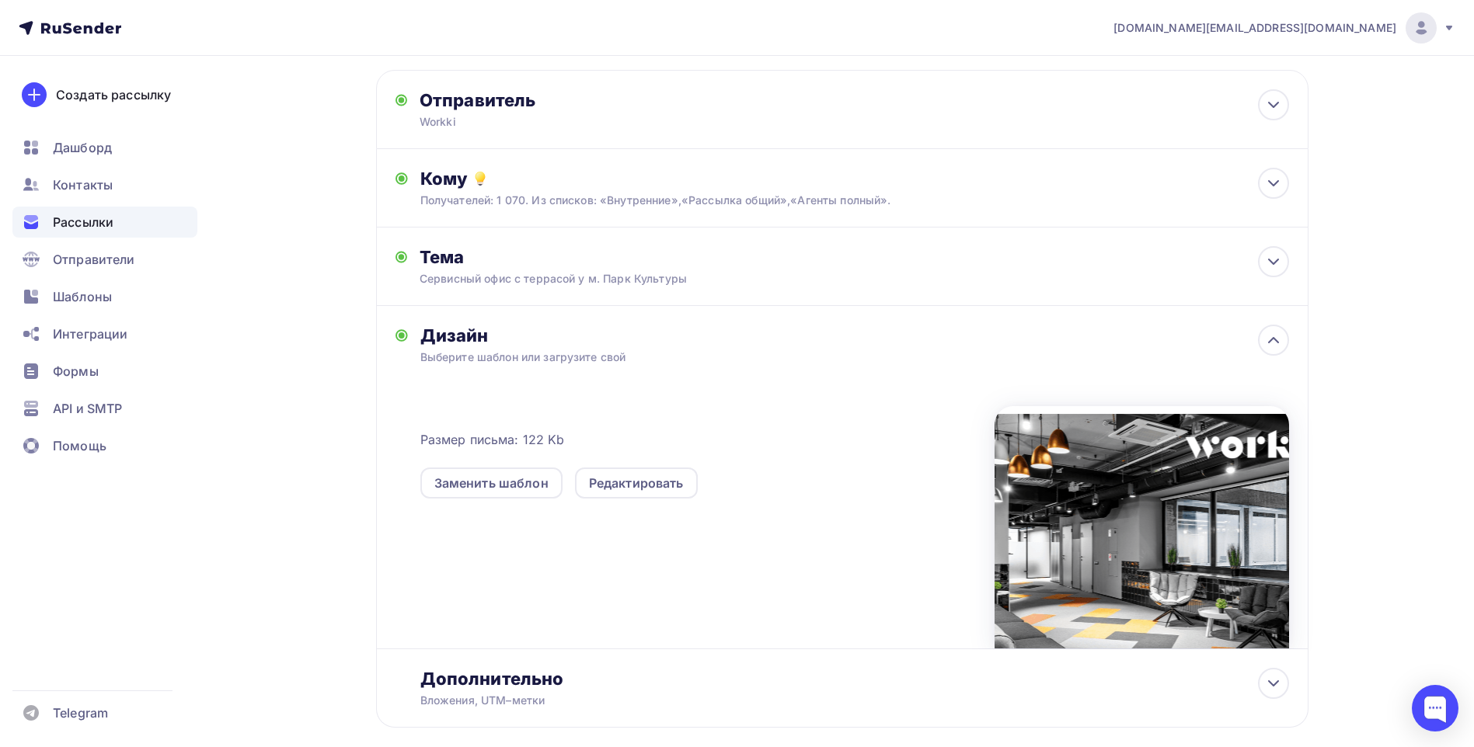
scroll to position [0, 0]
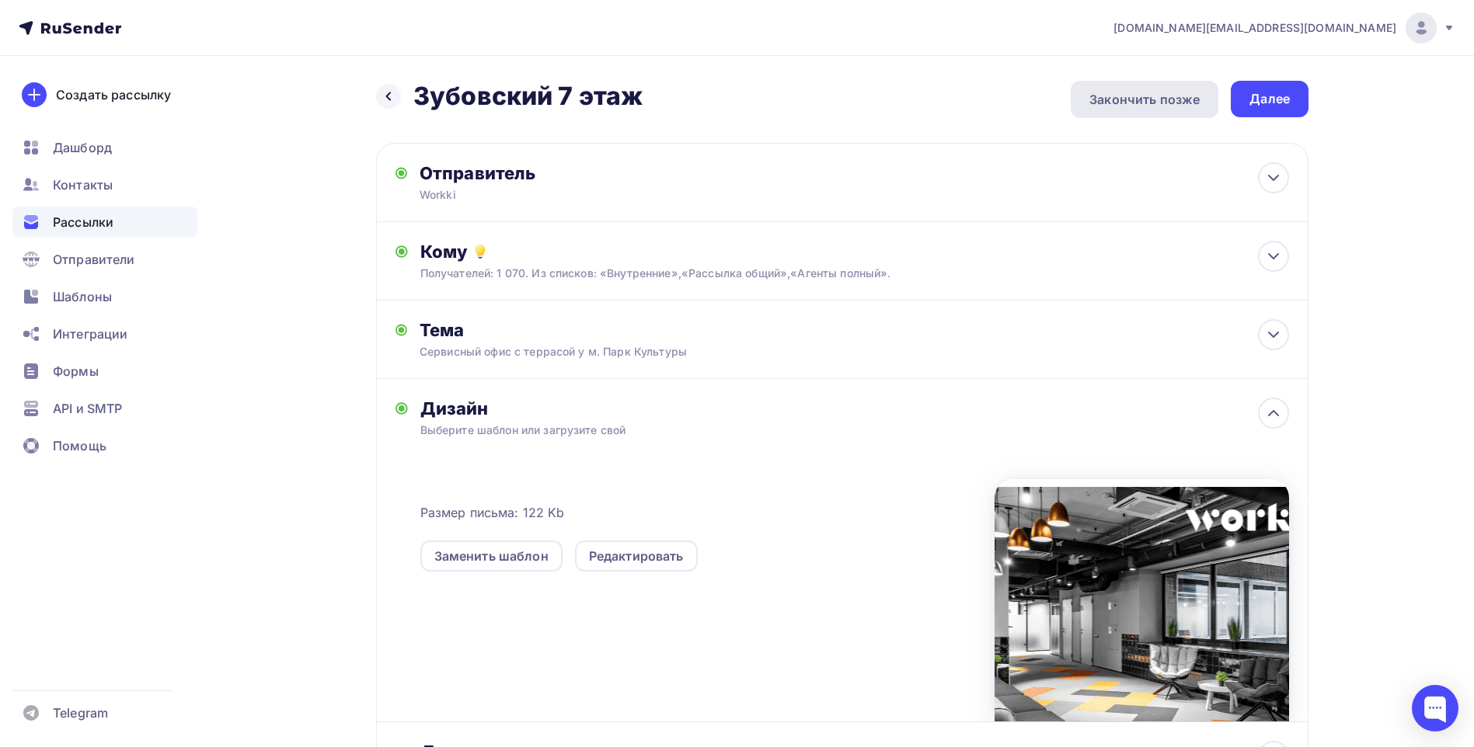
click at [1151, 99] on div "Закончить позже" at bounding box center [1144, 99] width 110 height 19
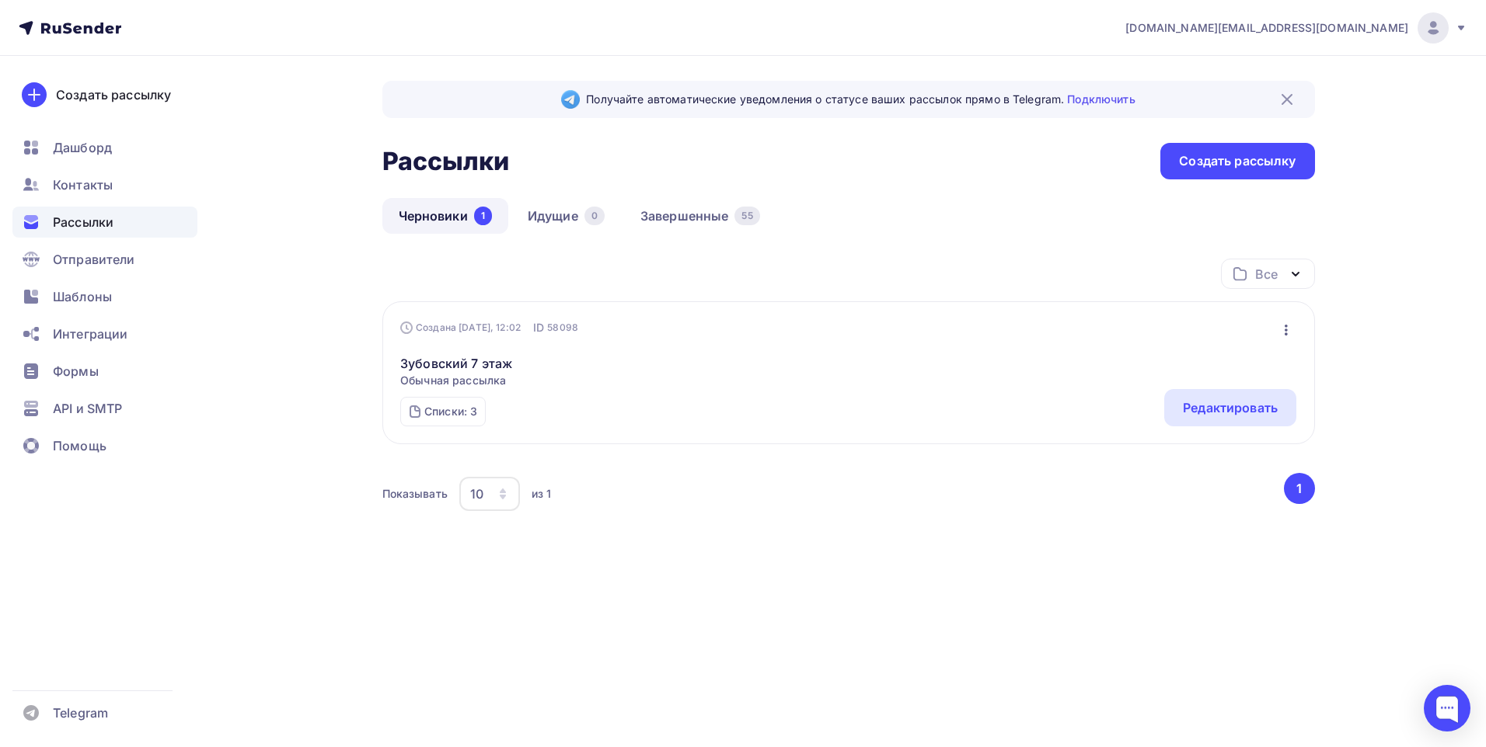
click at [709, 489] on div "Показывать 10 10 20 50 100 из 1" at bounding box center [831, 494] width 899 height 36
drag, startPoint x: 103, startPoint y: 302, endPoint x: 112, endPoint y: 300, distance: 9.6
click at [103, 302] on span "Шаблоны" at bounding box center [82, 296] width 59 height 19
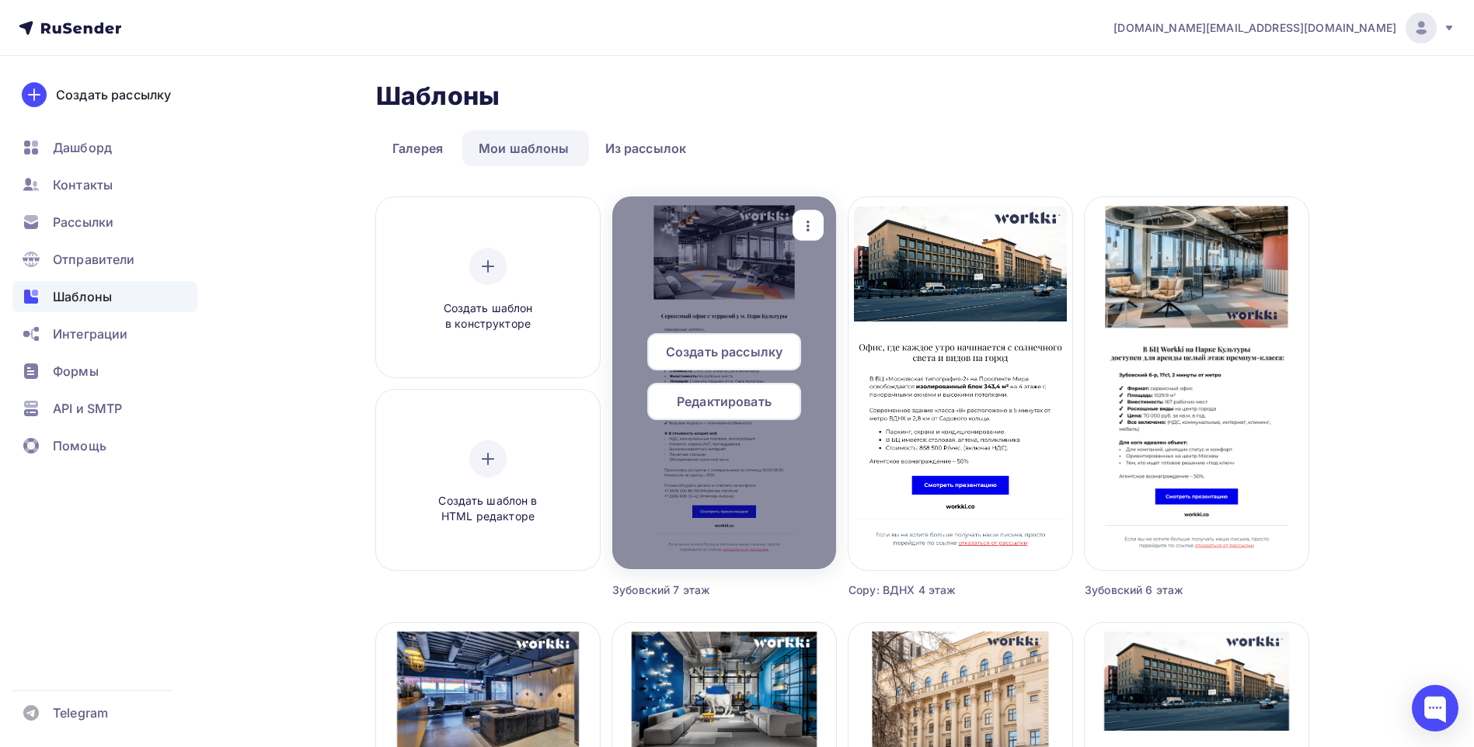
click at [733, 260] on div at bounding box center [724, 383] width 224 height 373
click at [733, 405] on span "Редактировать" at bounding box center [724, 401] width 95 height 19
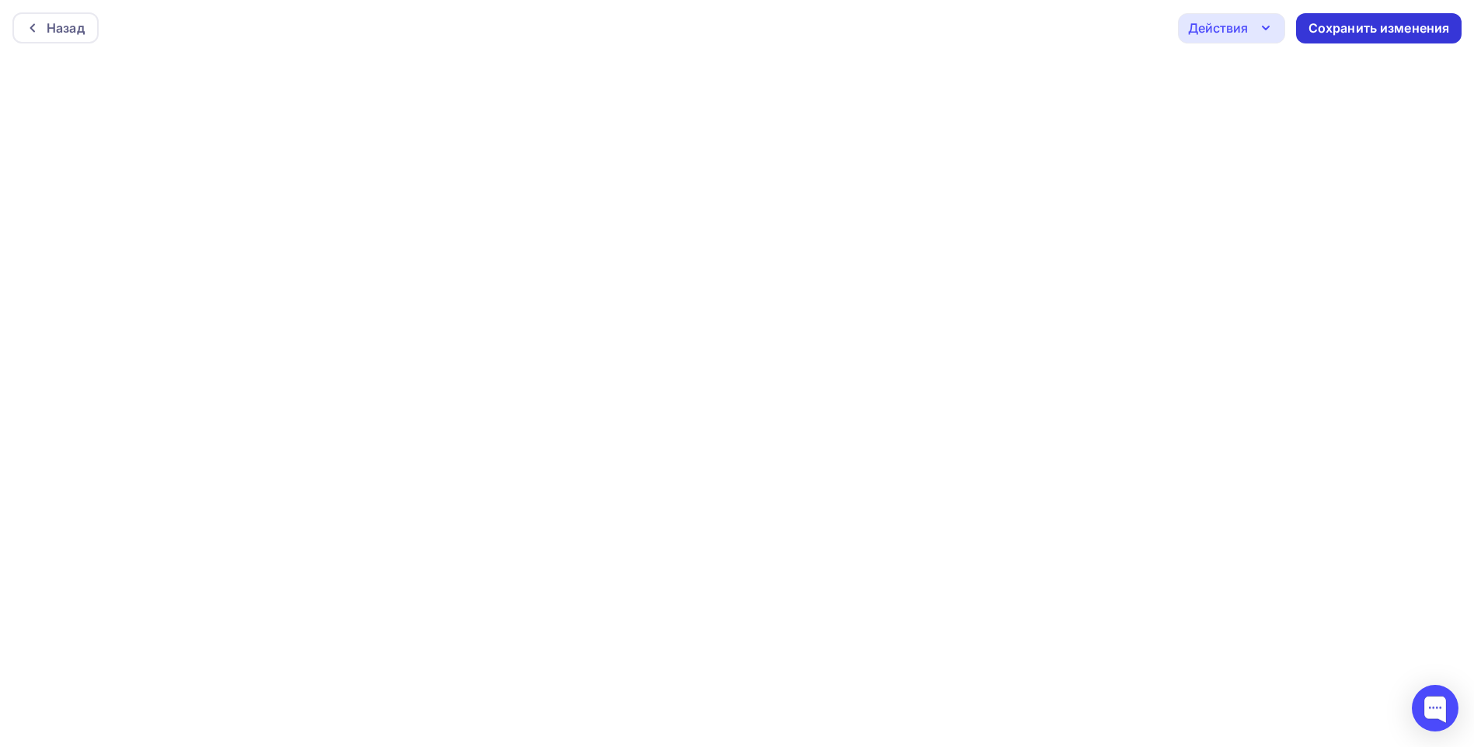
click at [1348, 30] on div "Сохранить изменения" at bounding box center [1378, 28] width 141 height 18
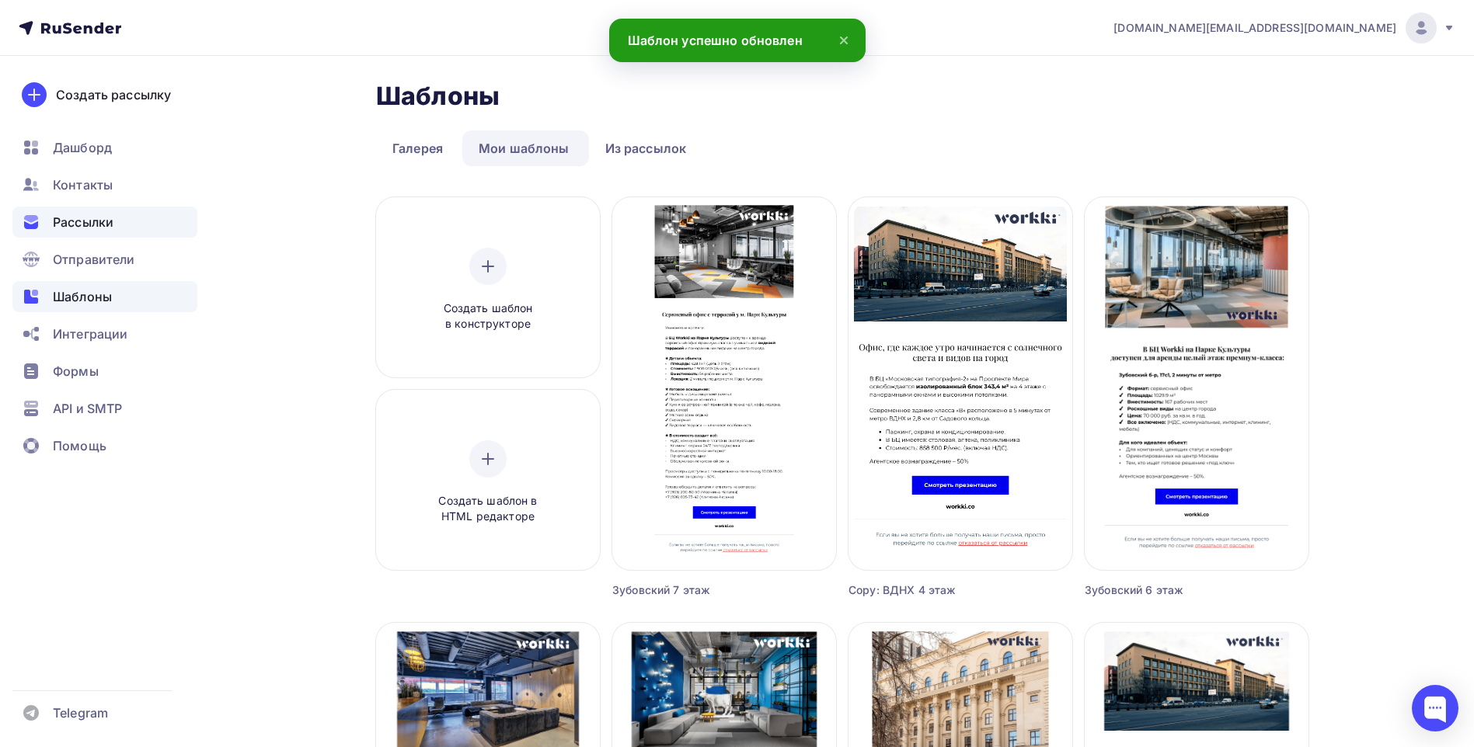
click at [104, 232] on div "Рассылки" at bounding box center [104, 222] width 185 height 31
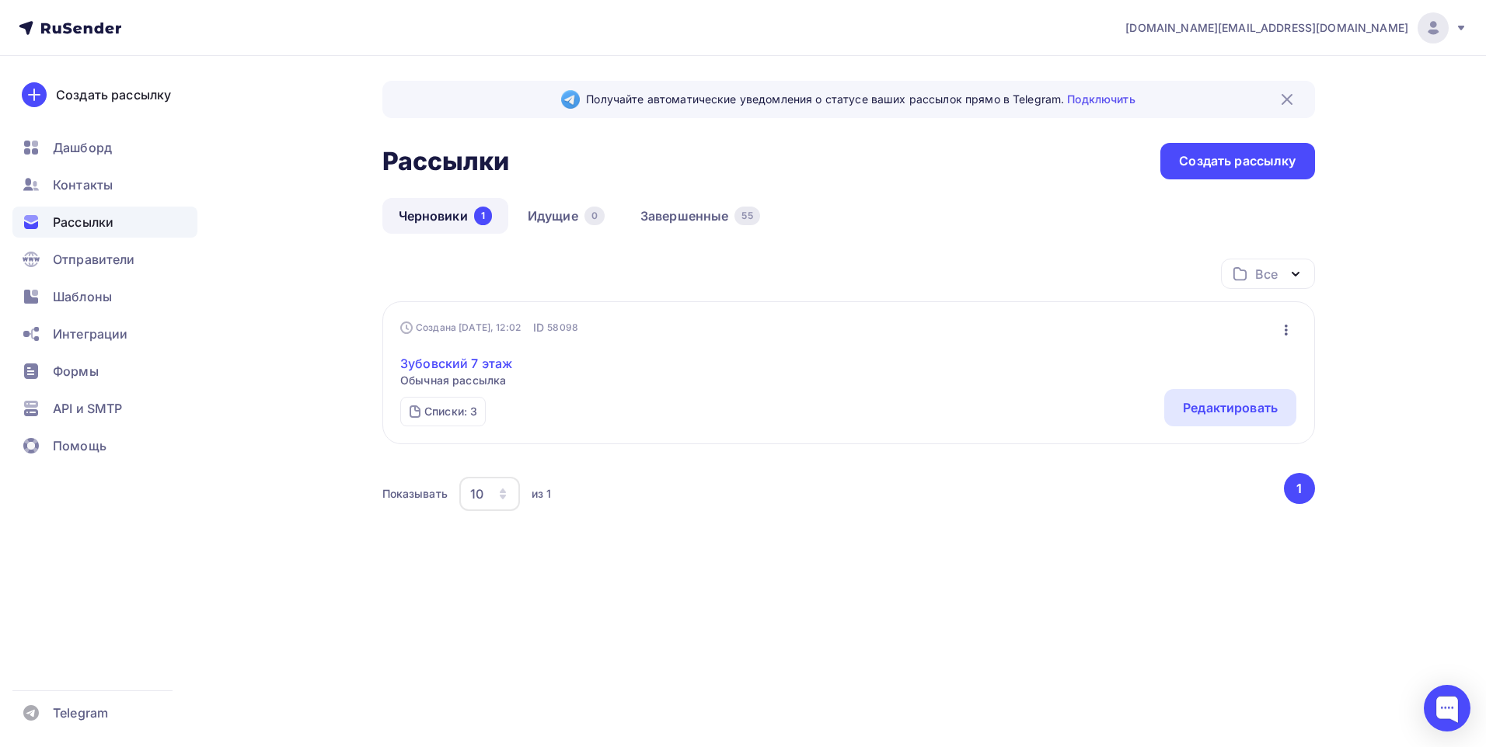
click at [473, 364] on link "Зубовский 7 этаж" at bounding box center [456, 363] width 112 height 19
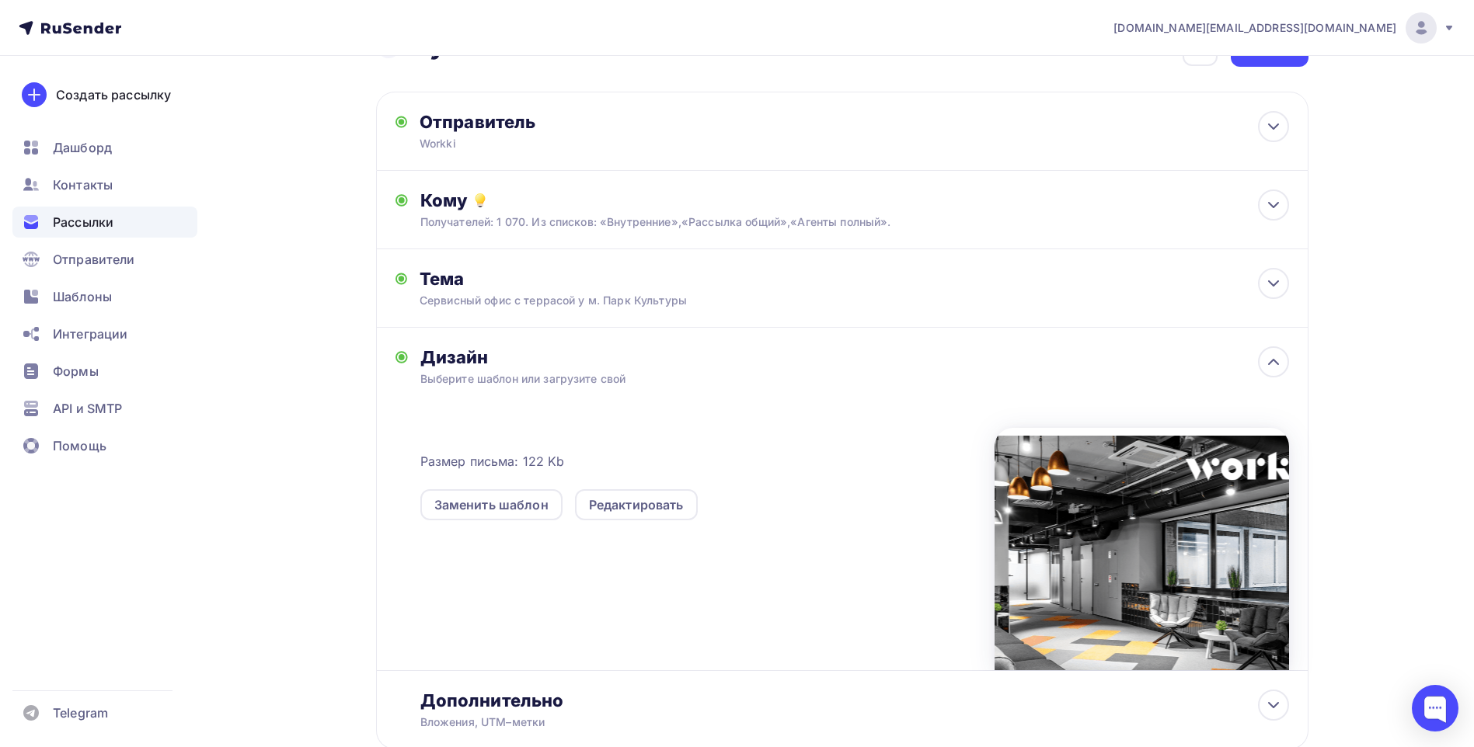
scroll to position [153, 0]
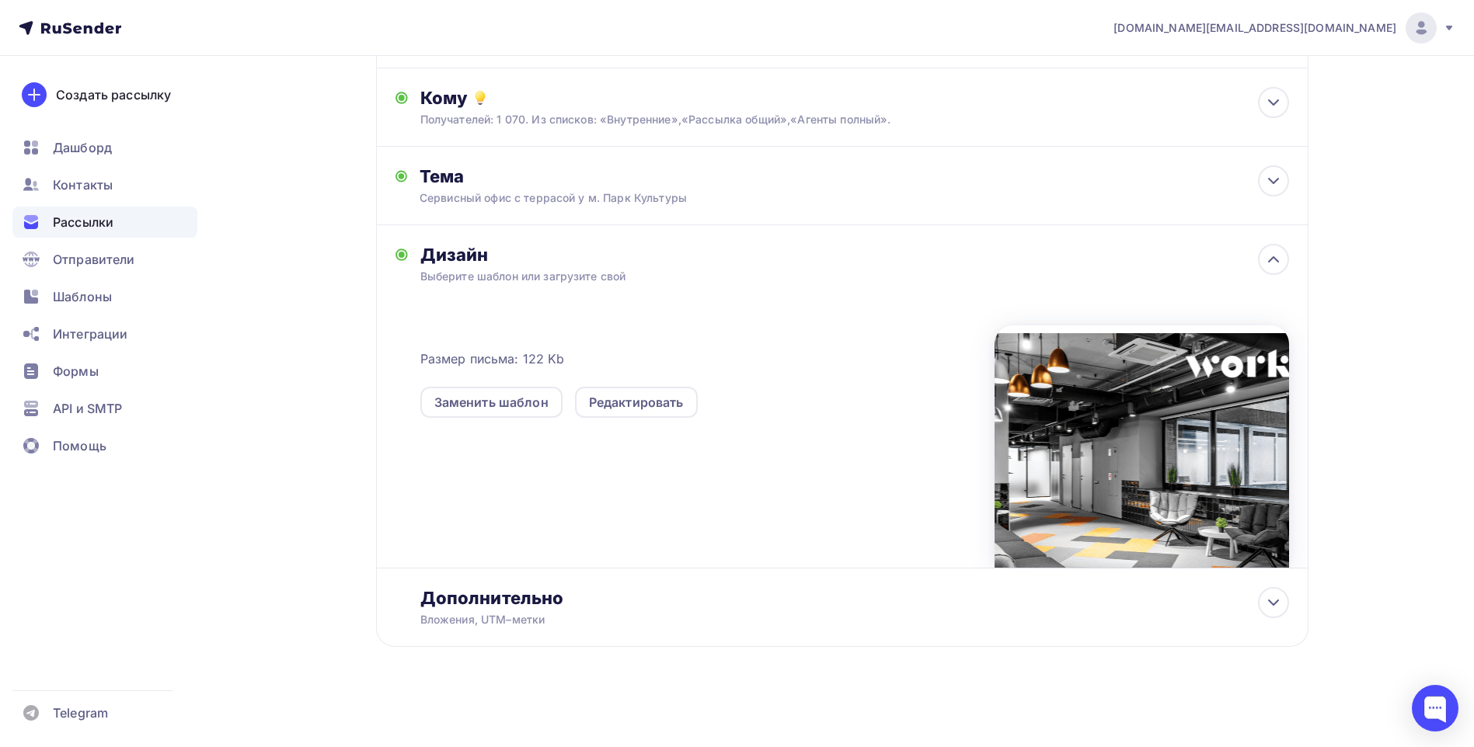
click at [1123, 447] on div at bounding box center [1141, 447] width 294 height 242
click at [765, 447] on div "Размер письма: 122 Kb Заменить шаблон Редактировать" at bounding box center [854, 438] width 869 height 259
click at [518, 407] on div "Заменить шаблон" at bounding box center [491, 402] width 114 height 19
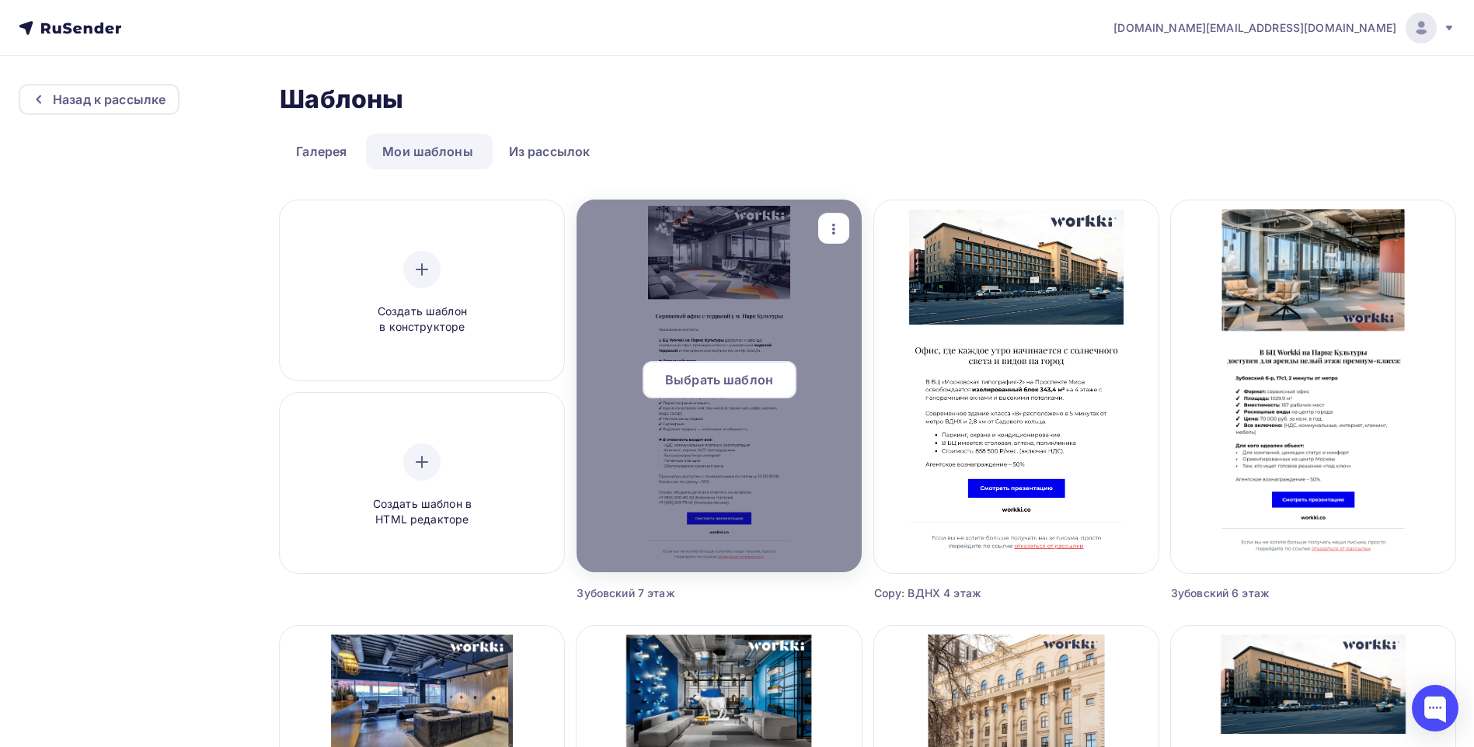
click at [743, 374] on span "Выбрать шаблон" at bounding box center [719, 380] width 108 height 19
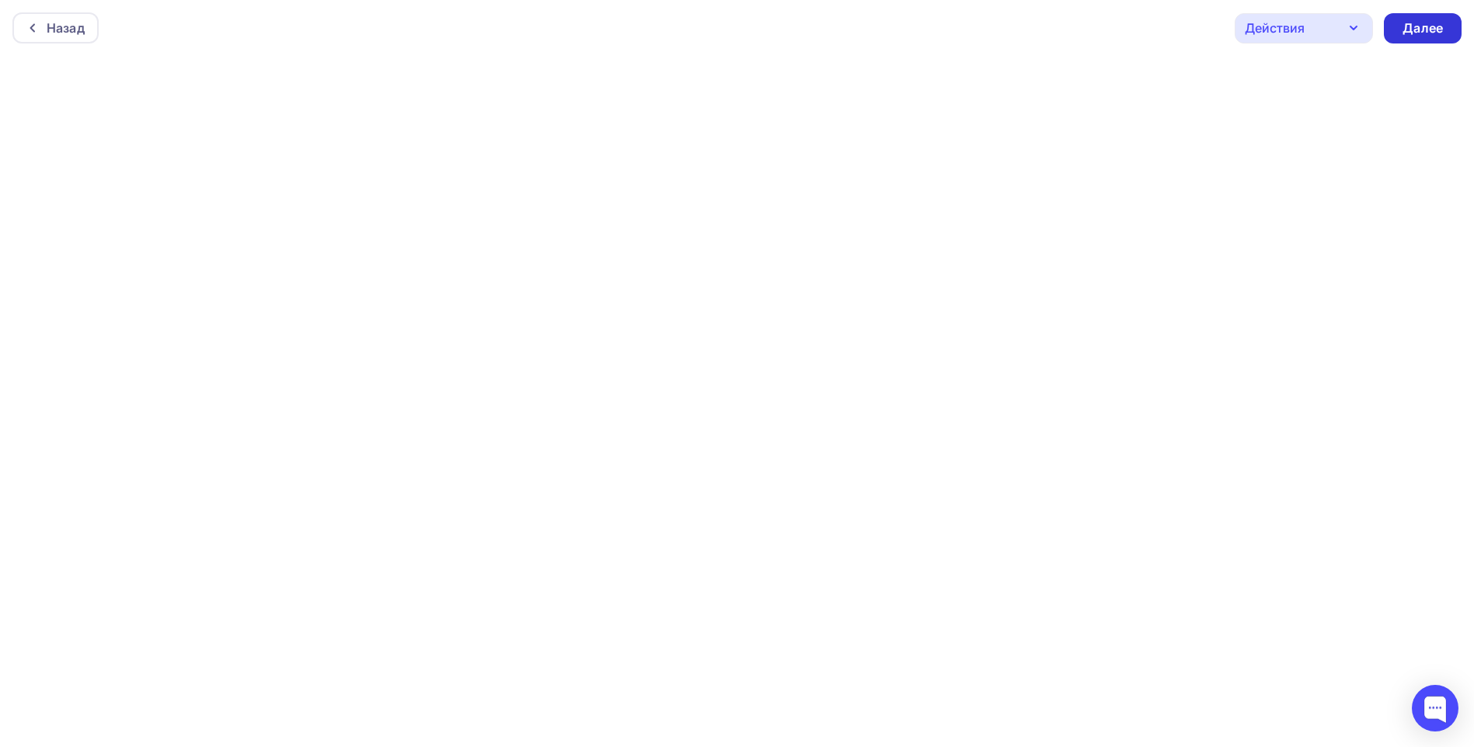
click at [1436, 25] on div "Далее" at bounding box center [1422, 28] width 40 height 18
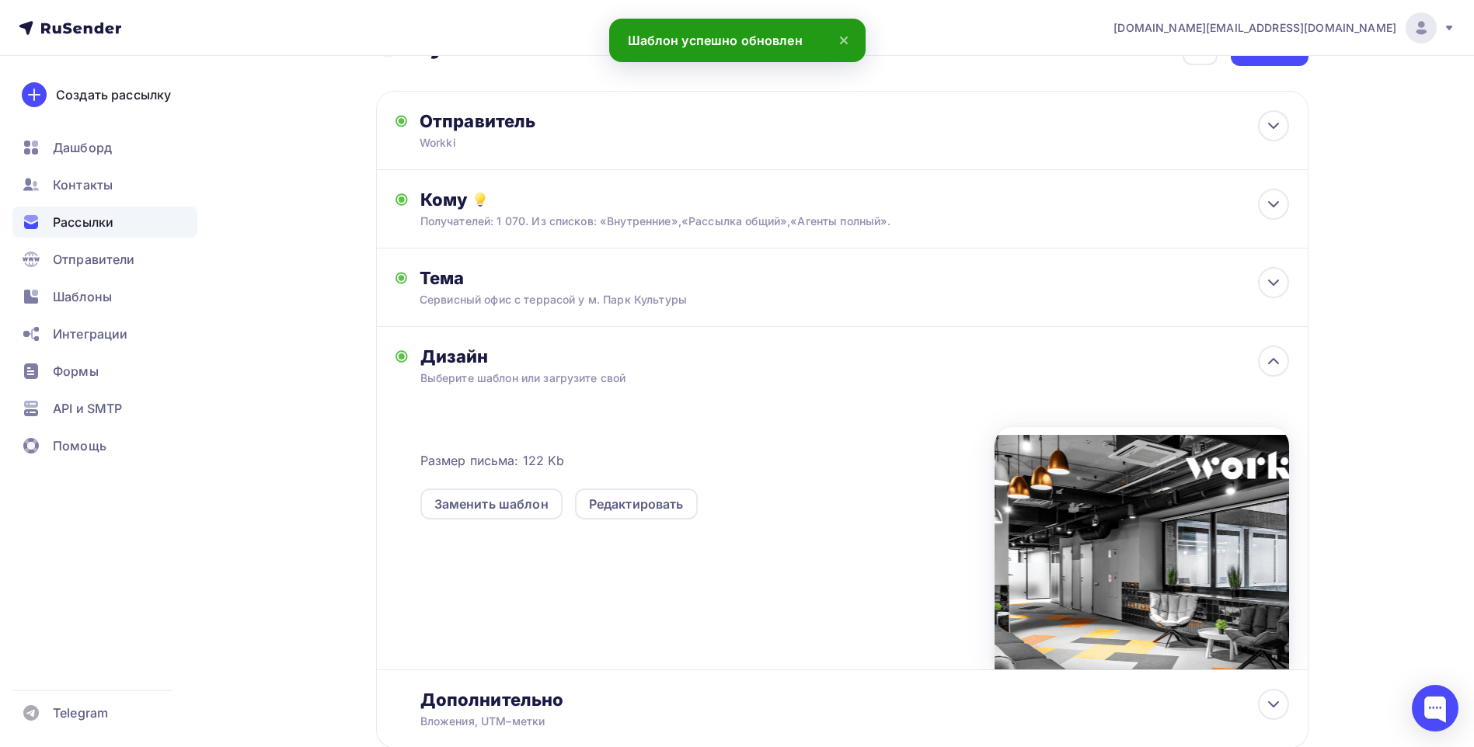
scroll to position [153, 0]
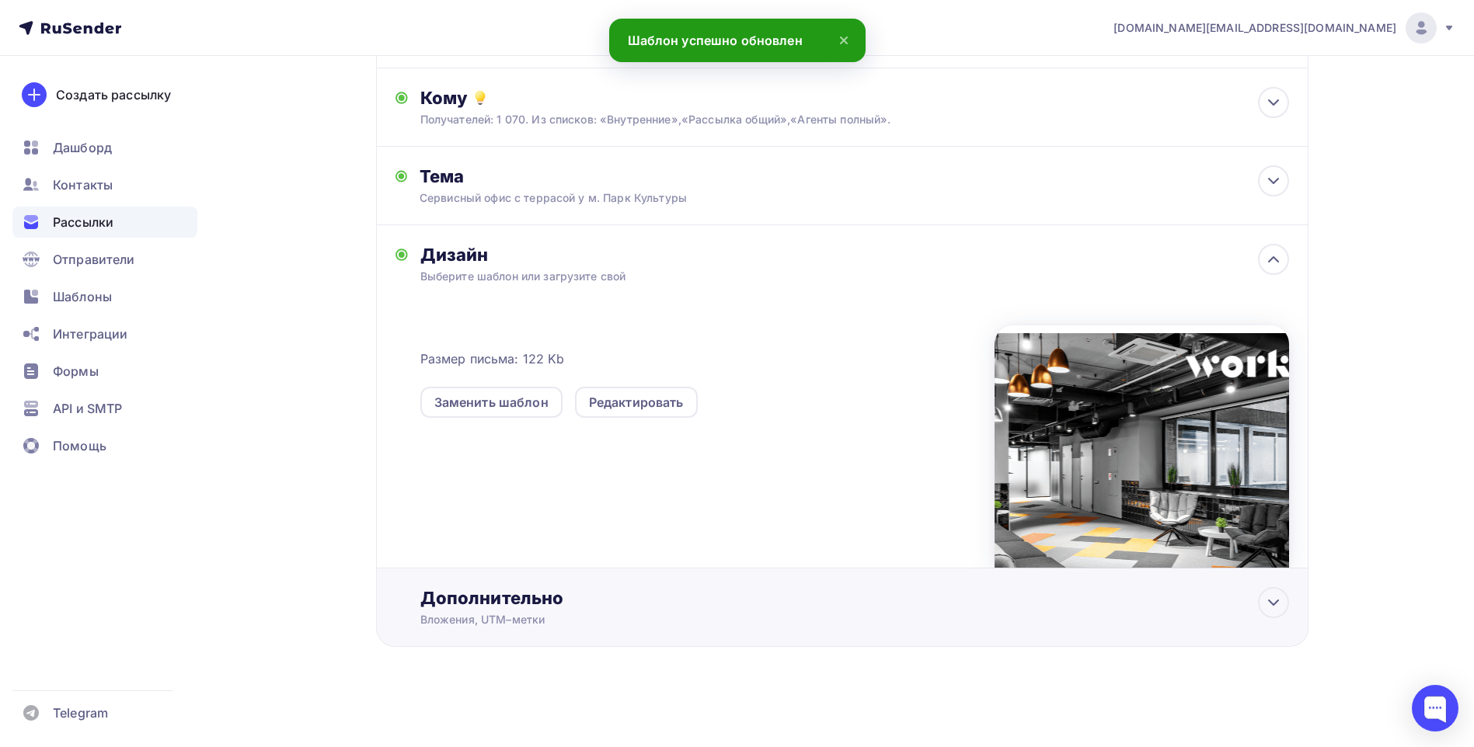
click at [968, 603] on div "Дополнительно" at bounding box center [854, 598] width 869 height 22
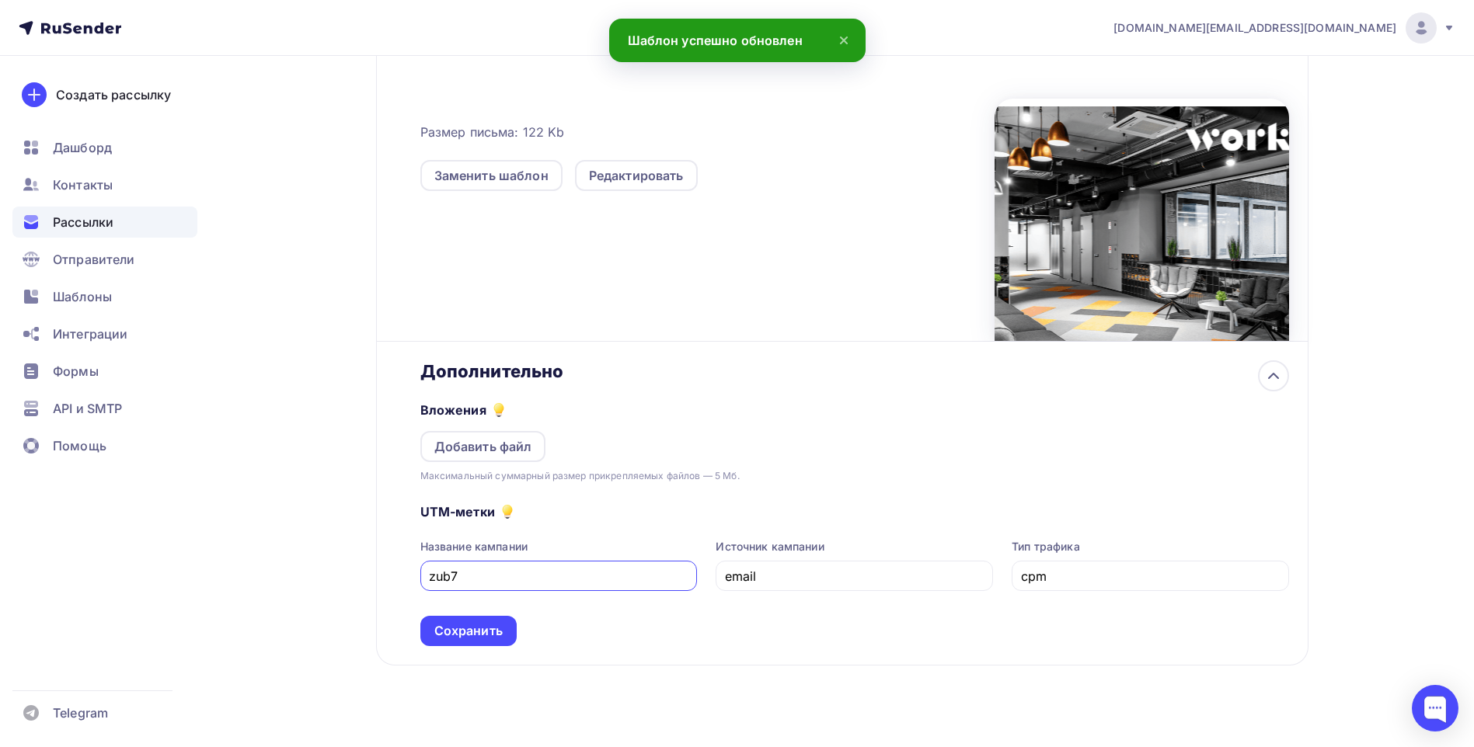
scroll to position [399, 0]
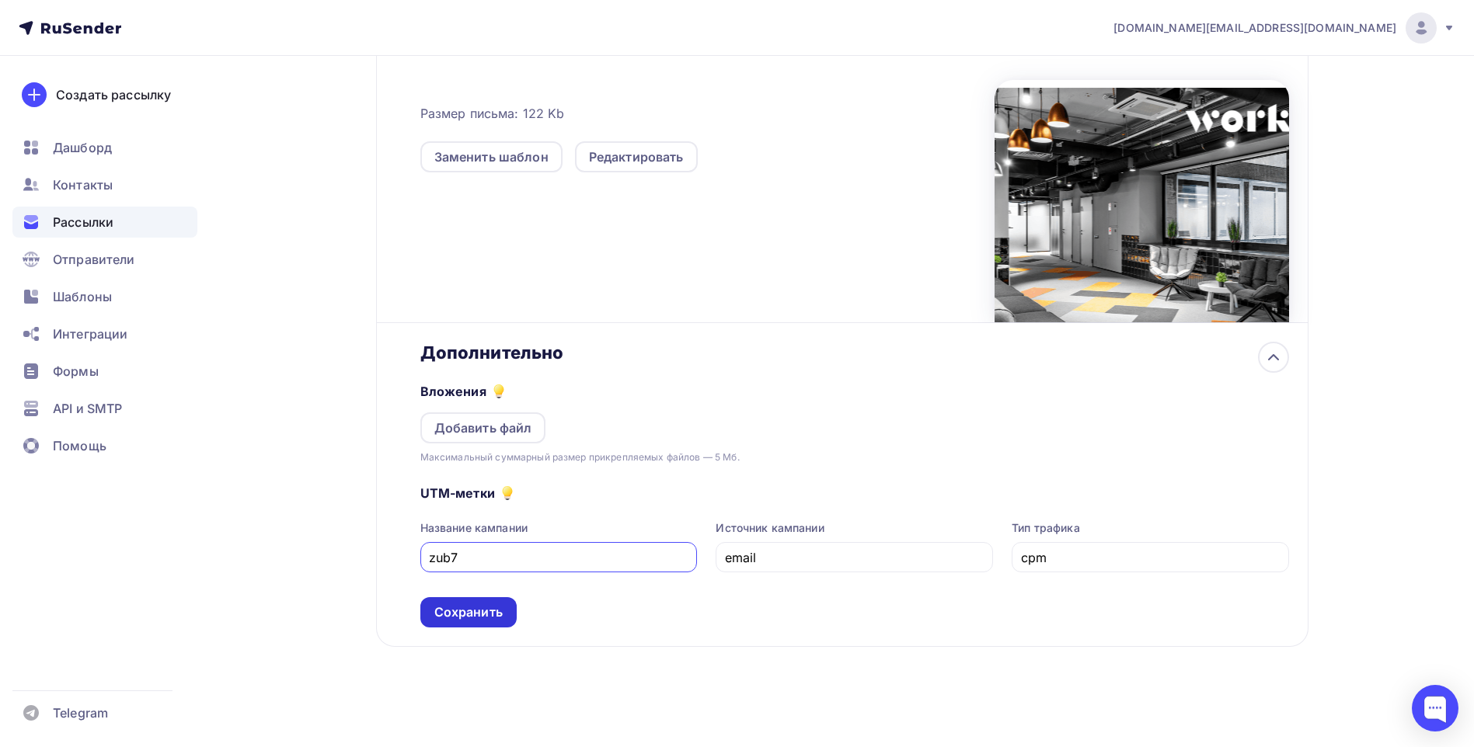
click at [483, 615] on div "Сохранить" at bounding box center [468, 613] width 68 height 18
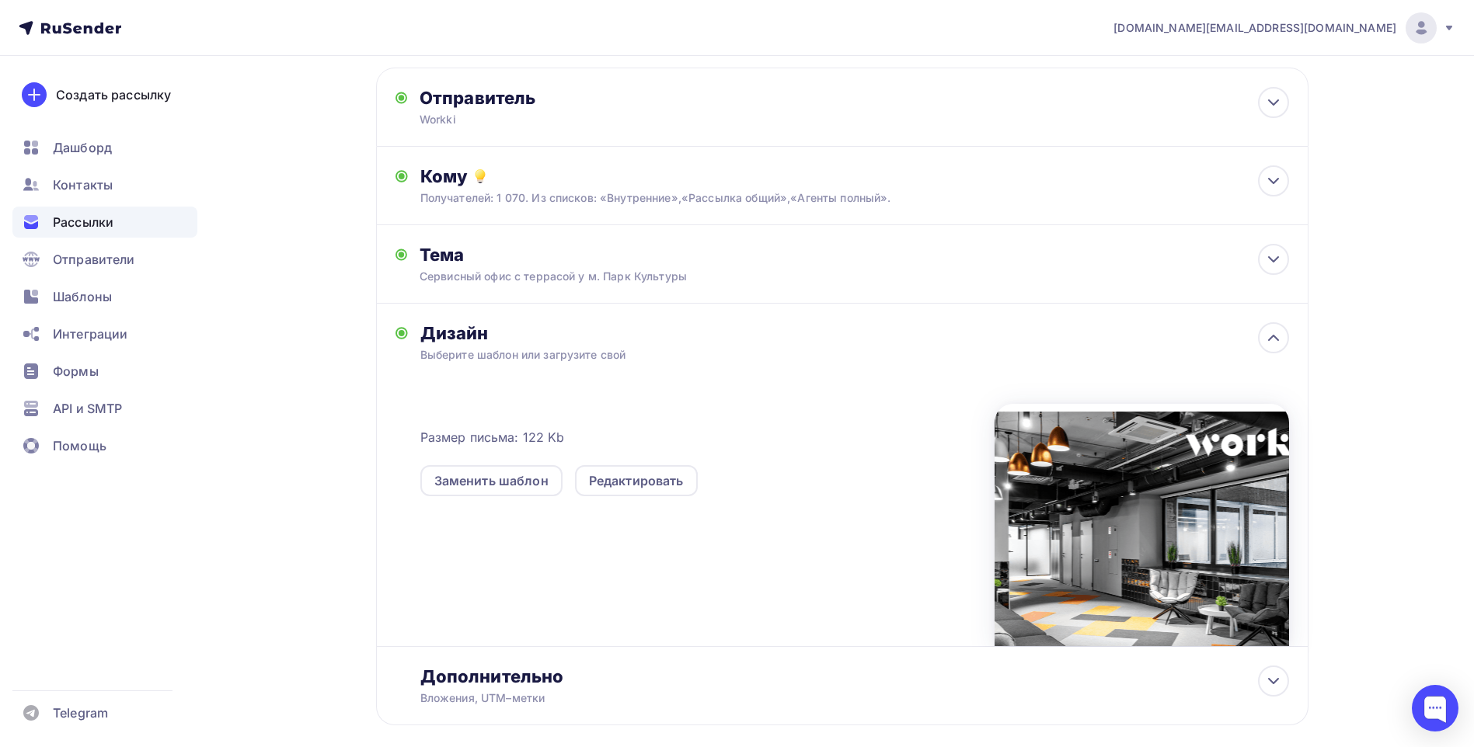
scroll to position [0, 0]
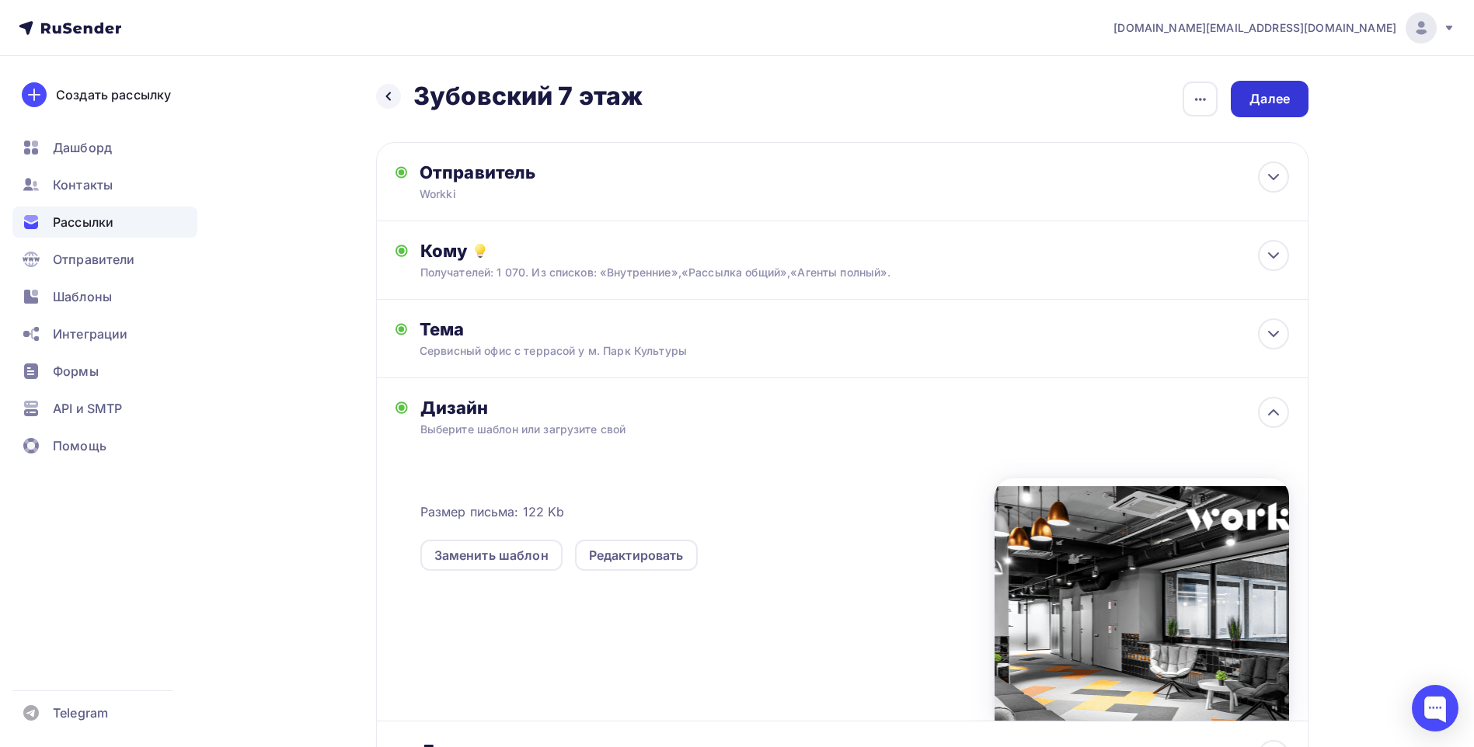
click at [1264, 107] on div "Далее" at bounding box center [1269, 99] width 40 height 18
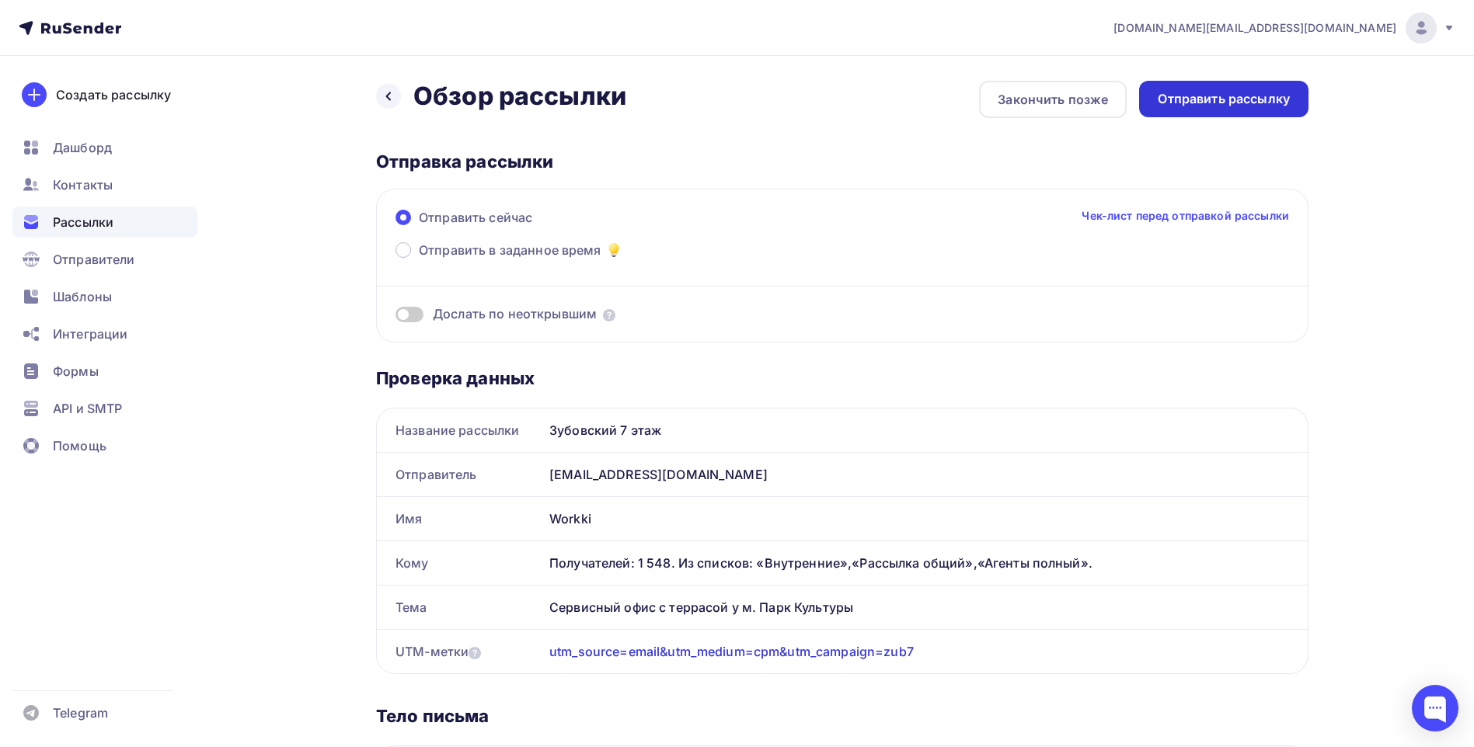
click at [1202, 107] on div "Отправить рассылку" at bounding box center [1224, 99] width 132 height 18
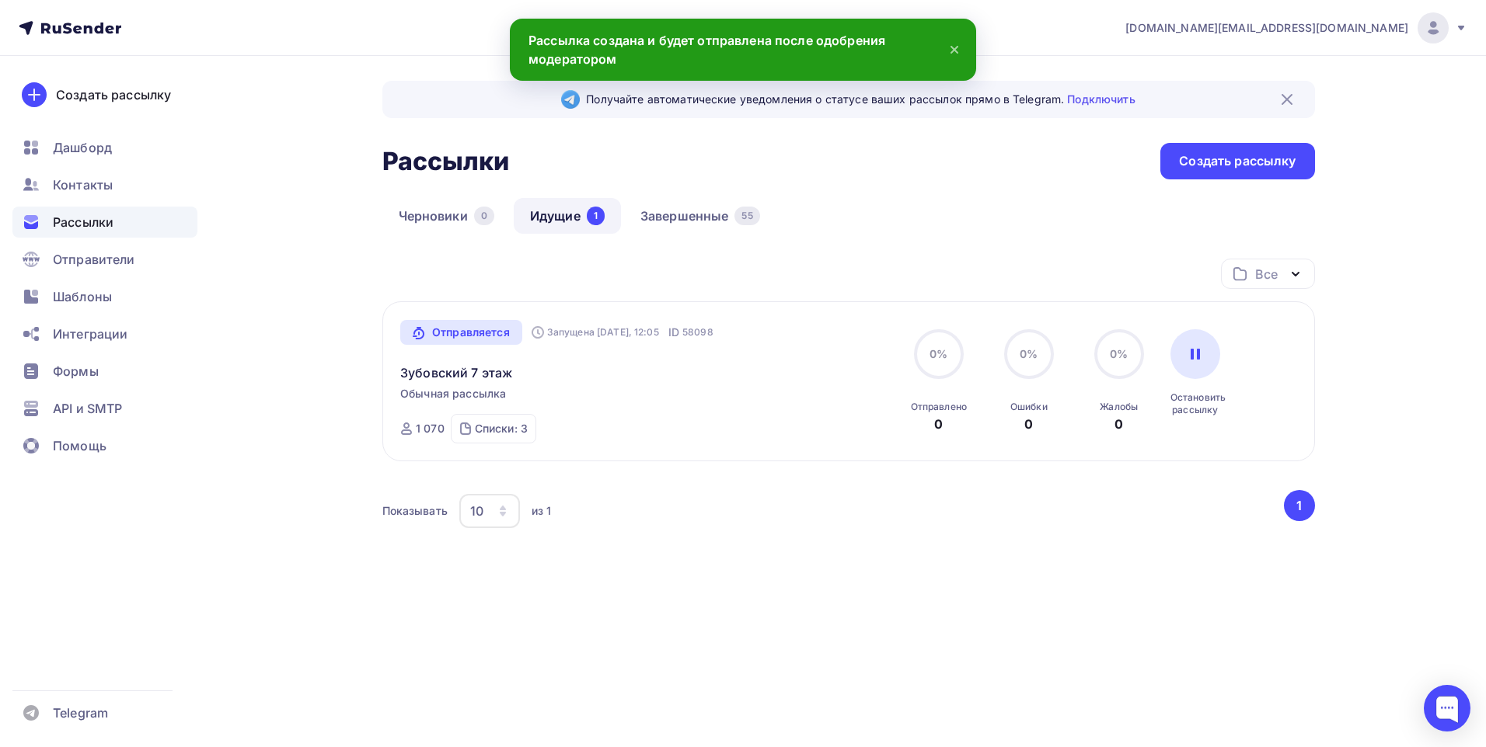
click at [344, 297] on div "Получайте автоматические уведомления о статусе ваших рассылок прямо в Telegram.…" at bounding box center [742, 371] width 1273 height 631
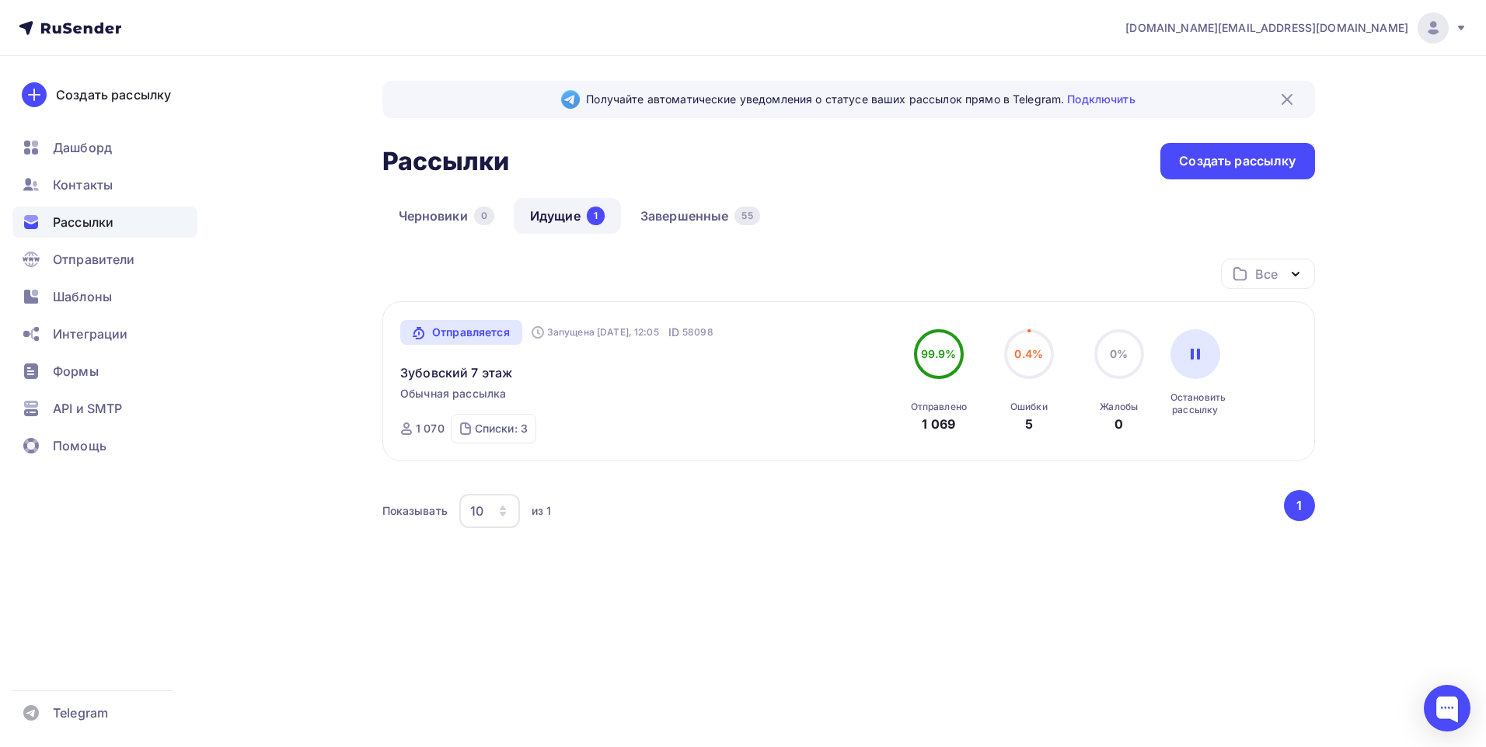
click at [664, 542] on div "Показывать 10 10 20 50 100 из 1 ‹ 1 ›" at bounding box center [848, 519] width 932 height 58
click at [252, 508] on div "Получайте автоматические уведомления о статусе ваших рассылок прямо в Telegram.…" at bounding box center [742, 371] width 1273 height 631
click at [663, 214] on link "Завершенные 55" at bounding box center [700, 216] width 152 height 36
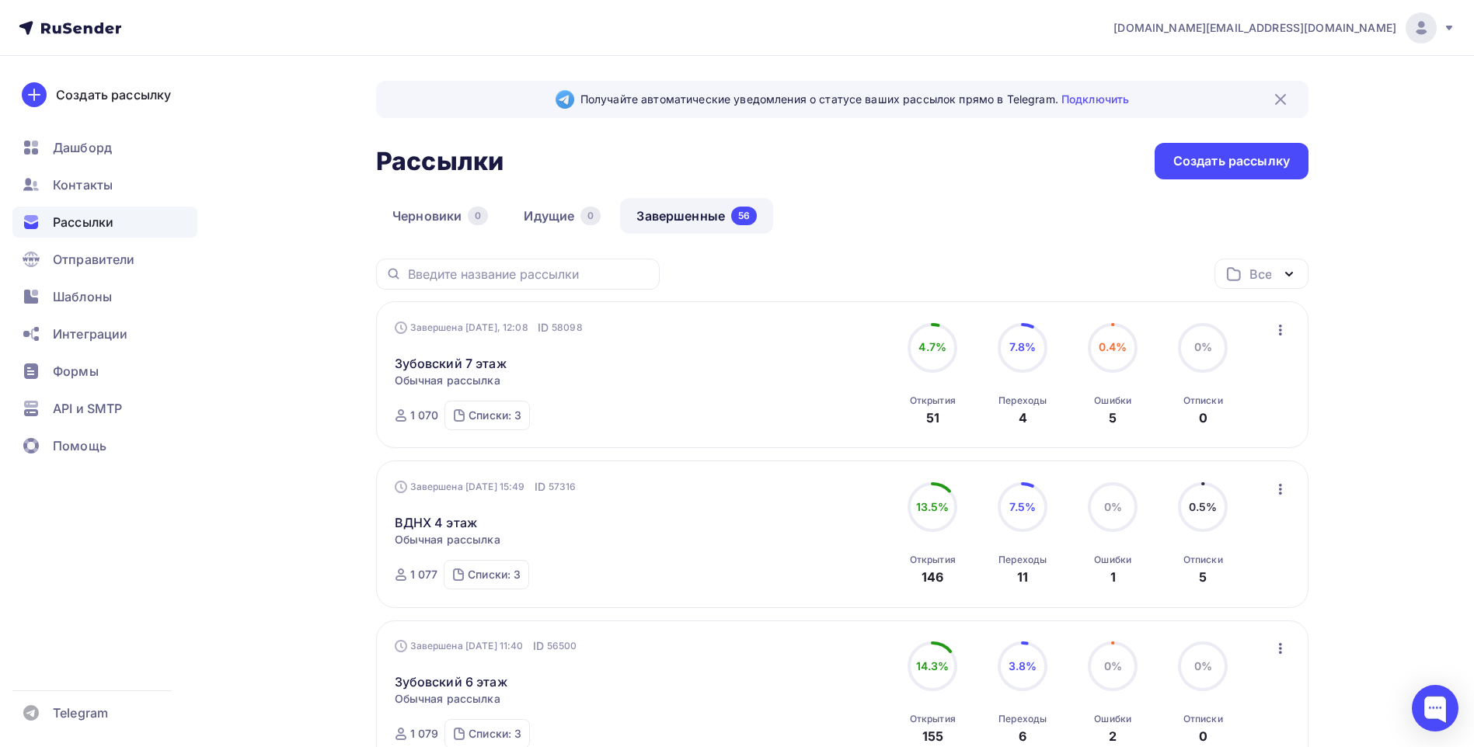
click at [917, 218] on div "Черновики 0 Идущие 0 Завершенные 56" at bounding box center [842, 228] width 932 height 61
drag, startPoint x: 938, startPoint y: 221, endPoint x: 917, endPoint y: 229, distance: 22.7
click at [936, 221] on div "Черновики 0 Идущие 0 Завершенные 56" at bounding box center [842, 228] width 932 height 61
click at [893, 226] on div "Черновики 0 Идущие 0 Завершенные 56" at bounding box center [842, 228] width 932 height 61
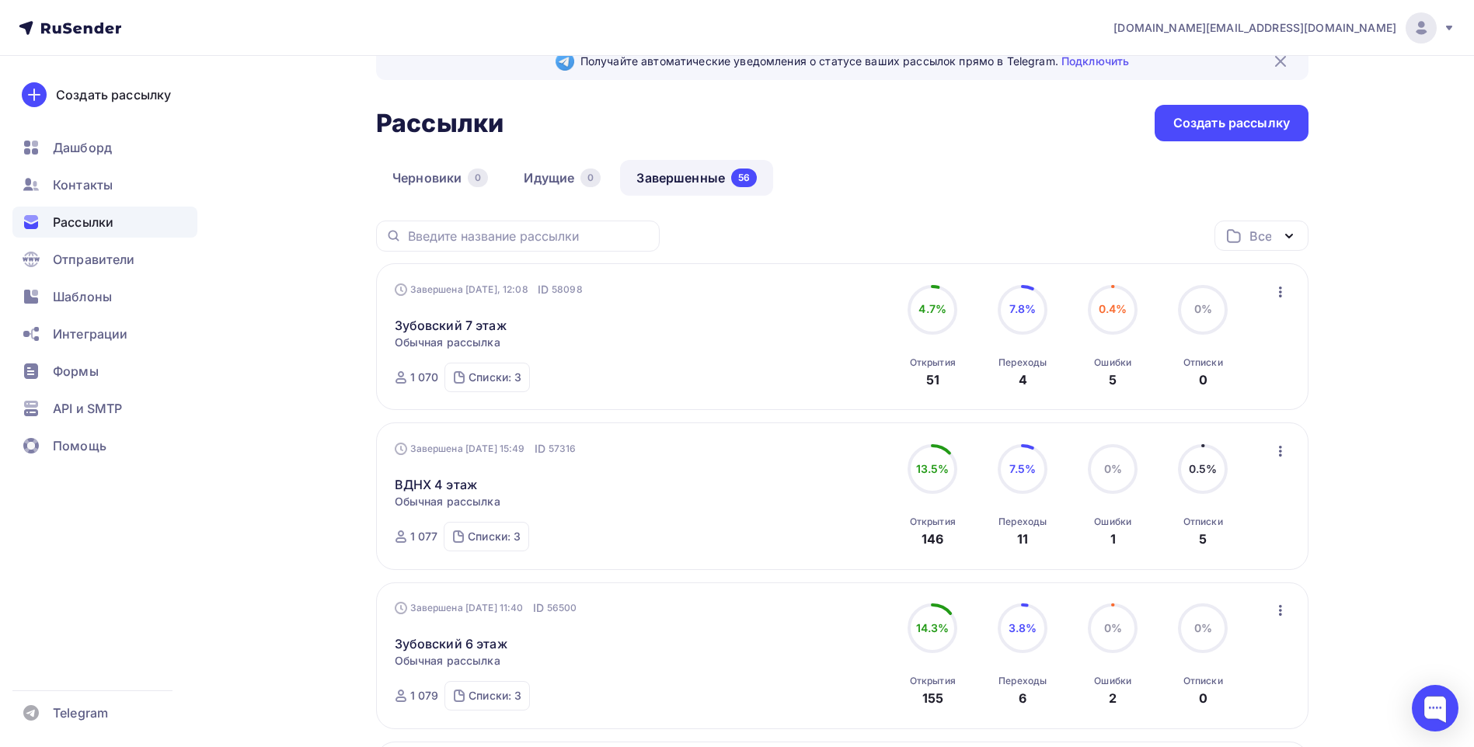
scroll to position [0, 0]
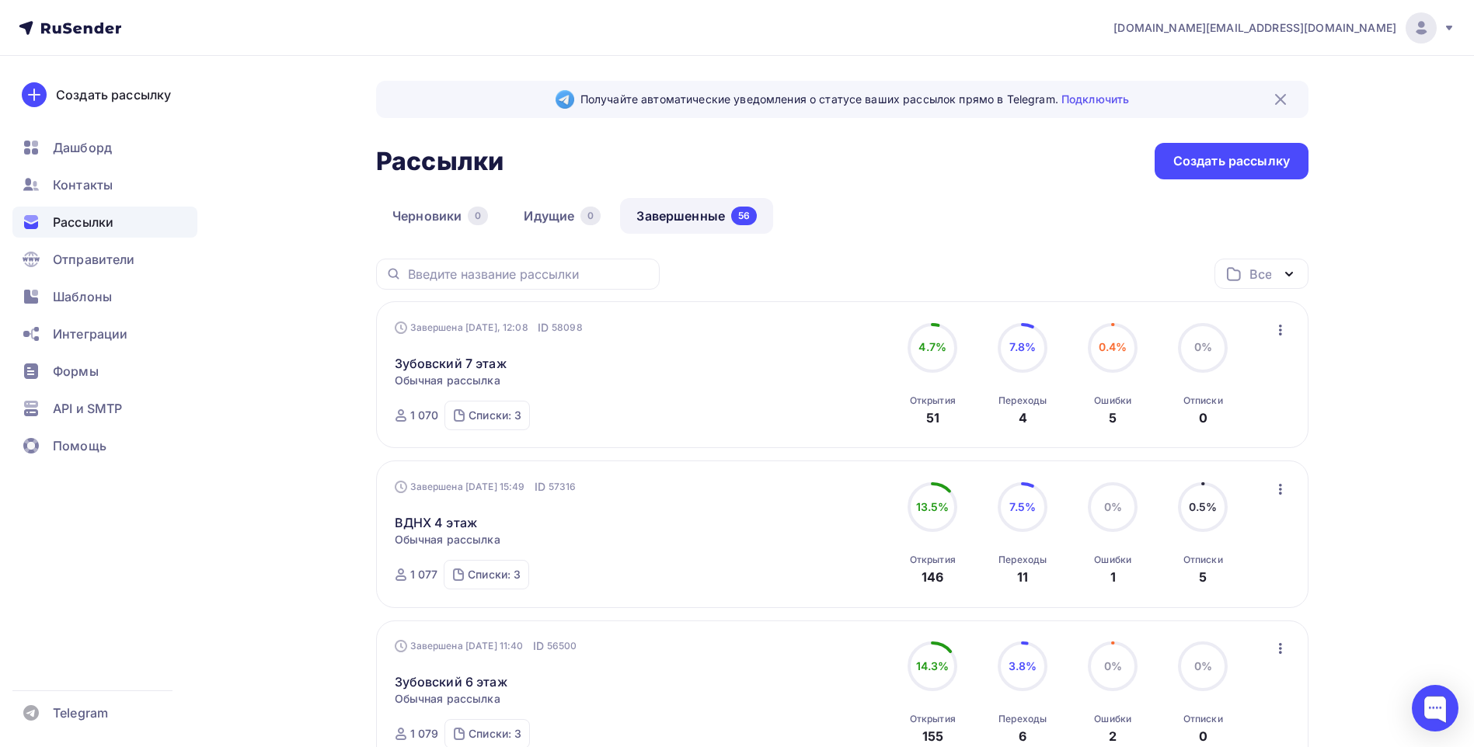
click at [976, 242] on div "Черновики 0 Идущие 0 Завершенные 56" at bounding box center [842, 228] width 932 height 61
click at [876, 177] on div "Рассылки Рассылки Создать рассылку" at bounding box center [842, 161] width 932 height 37
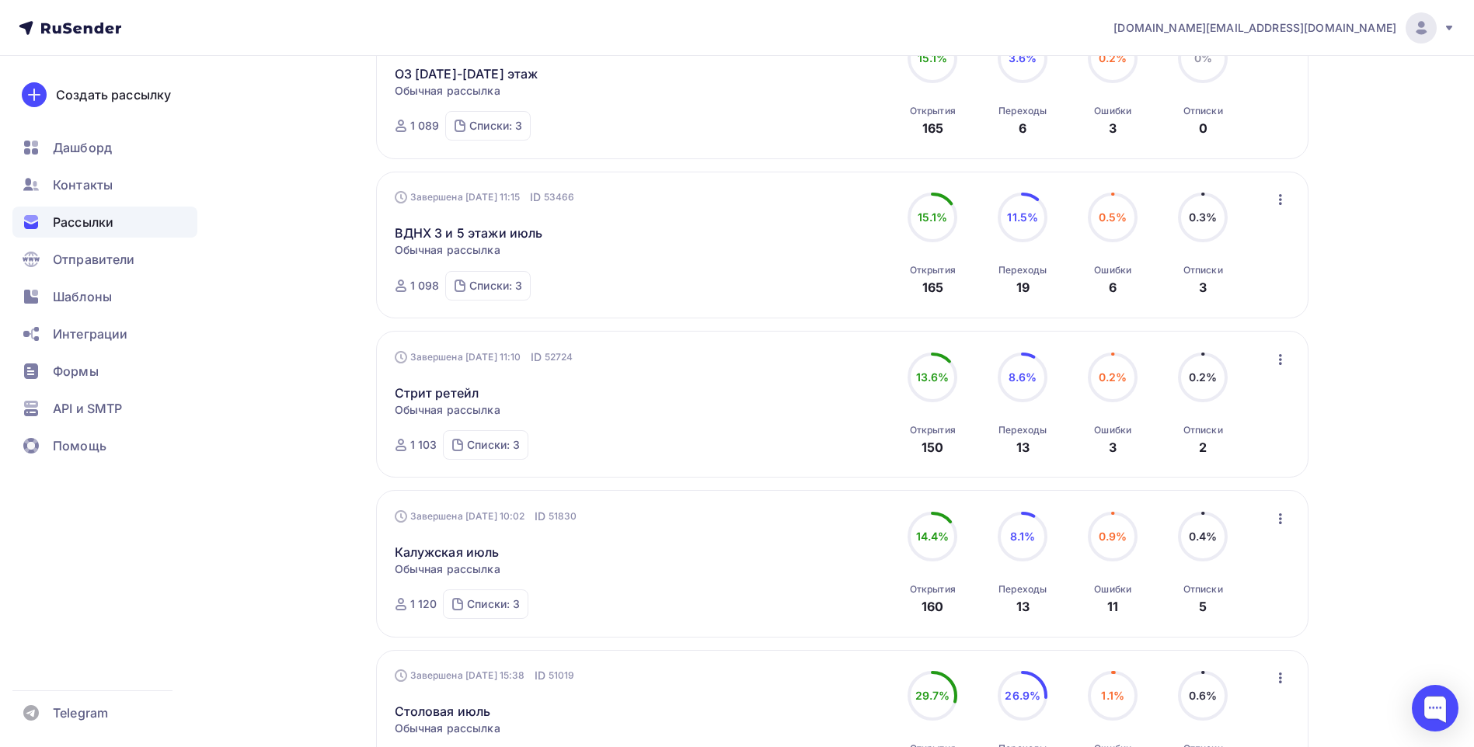
scroll to position [1088, 0]
click at [454, 395] on link "Стрит ретейл" at bounding box center [437, 392] width 85 height 19
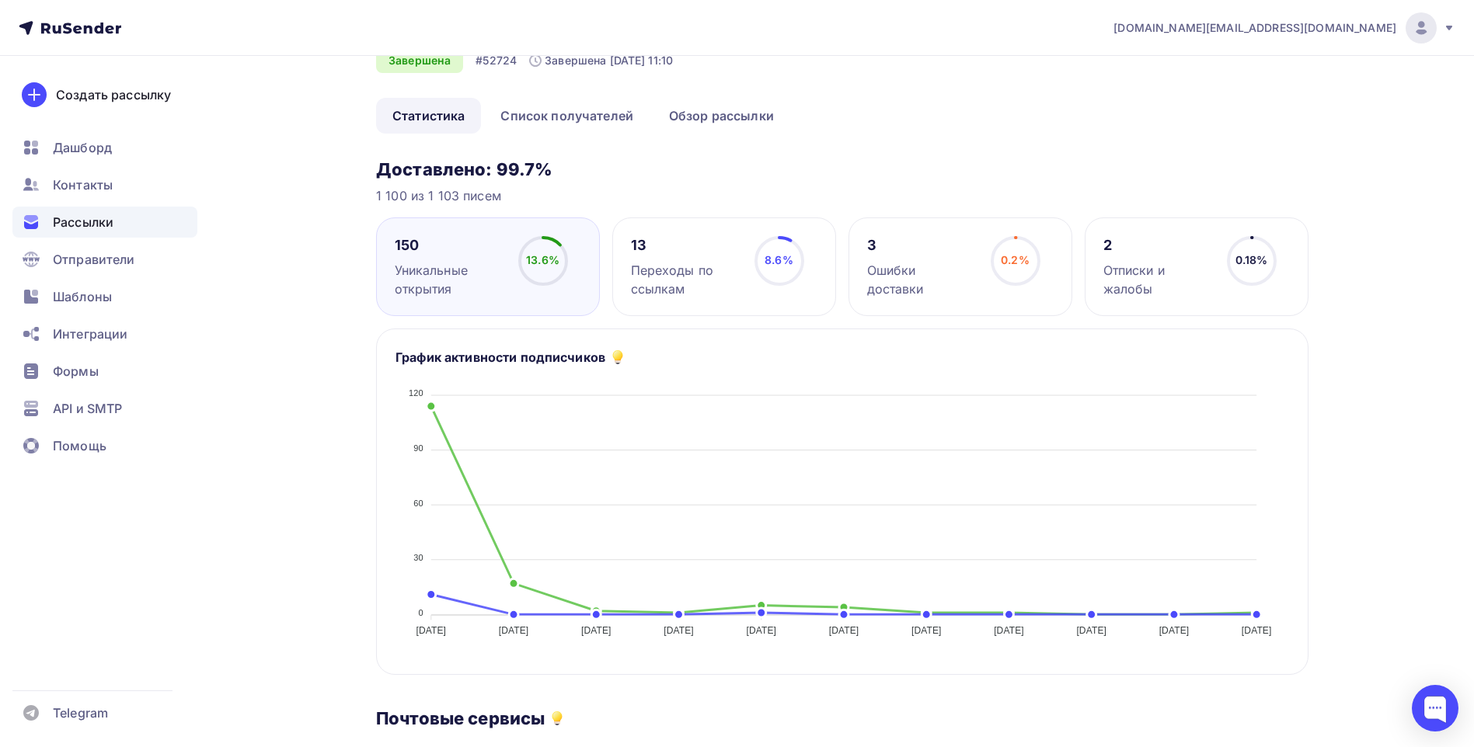
scroll to position [78, 0]
click at [757, 113] on link "Обзор рассылки" at bounding box center [722, 117] width 138 height 36
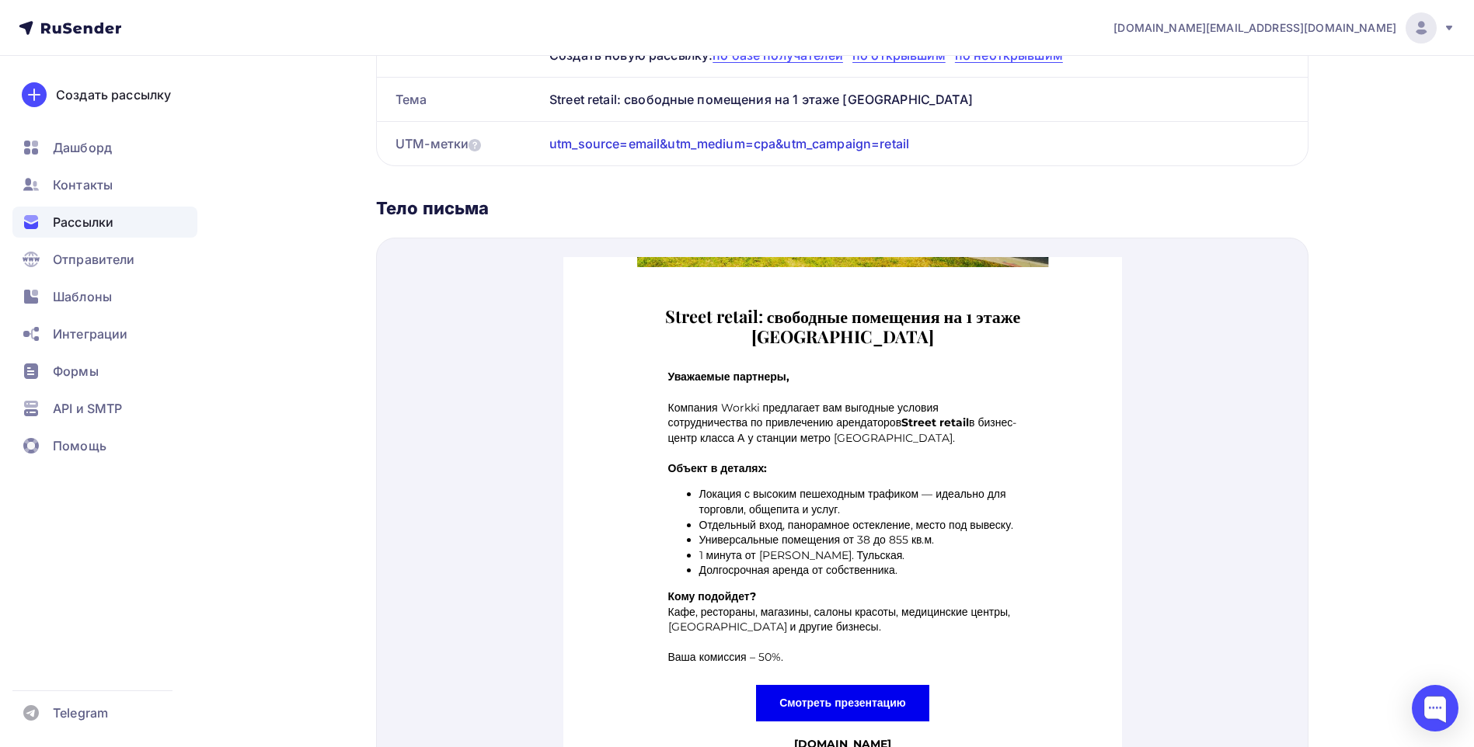
scroll to position [576, 0]
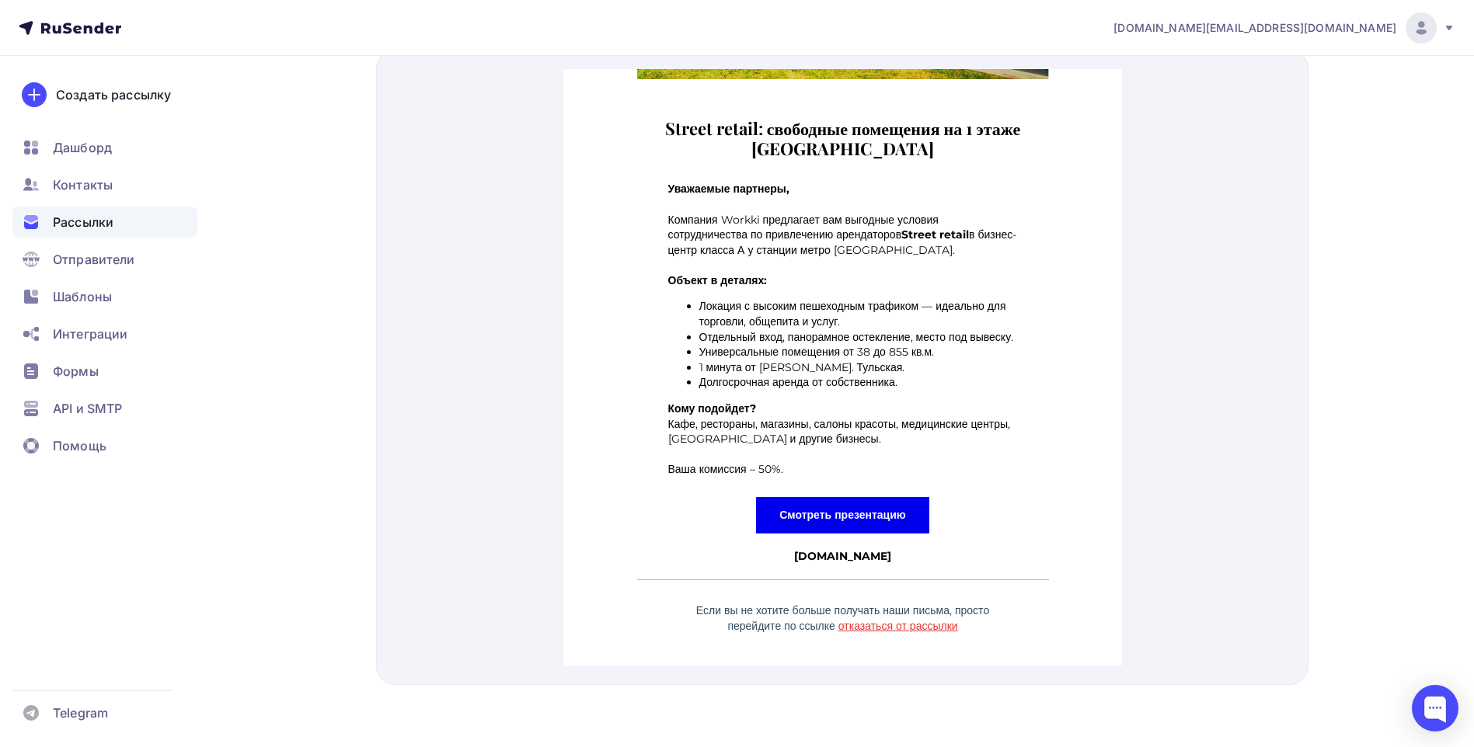
click at [870, 500] on strong "Смотреть презентацию" at bounding box center [841, 496] width 127 height 14
click at [92, 225] on span "Рассылки" at bounding box center [83, 222] width 61 height 19
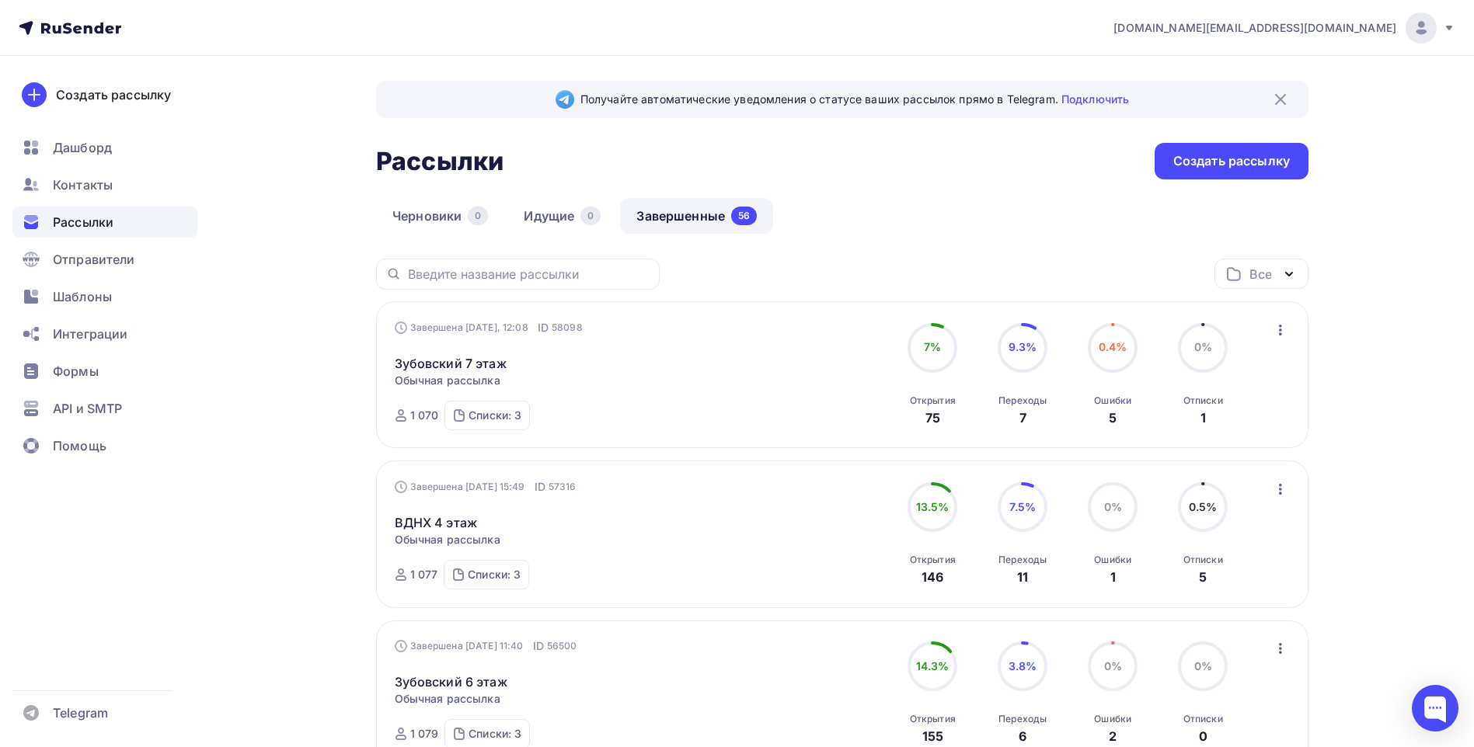
click at [928, 213] on div "Черновики 0 Идущие 0 Завершенные 56" at bounding box center [842, 228] width 932 height 61
click at [1002, 214] on div "Черновики 0 Идущие 0 Завершенные 56" at bounding box center [842, 228] width 932 height 61
click at [960, 203] on div "Черновики 0 Идущие 0 Завершенные 56" at bounding box center [842, 228] width 932 height 61
click at [873, 210] on div "Черновики 0 Идущие 0 Завершенные 56" at bounding box center [842, 228] width 932 height 61
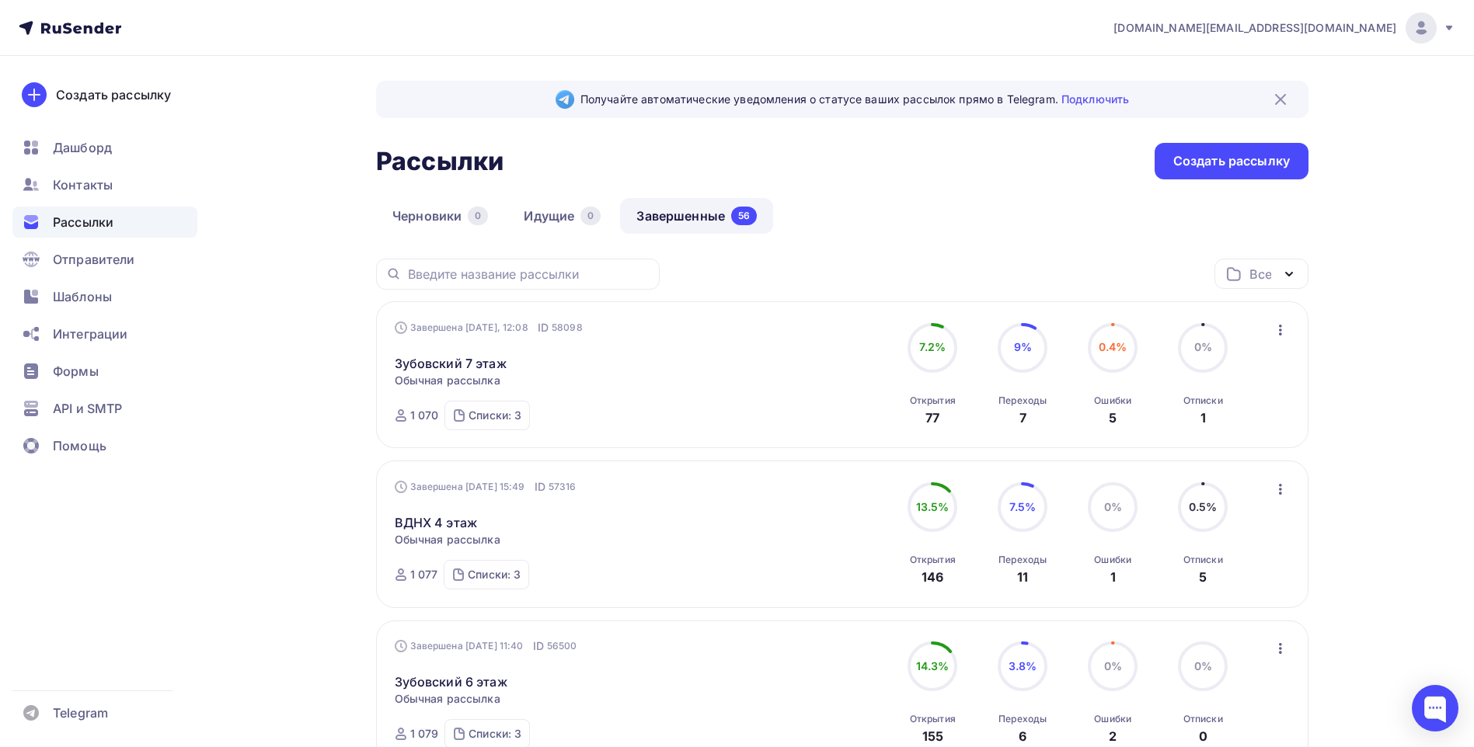
click at [946, 198] on div "Черновики 0 Идущие 0 Завершенные 56" at bounding box center [842, 228] width 932 height 61
